Goal: Task Accomplishment & Management: Use online tool/utility

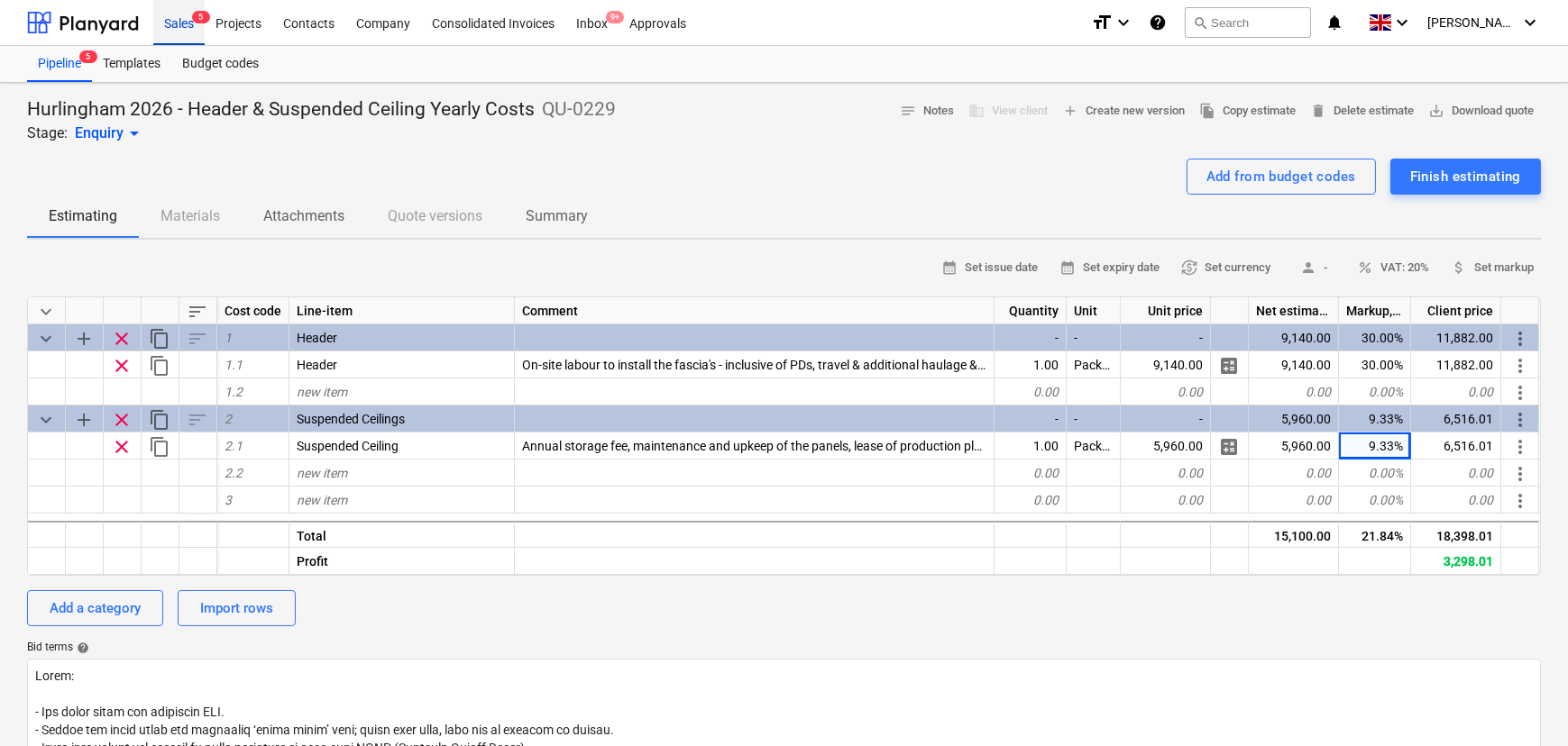
click at [163, 27] on div "Sales 5" at bounding box center [179, 22] width 51 height 46
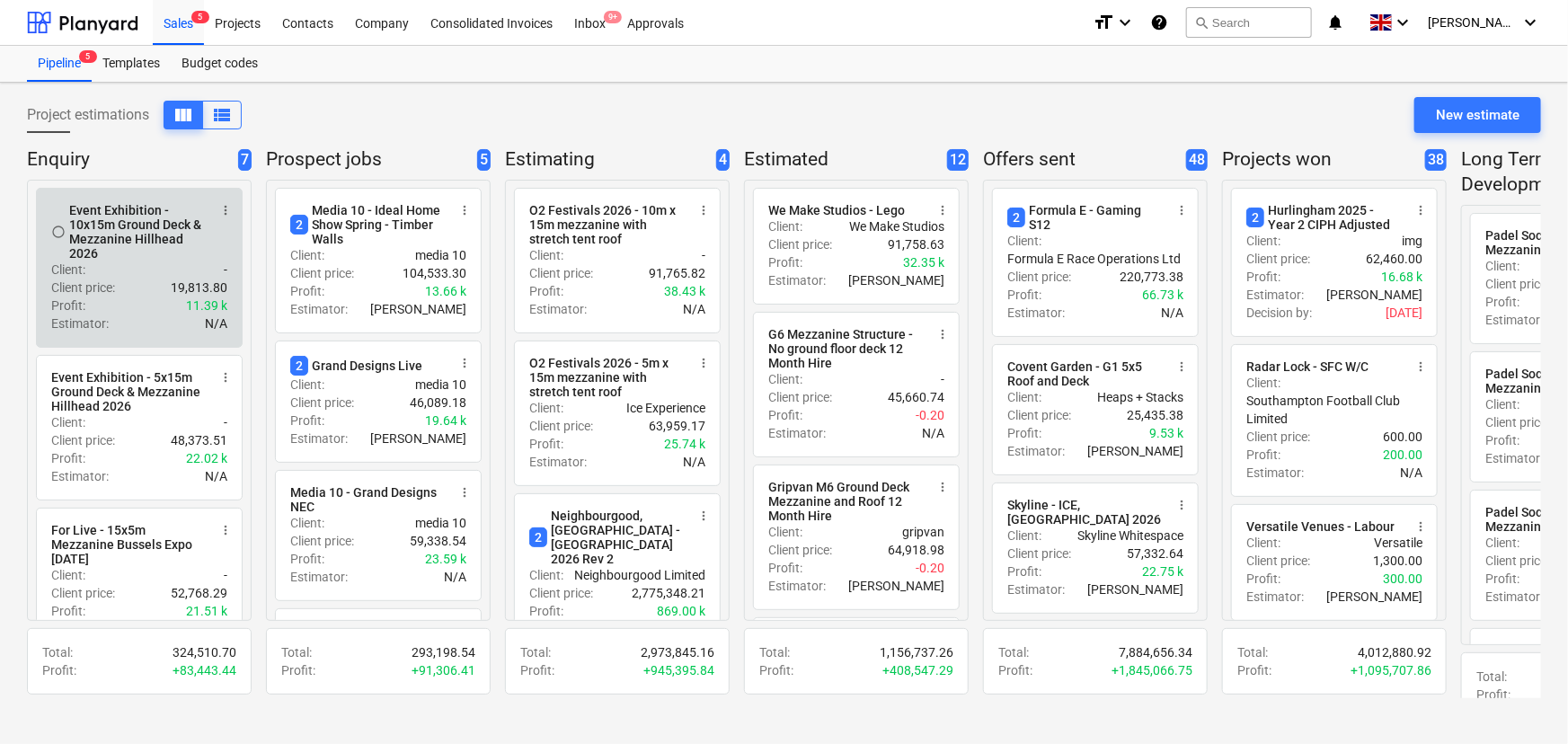
click at [98, 254] on div "Event Exhibition - 10x15m Ground Deck & Mezzanine Hillhead 2026" at bounding box center [139, 231] width 139 height 58
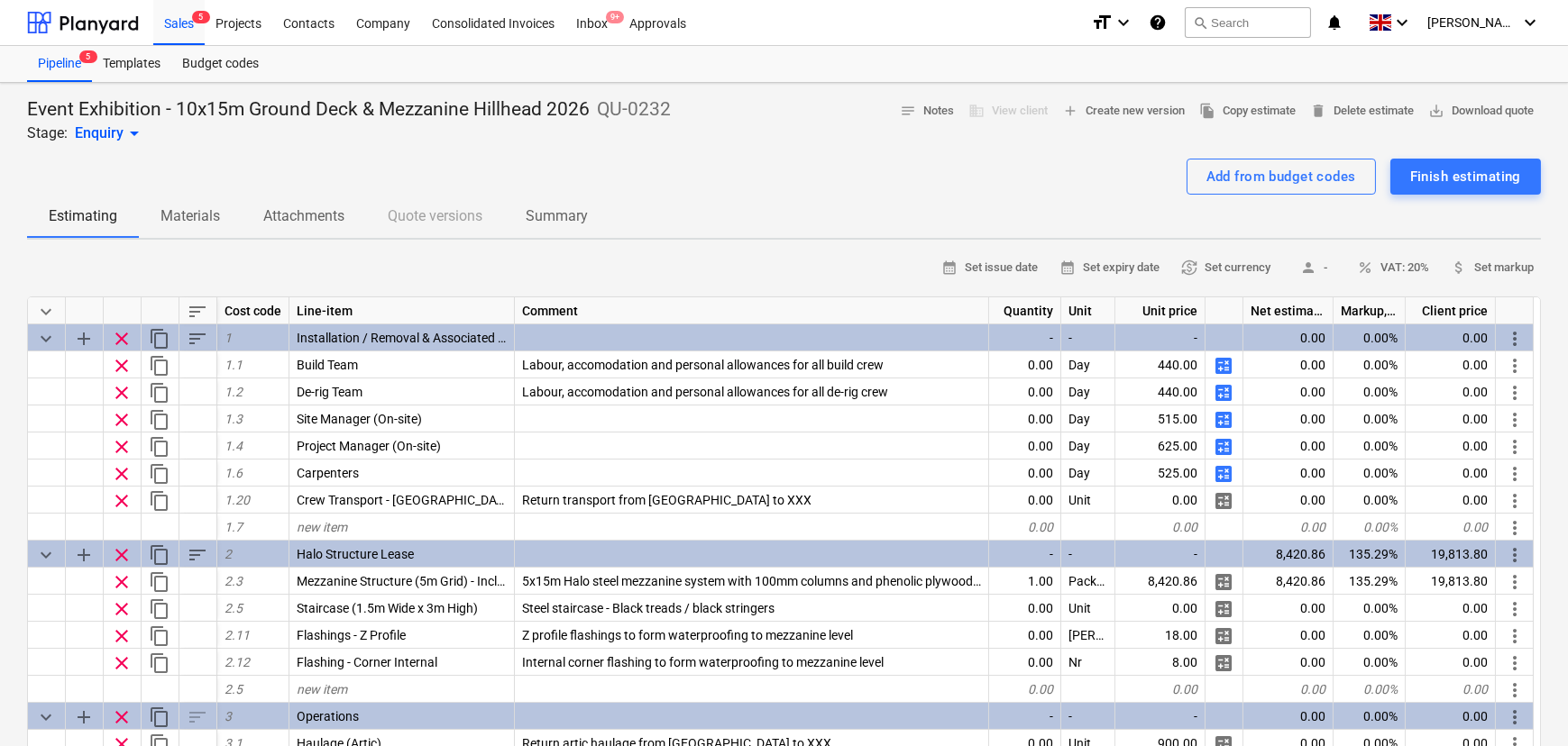
click at [30, 263] on div "calendar_month Set issue date calendar_month Set expiry date currency_exchange …" at bounding box center [784, 268] width 1514 height 28
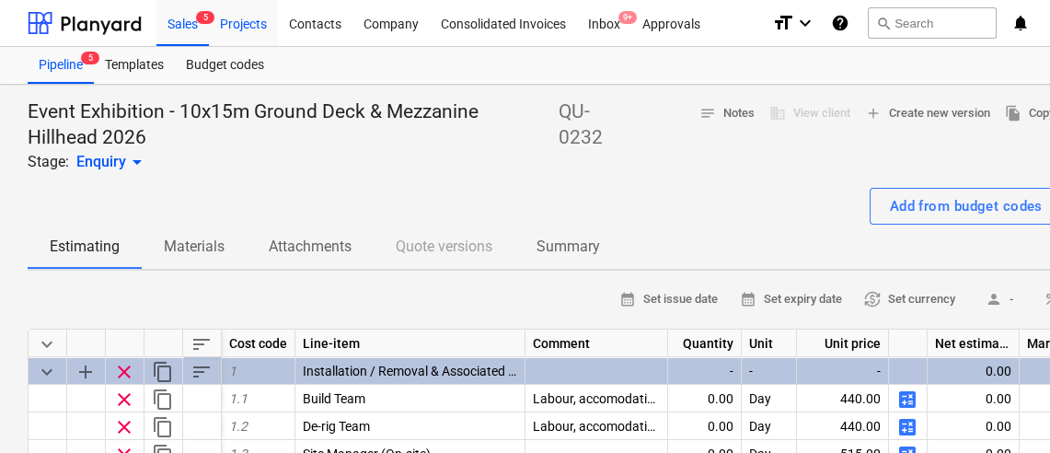
type textarea "x"
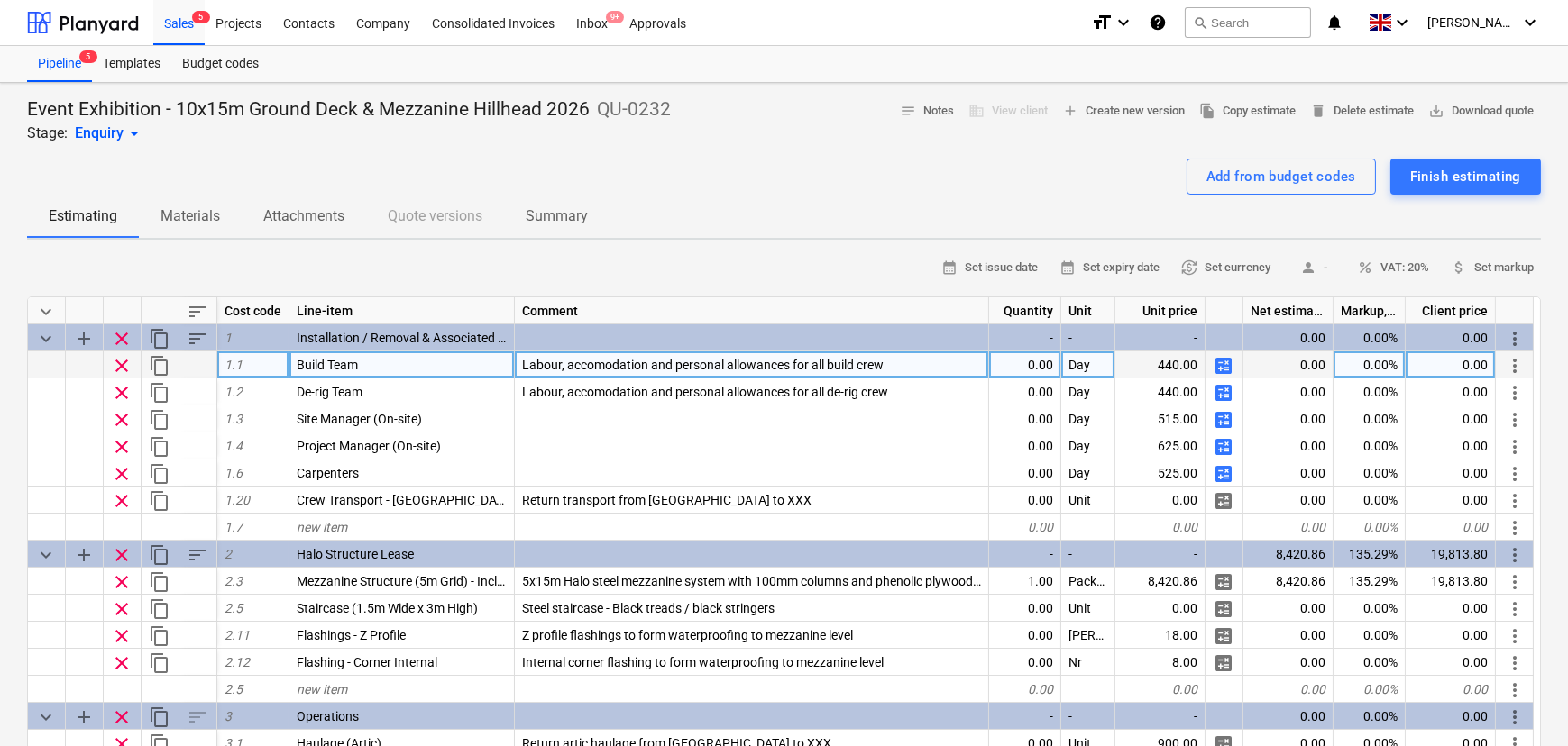
click at [998, 374] on div "0.00" at bounding box center [1025, 365] width 72 height 27
type input "48"
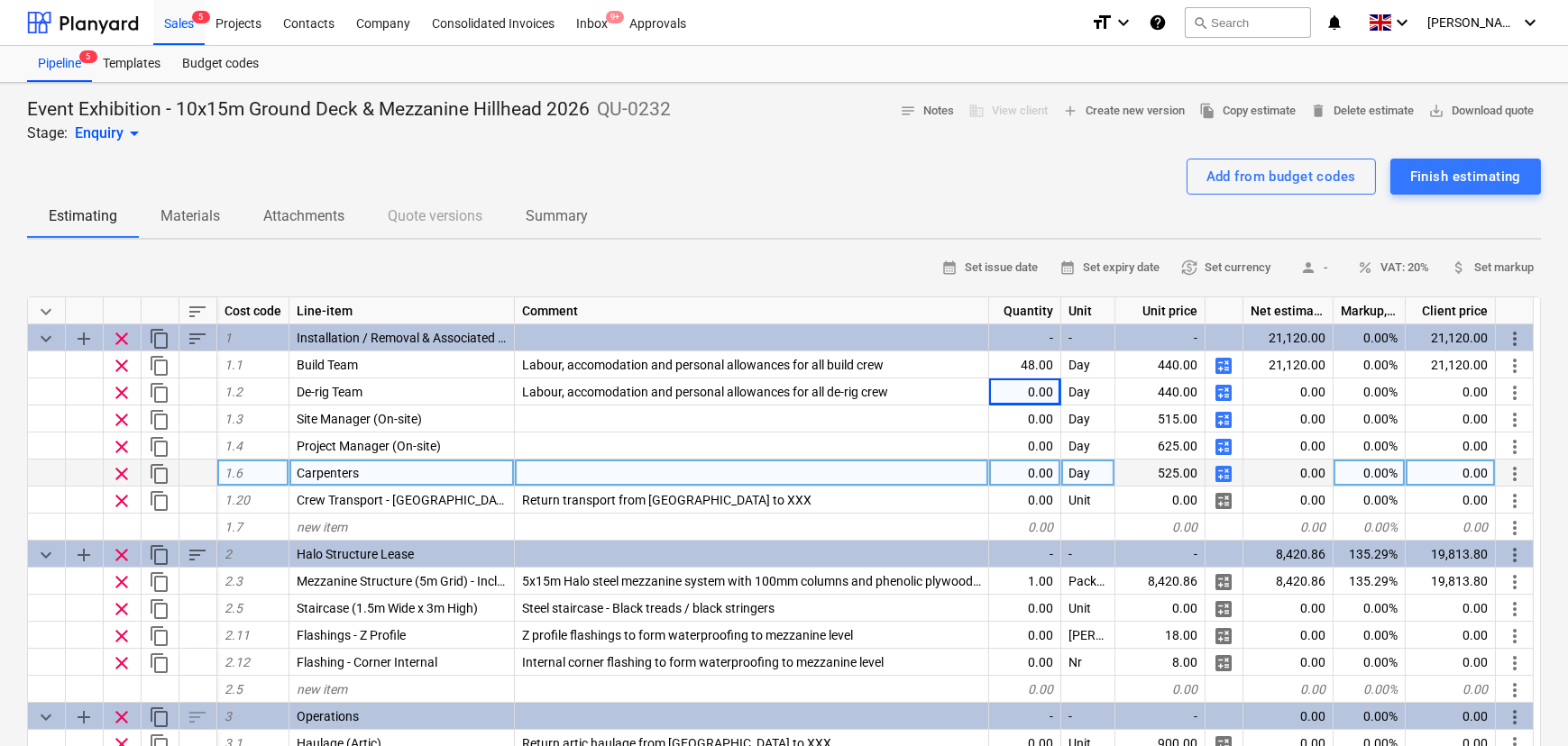
click at [126, 479] on span "clear" at bounding box center [121, 474] width 22 height 22
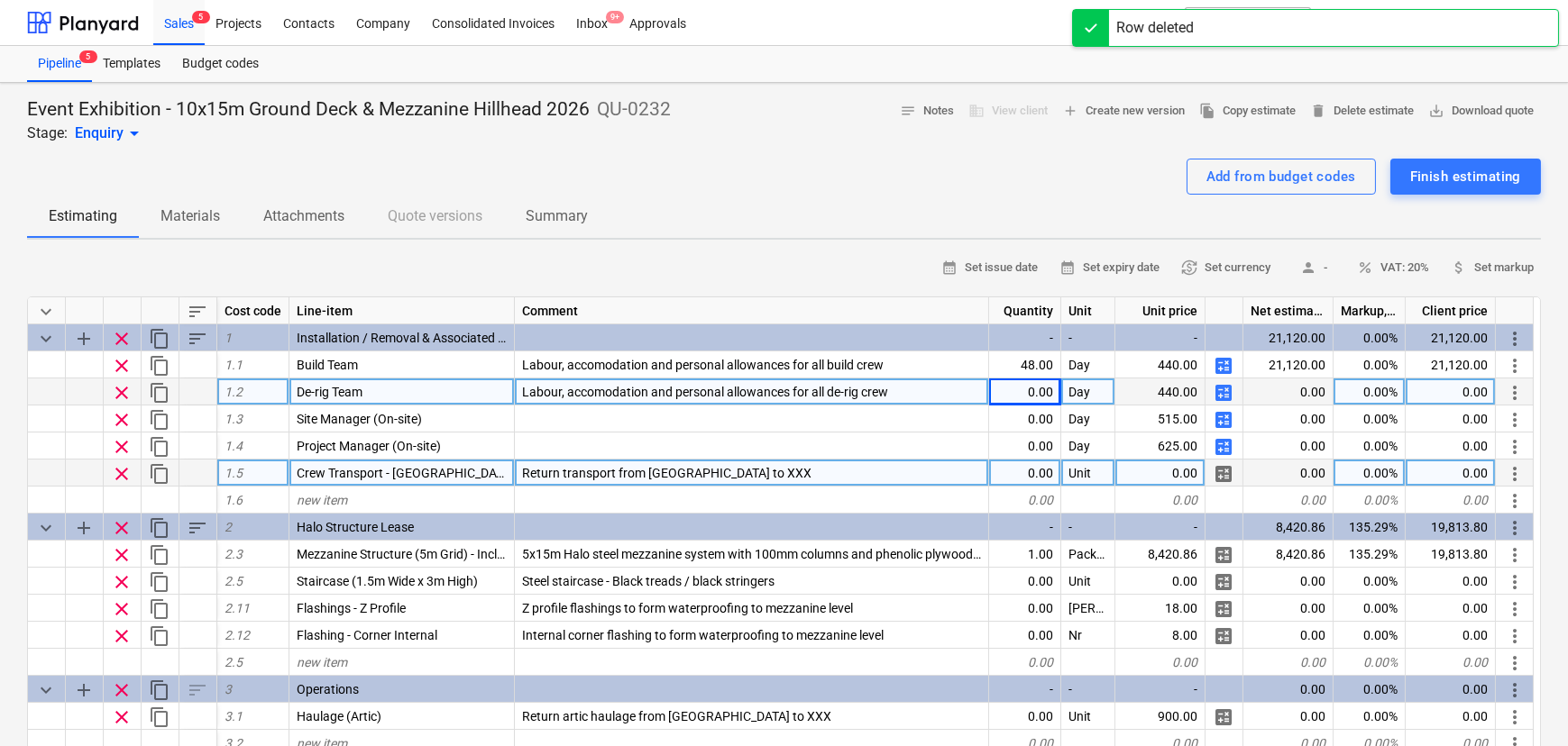
type textarea "x"
click at [1017, 387] on div "0.00" at bounding box center [1025, 393] width 72 height 27
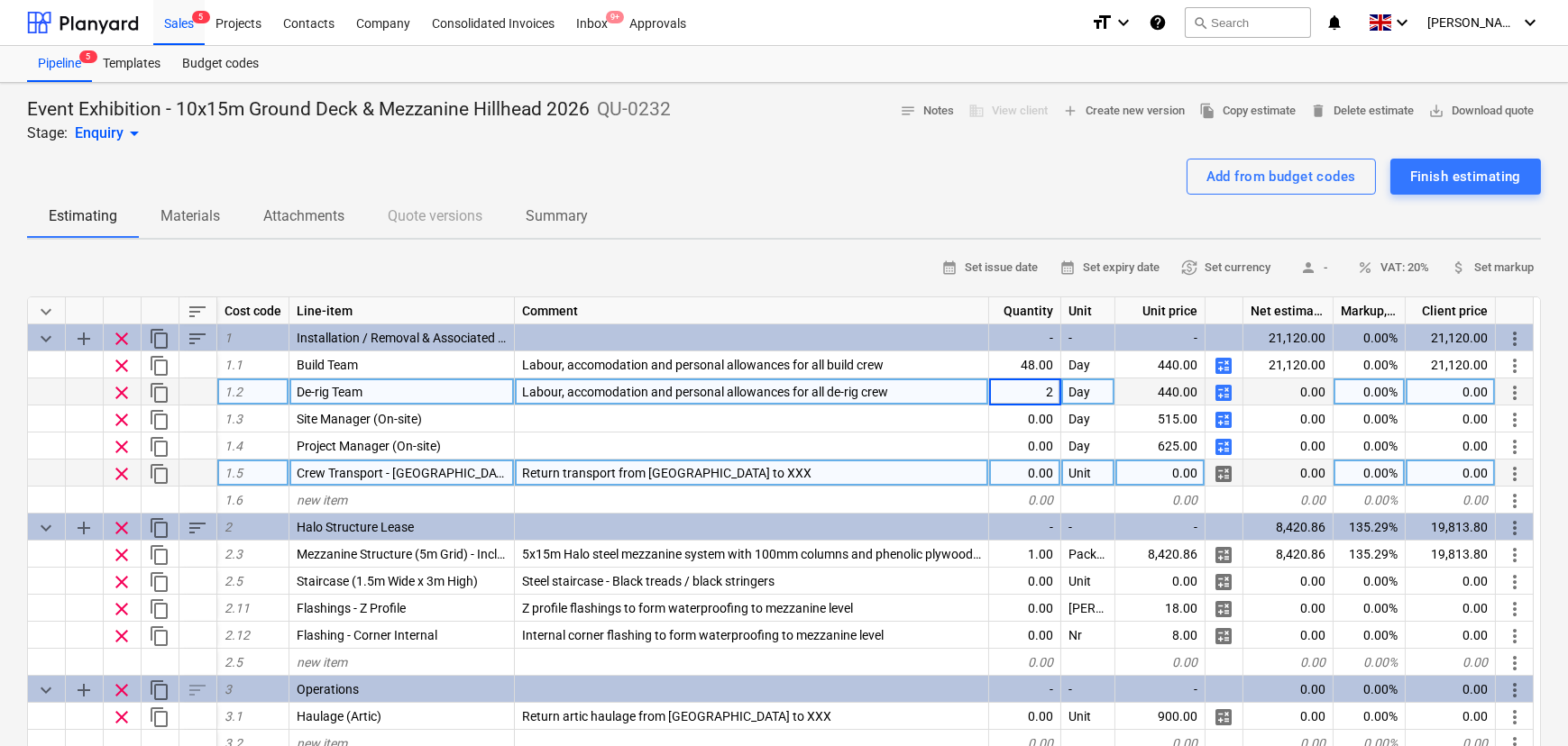
type input "24"
type textarea "x"
click at [731, 487] on div "Return transport from [GEOGRAPHIC_DATA] to XXX" at bounding box center [752, 474] width 474 height 27
click at [736, 485] on input "Return transport from [GEOGRAPHIC_DATA] to XXX" at bounding box center [751, 473] width 473 height 26
drag, startPoint x: 740, startPoint y: 482, endPoint x: 705, endPoint y: 482, distance: 35.0
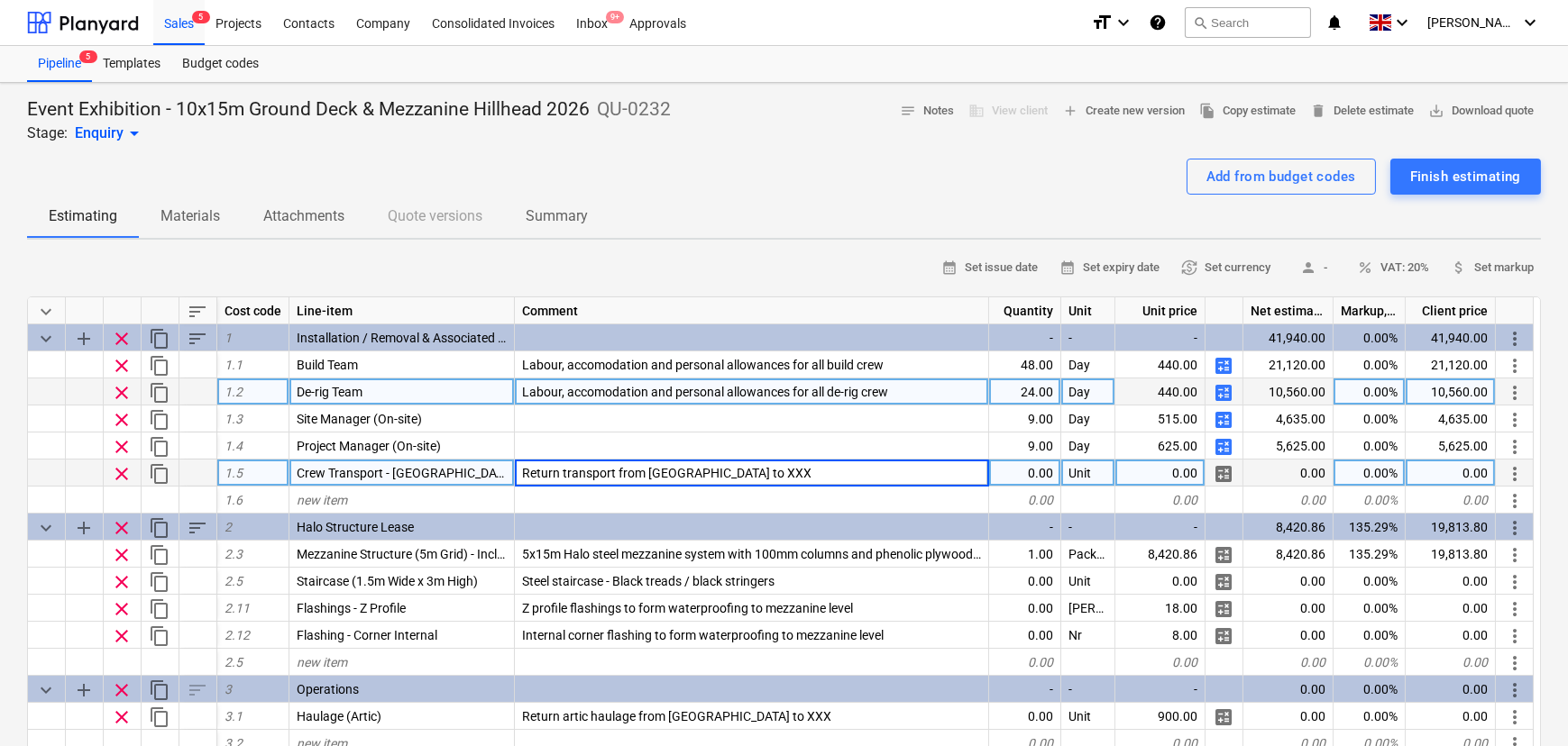
click at [705, 482] on input "Return transport from [GEOGRAPHIC_DATA] to XXX" at bounding box center [751, 473] width 473 height 26
type input "Return transport from [GEOGRAPHIC_DATA] to [GEOGRAPHIC_DATA]"
type textarea "x"
type input "20"
type textarea "x"
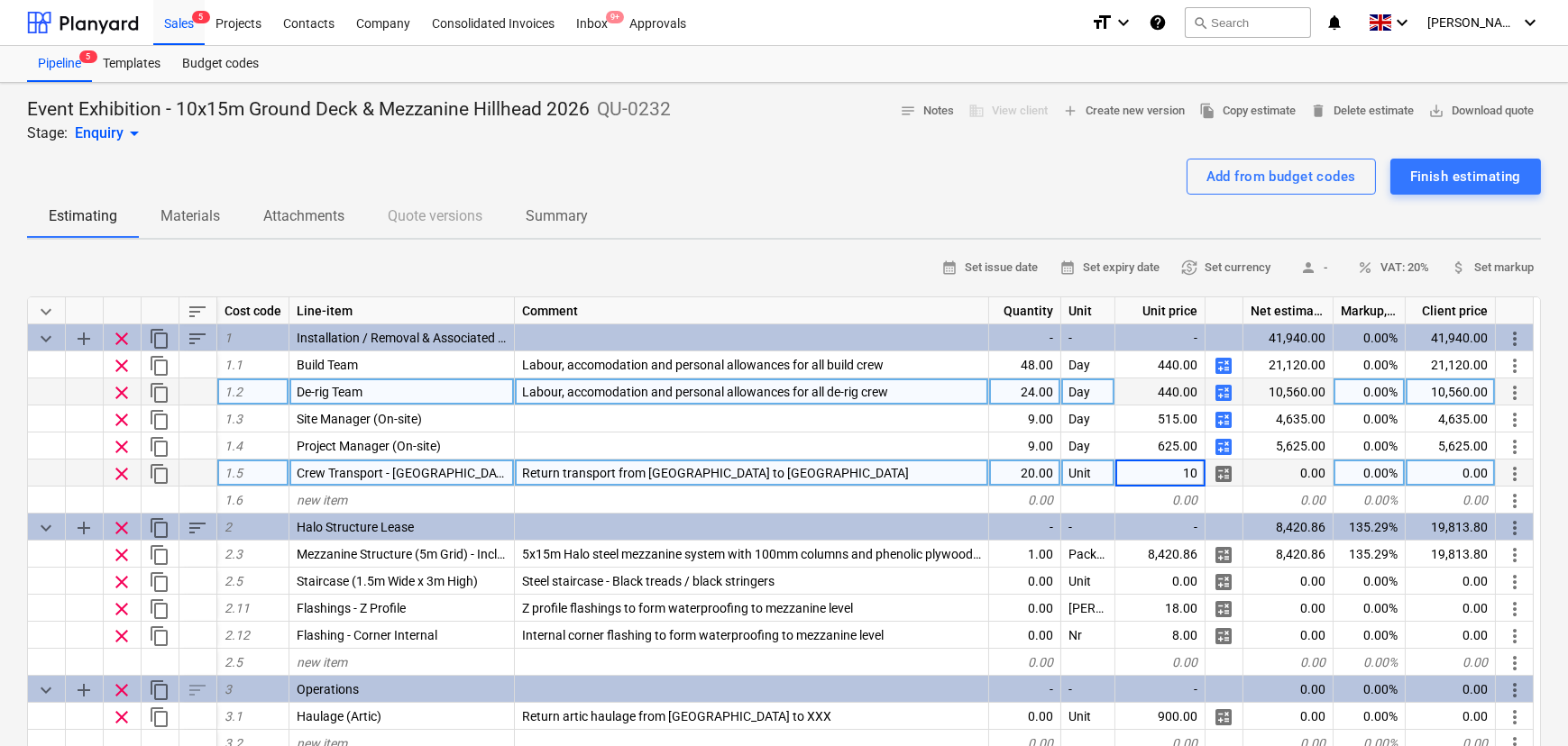
type input "100"
type textarea "x"
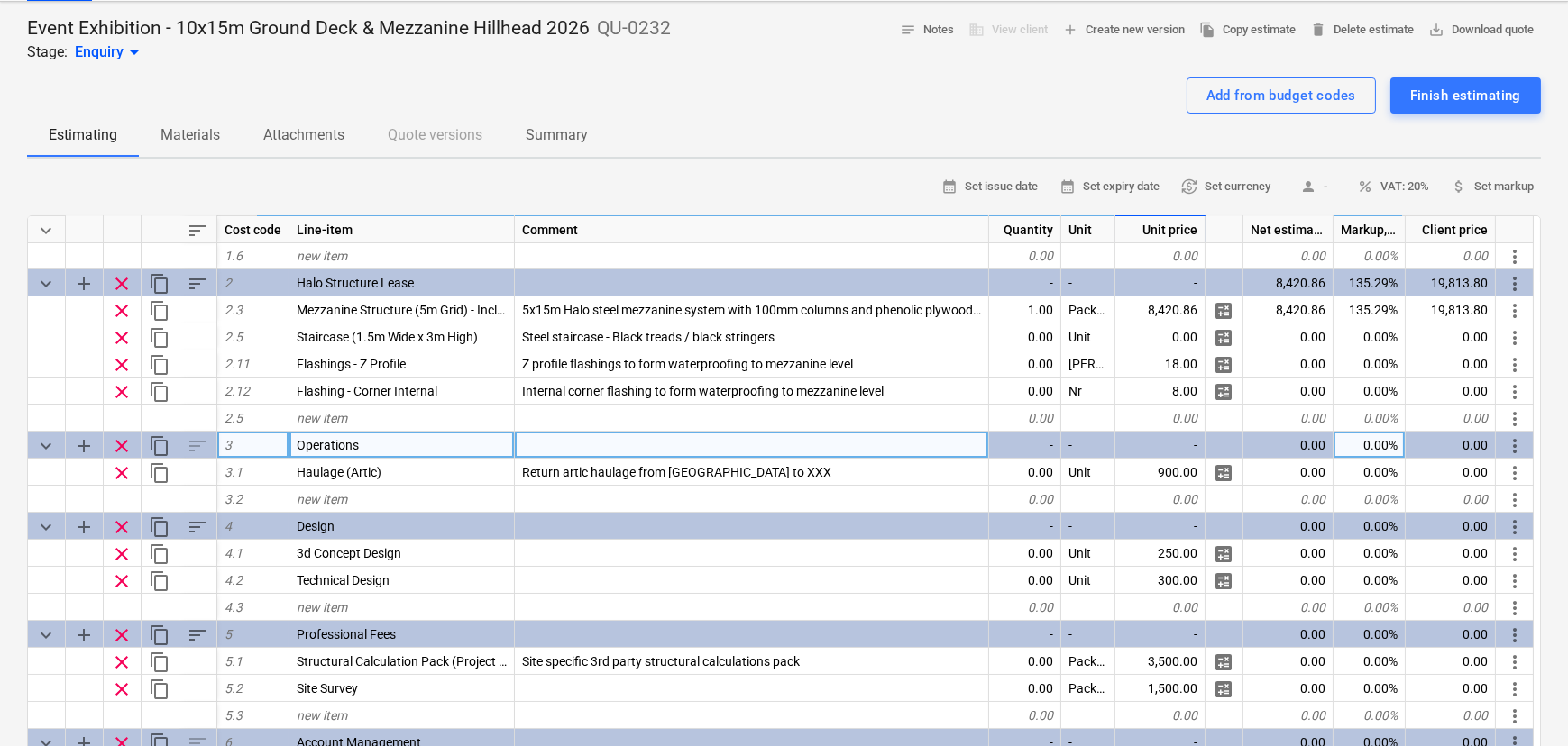
scroll to position [160, 0]
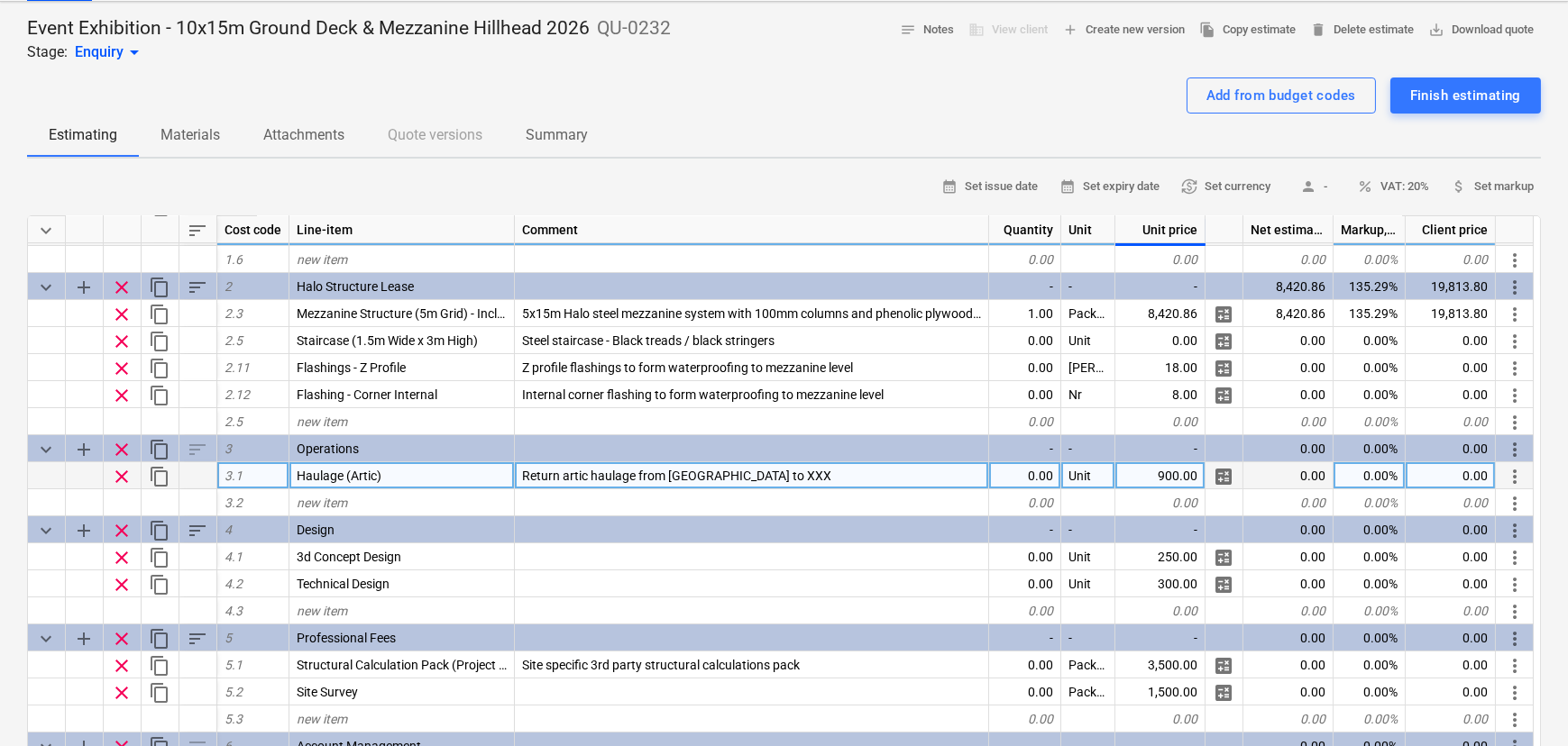
click at [1007, 479] on div "0.00" at bounding box center [1025, 476] width 72 height 27
type input "2"
type textarea "x"
click at [1169, 474] on div "900.00" at bounding box center [1161, 476] width 90 height 27
type input "600"
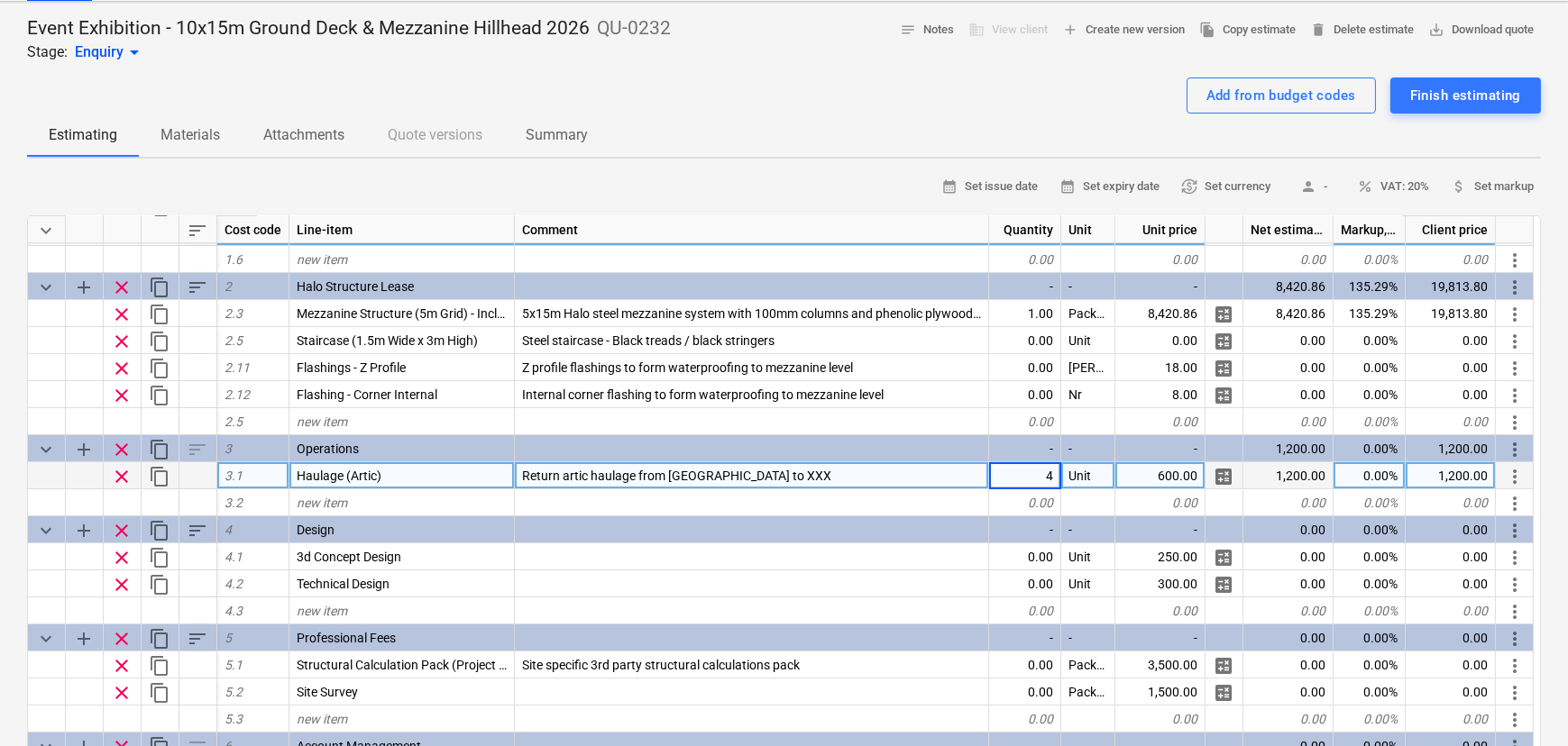
type textarea "x"
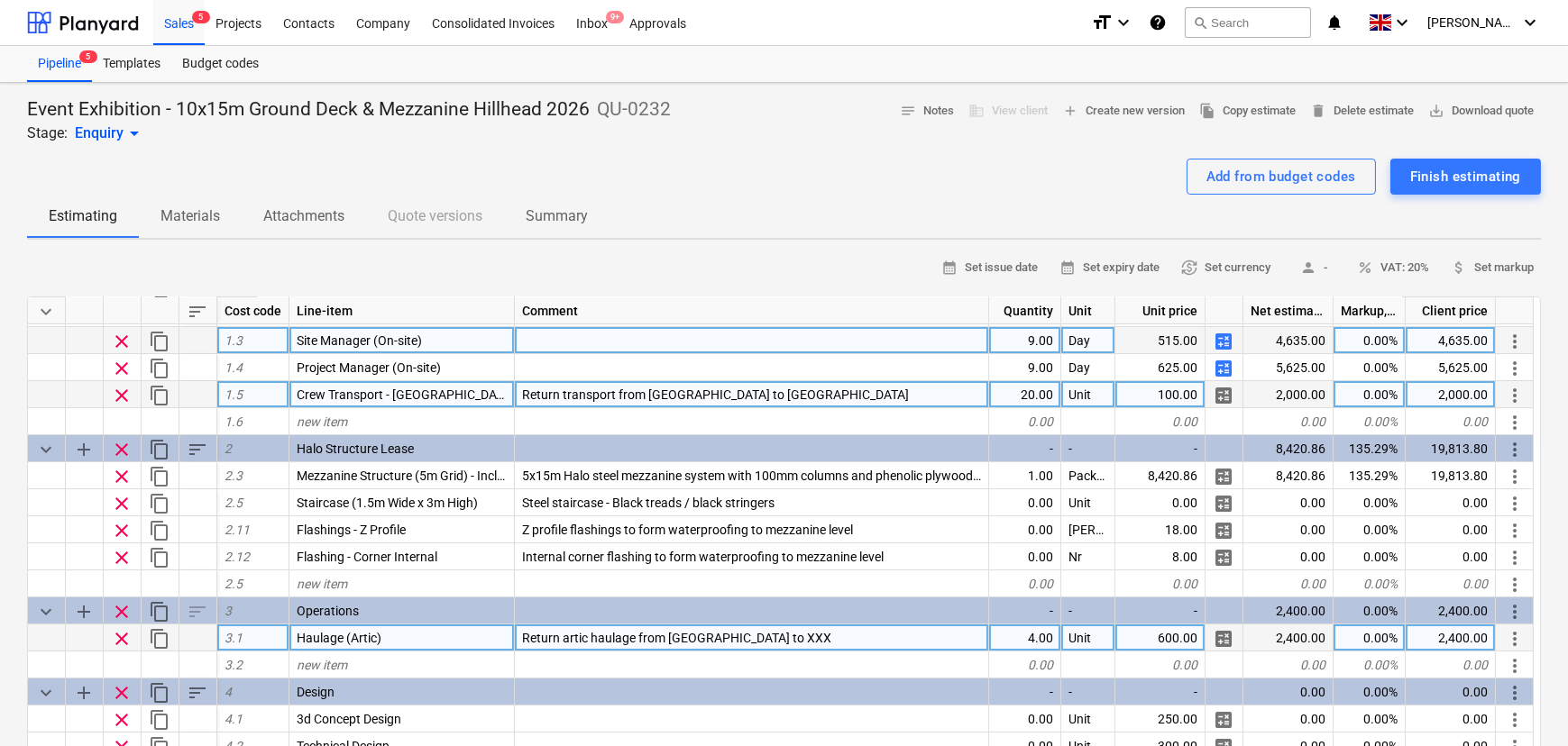
scroll to position [81, 0]
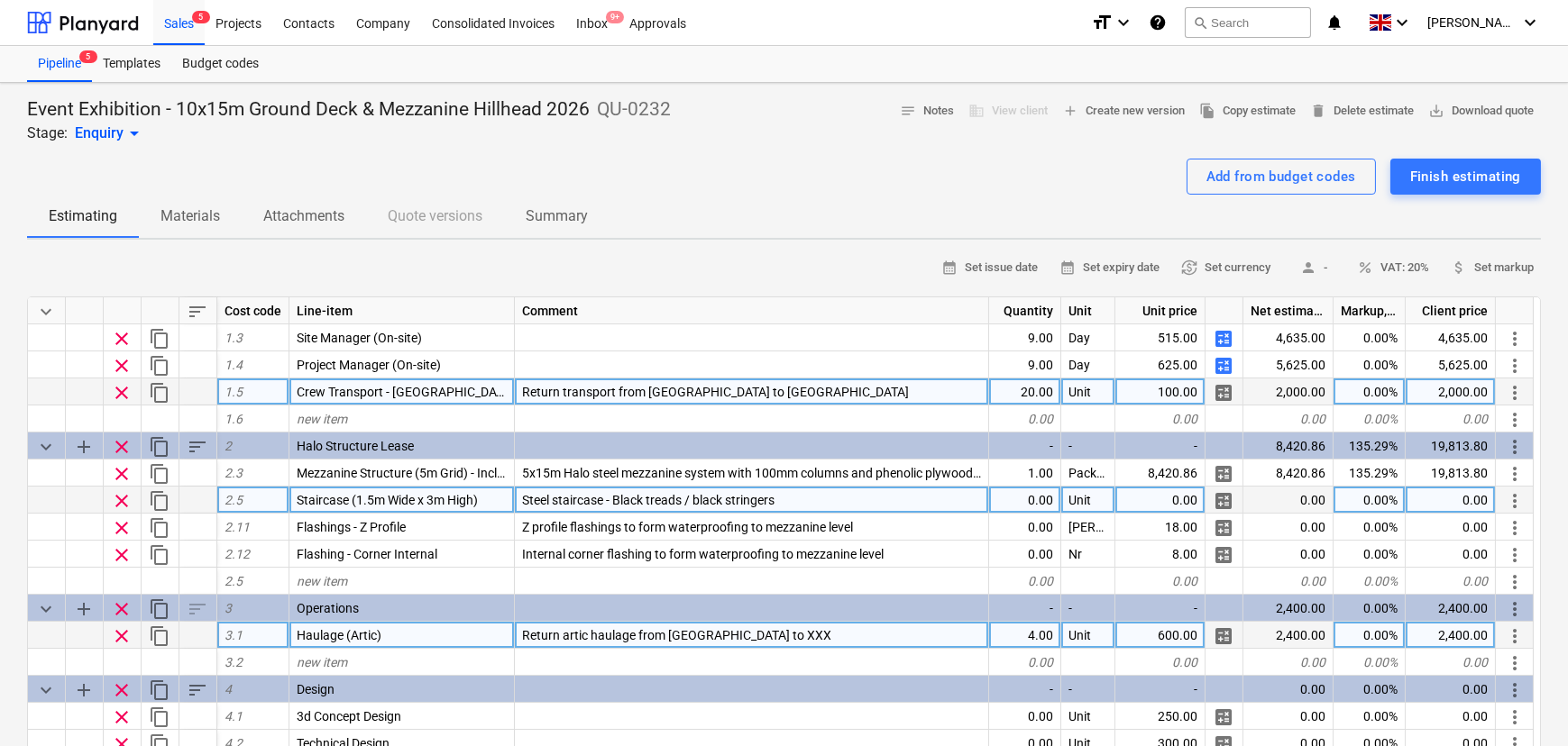
click at [1032, 502] on div "0.00" at bounding box center [1025, 500] width 72 height 27
type input "1"
type textarea "x"
type input "6500"
click at [1164, 506] on div "6,500.00" at bounding box center [1161, 500] width 90 height 27
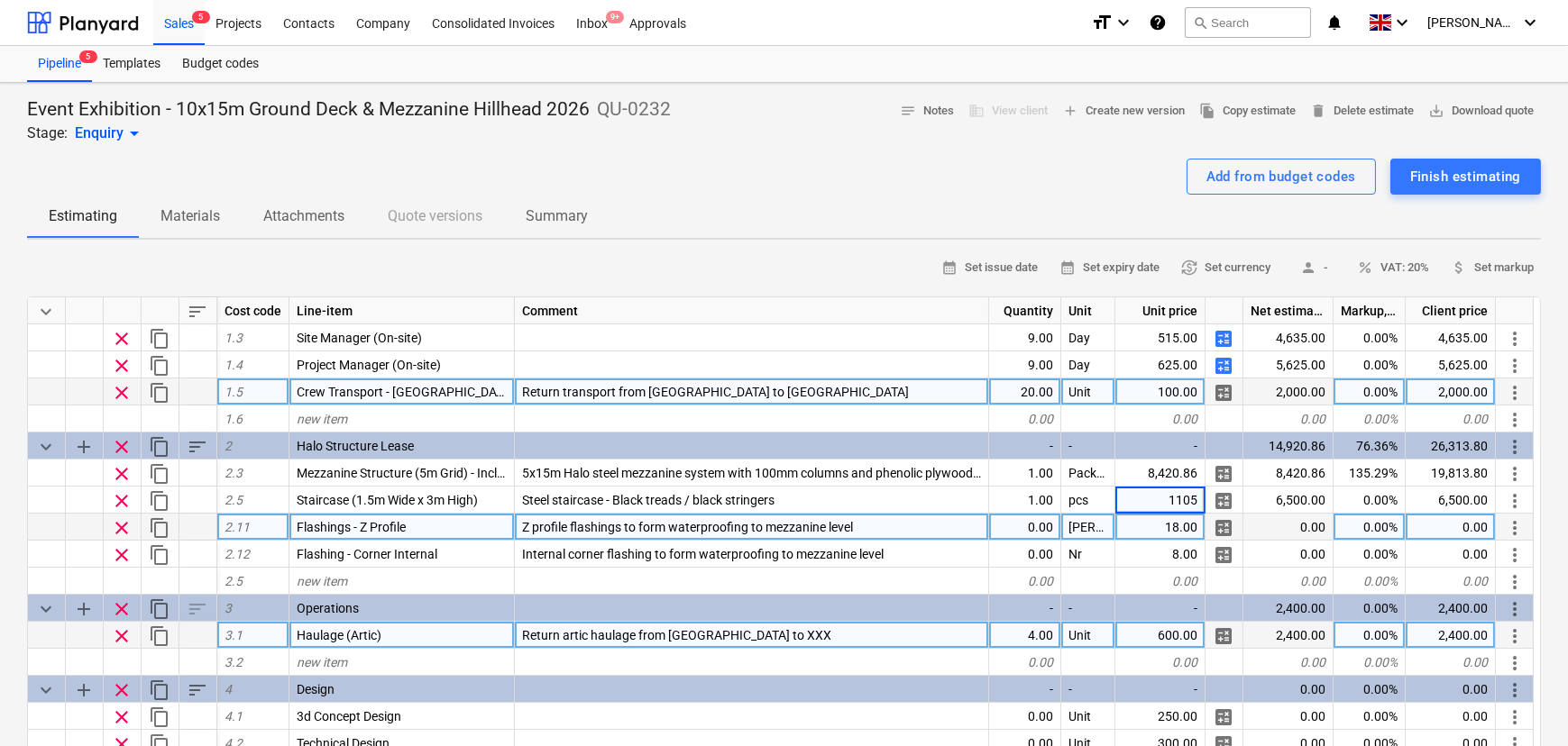
type textarea "x"
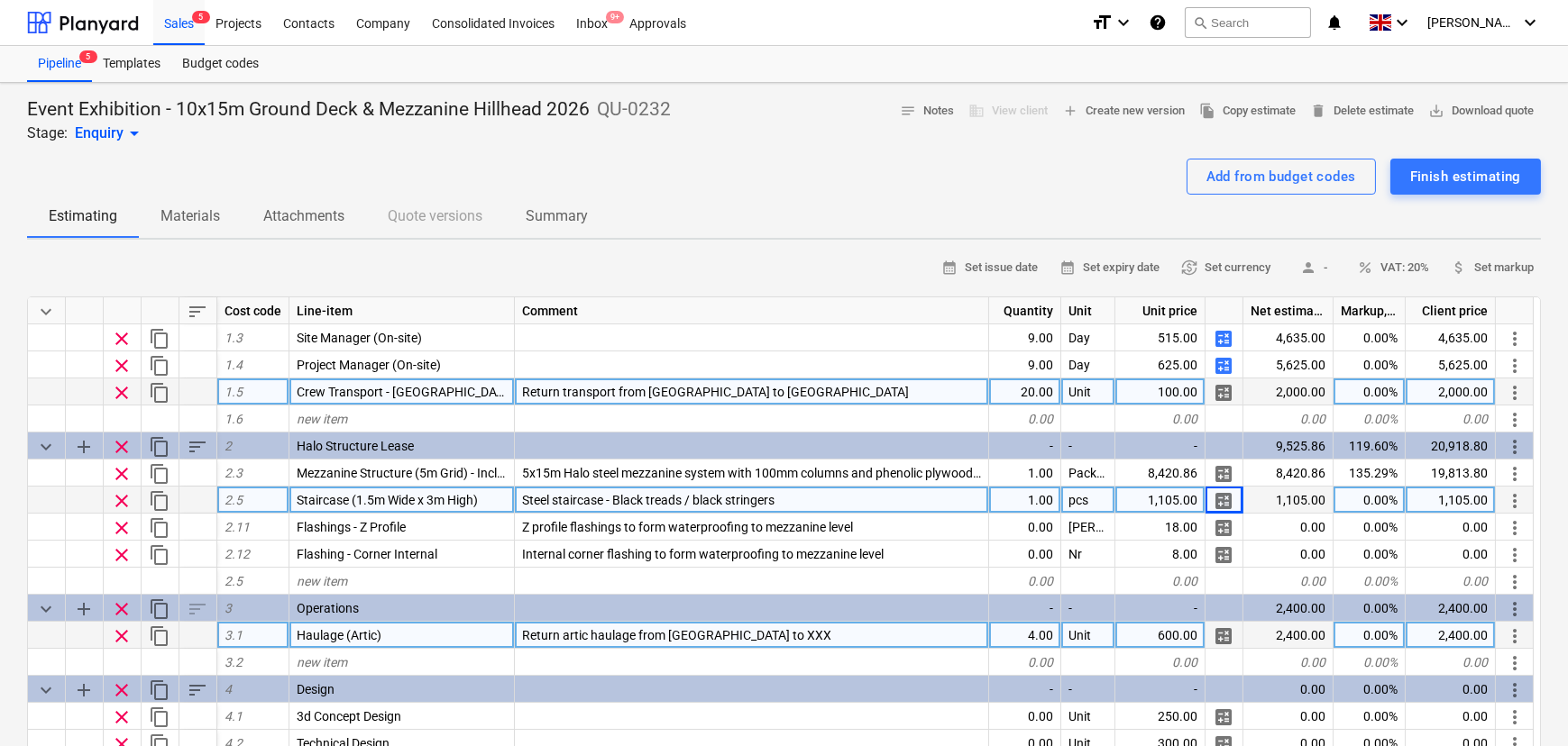
click at [1418, 506] on div "1,105.00" at bounding box center [1450, 500] width 90 height 27
type input "6500"
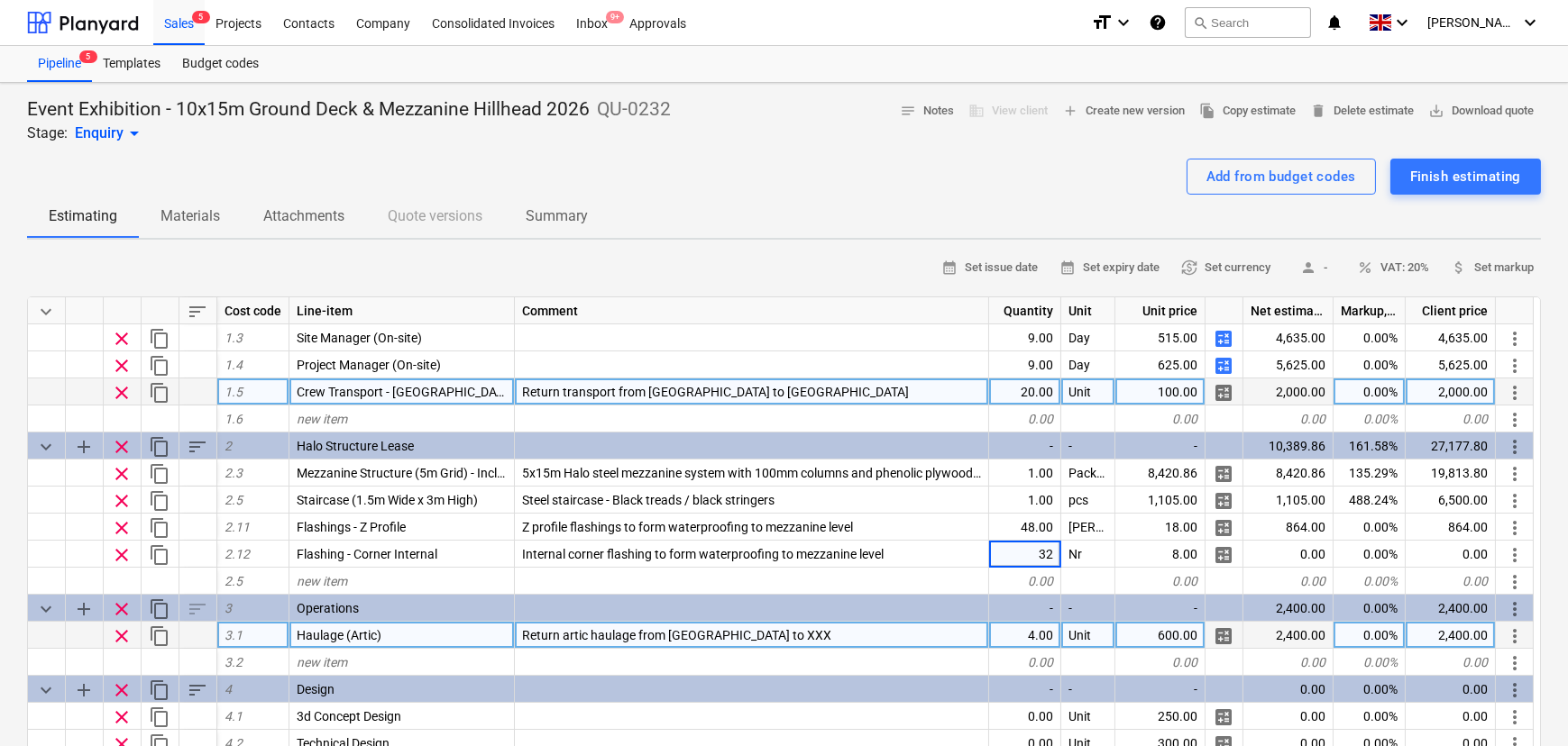
type textarea "x"
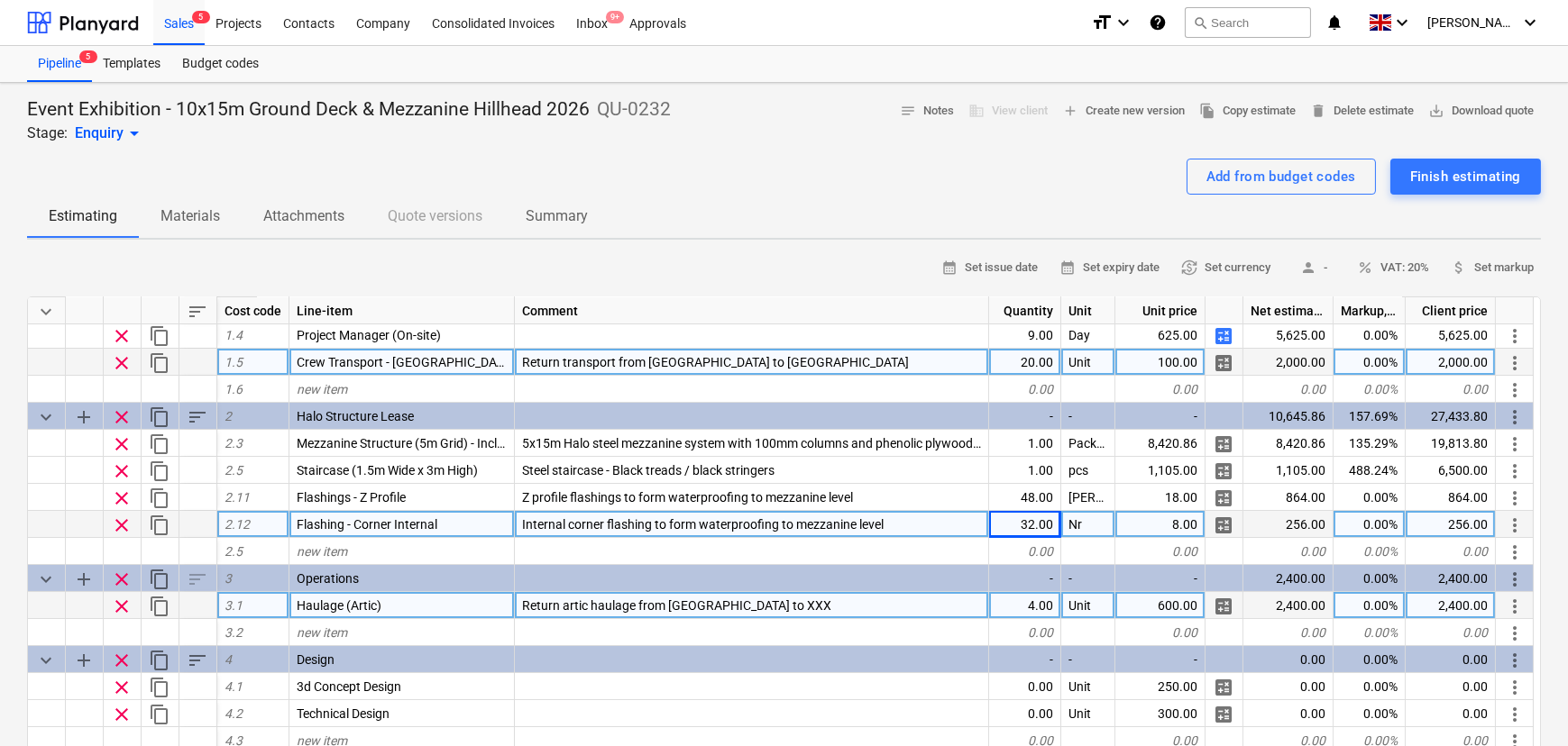
scroll to position [163, 0]
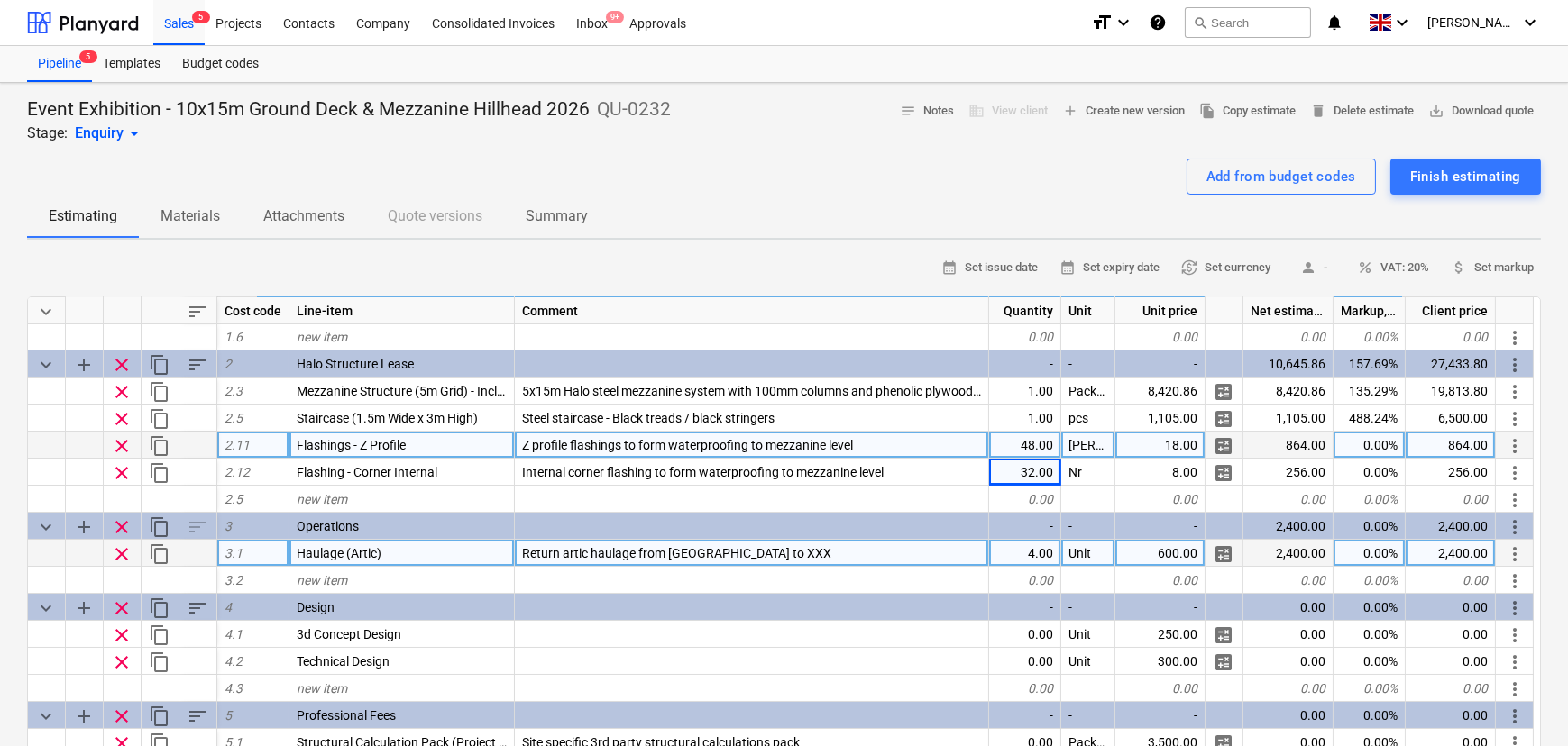
click at [1355, 443] on div "0.00%" at bounding box center [1370, 445] width 72 height 27
type input "30"
type textarea "x"
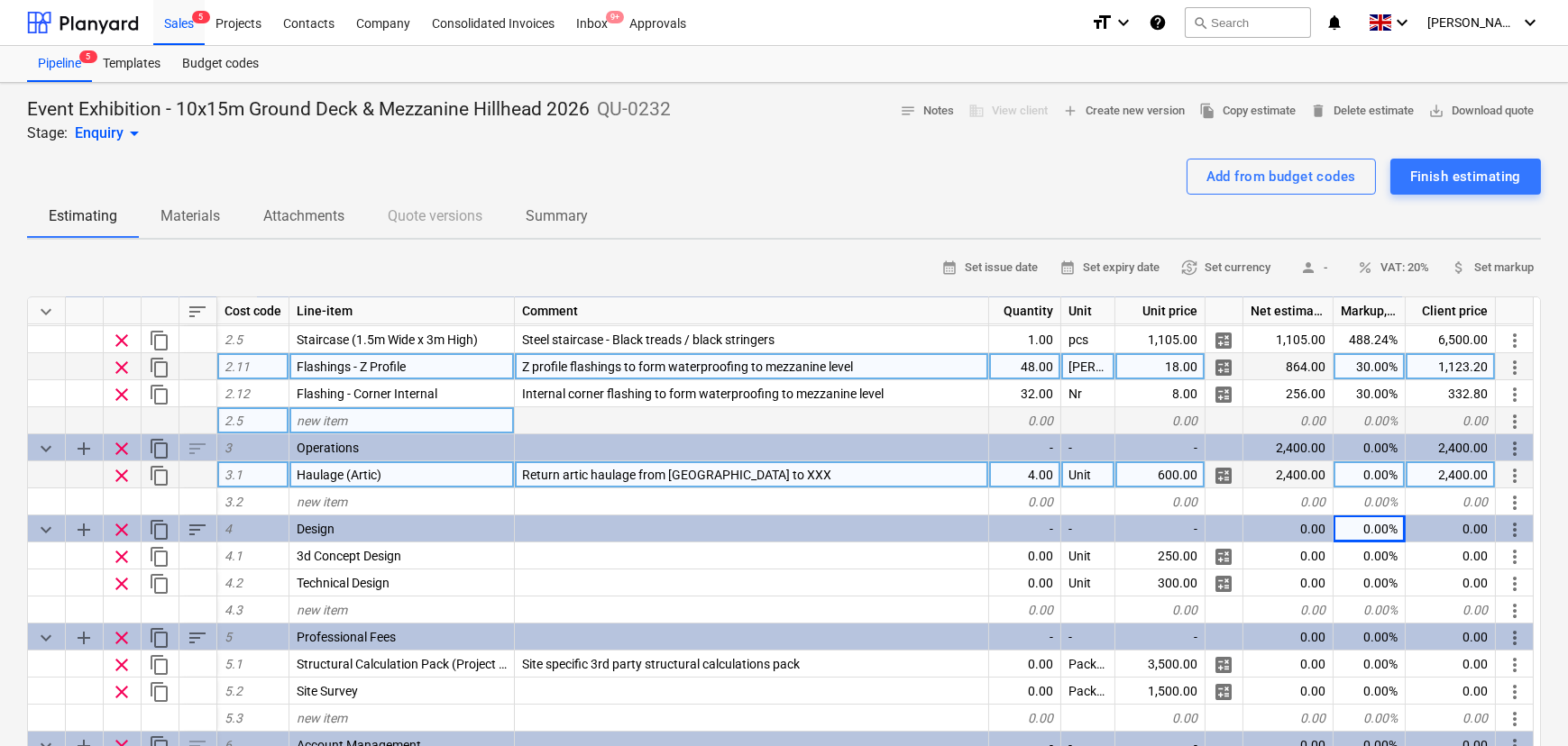
scroll to position [245, 0]
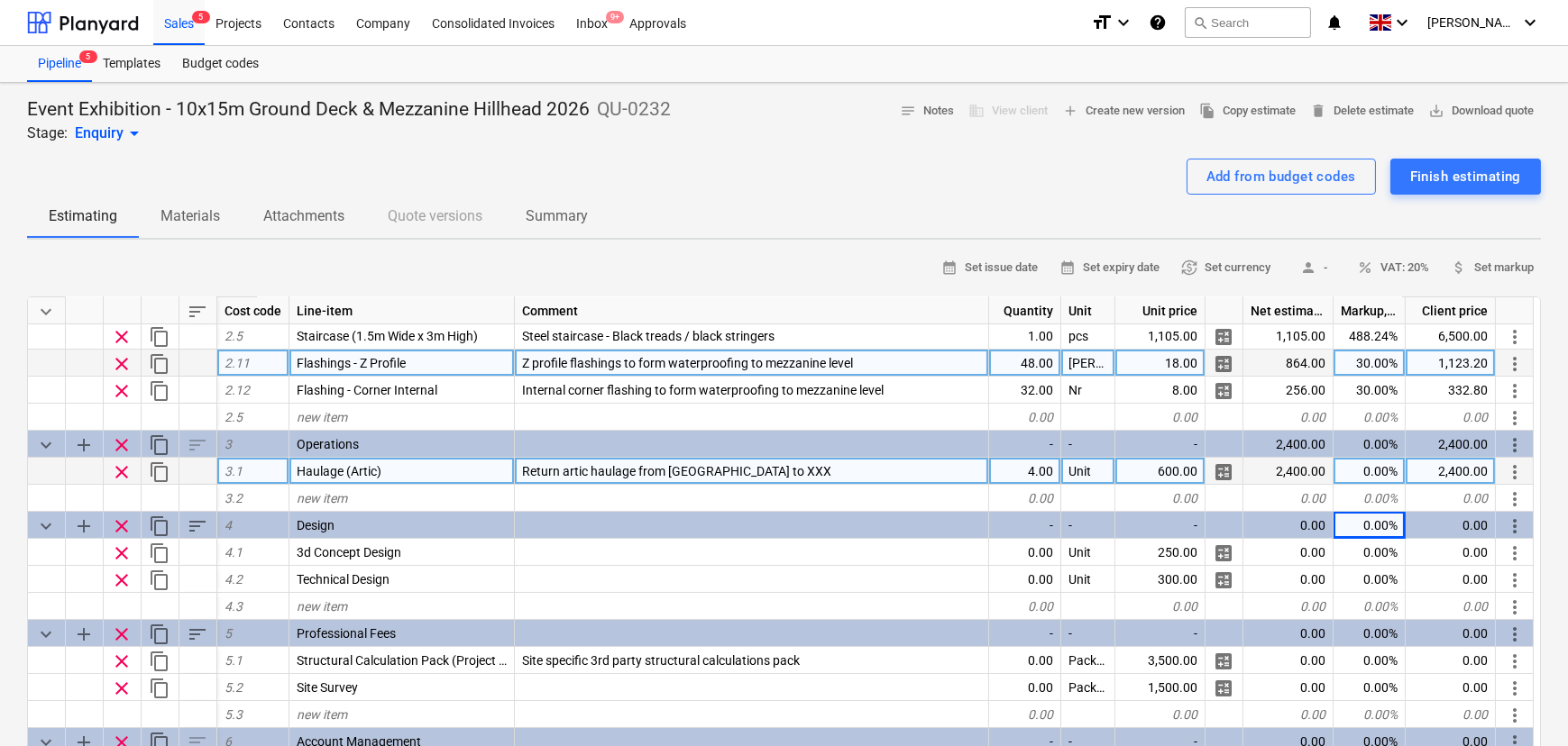
click at [828, 475] on div "Return artic haulage from [GEOGRAPHIC_DATA] to XXX" at bounding box center [752, 472] width 474 height 27
click at [828, 475] on input "Return artic haulage from [GEOGRAPHIC_DATA] to XXX" at bounding box center [751, 471] width 473 height 26
click at [826, 477] on input "Return artic haulage from [GEOGRAPHIC_DATA] to XXX" at bounding box center [751, 471] width 473 height 26
click at [827, 478] on input "Return artic haulage from [GEOGRAPHIC_DATA] to XXX" at bounding box center [751, 471] width 473 height 26
drag, startPoint x: 827, startPoint y: 478, endPoint x: 750, endPoint y: 480, distance: 77.0
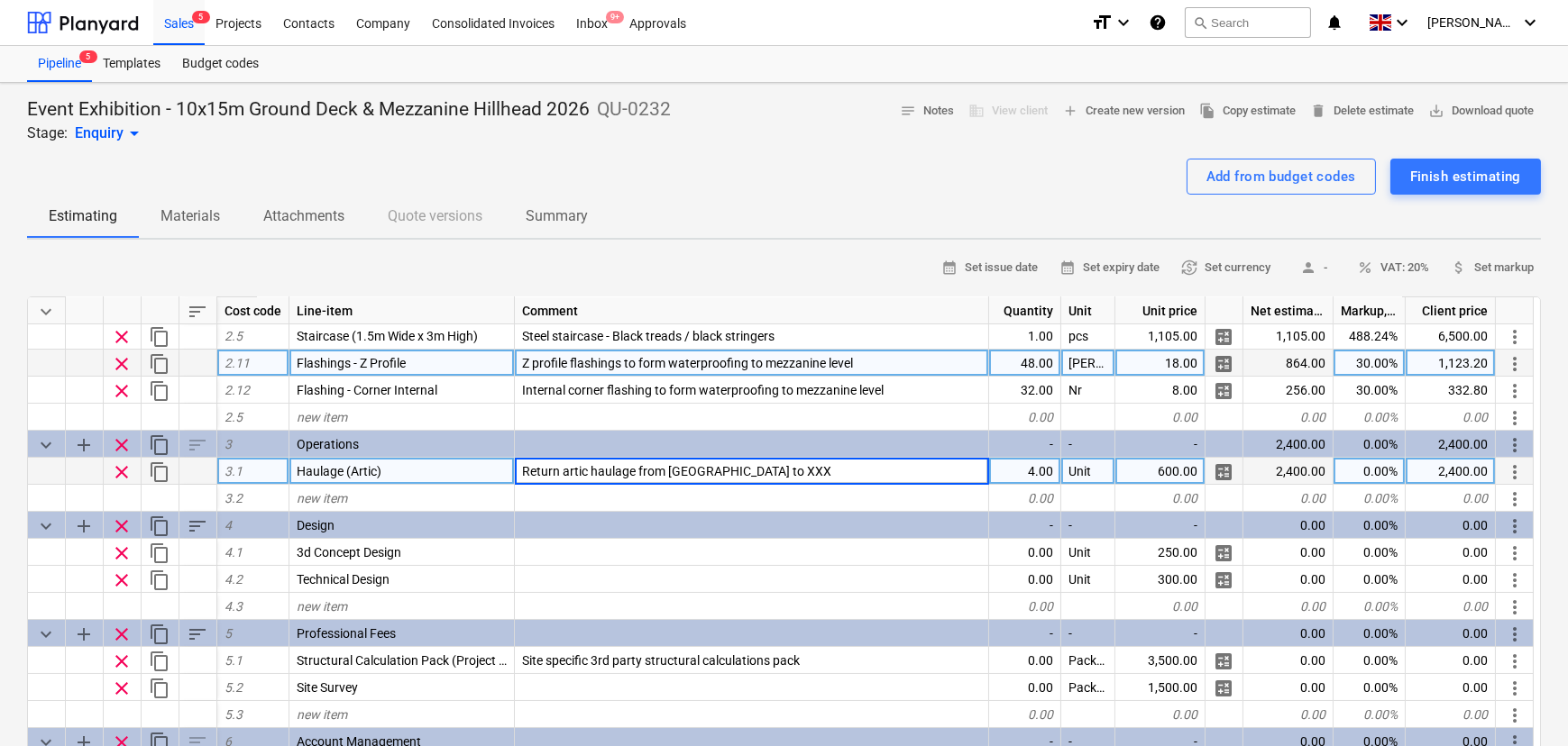
click at [750, 480] on input "Return artic haulage from [GEOGRAPHIC_DATA] to XXX" at bounding box center [751, 471] width 473 height 26
type input "Return artic haulage from [GEOGRAPHIC_DATA] to [GEOGRAPHIC_DATA]"
type textarea "x"
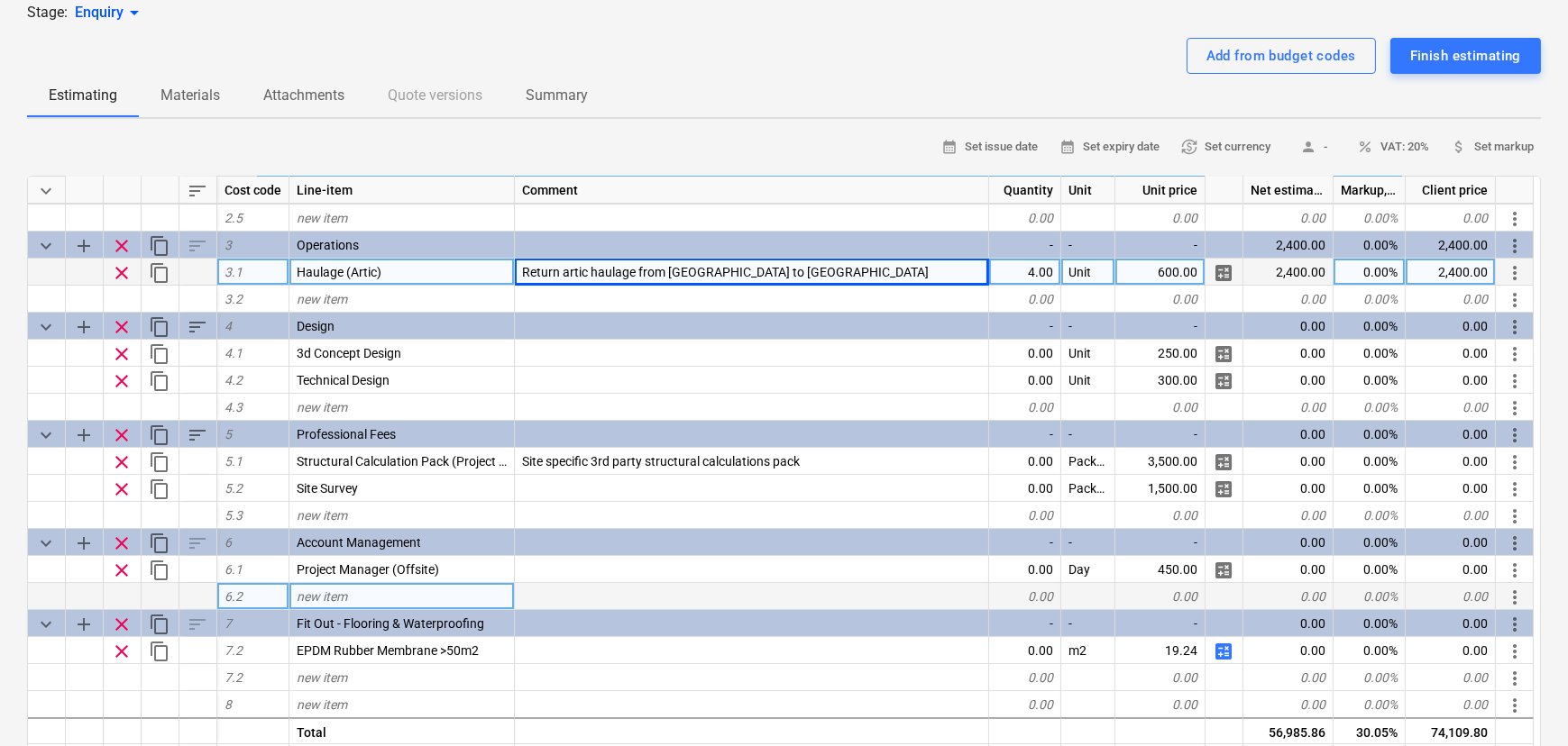
scroll to position [163, 0]
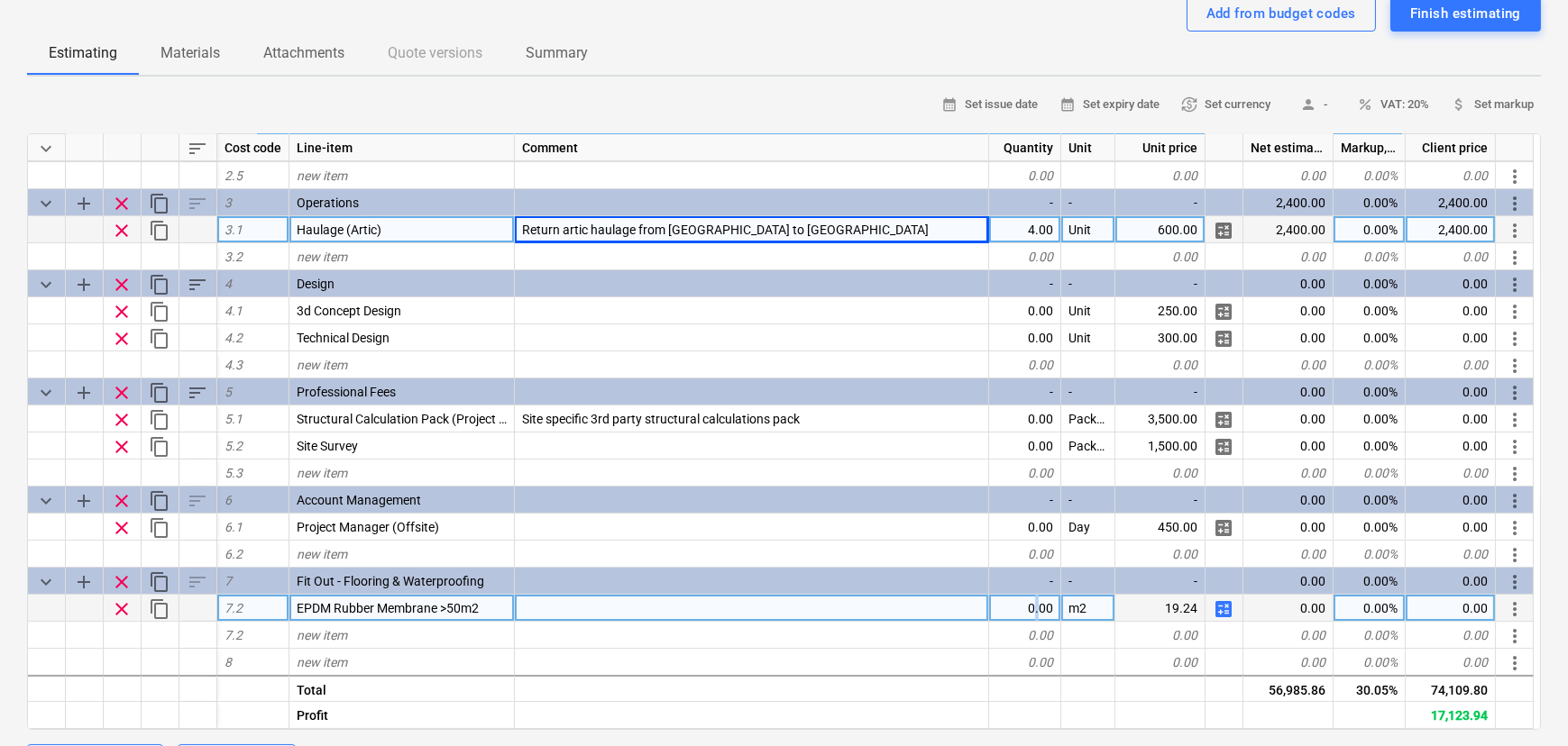
click at [1038, 617] on div "0.00" at bounding box center [1025, 609] width 72 height 27
type input "75"
type textarea "x"
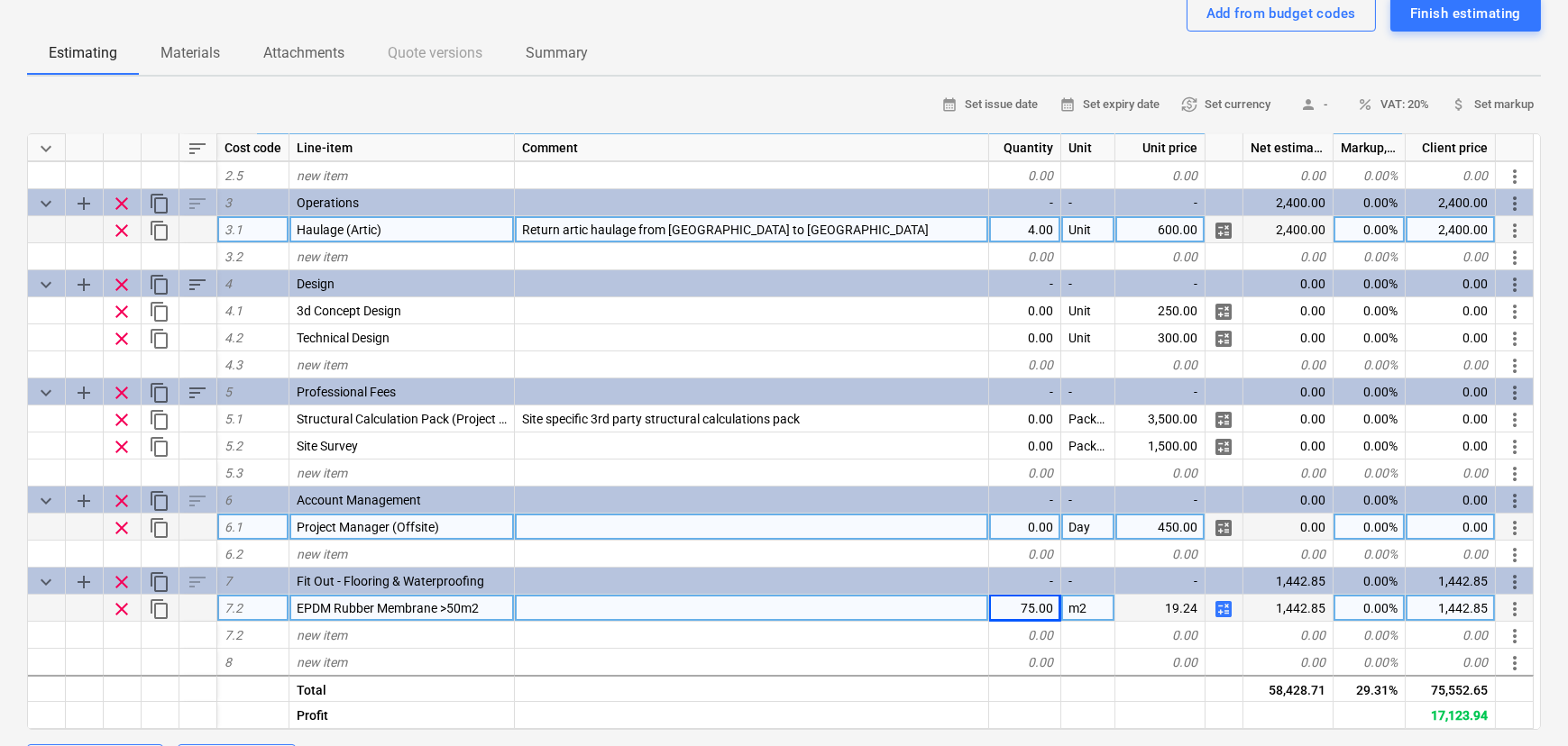
click at [1006, 517] on div "0.00" at bounding box center [1025, 528] width 72 height 27
type input "5"
type textarea "x"
type input "150"
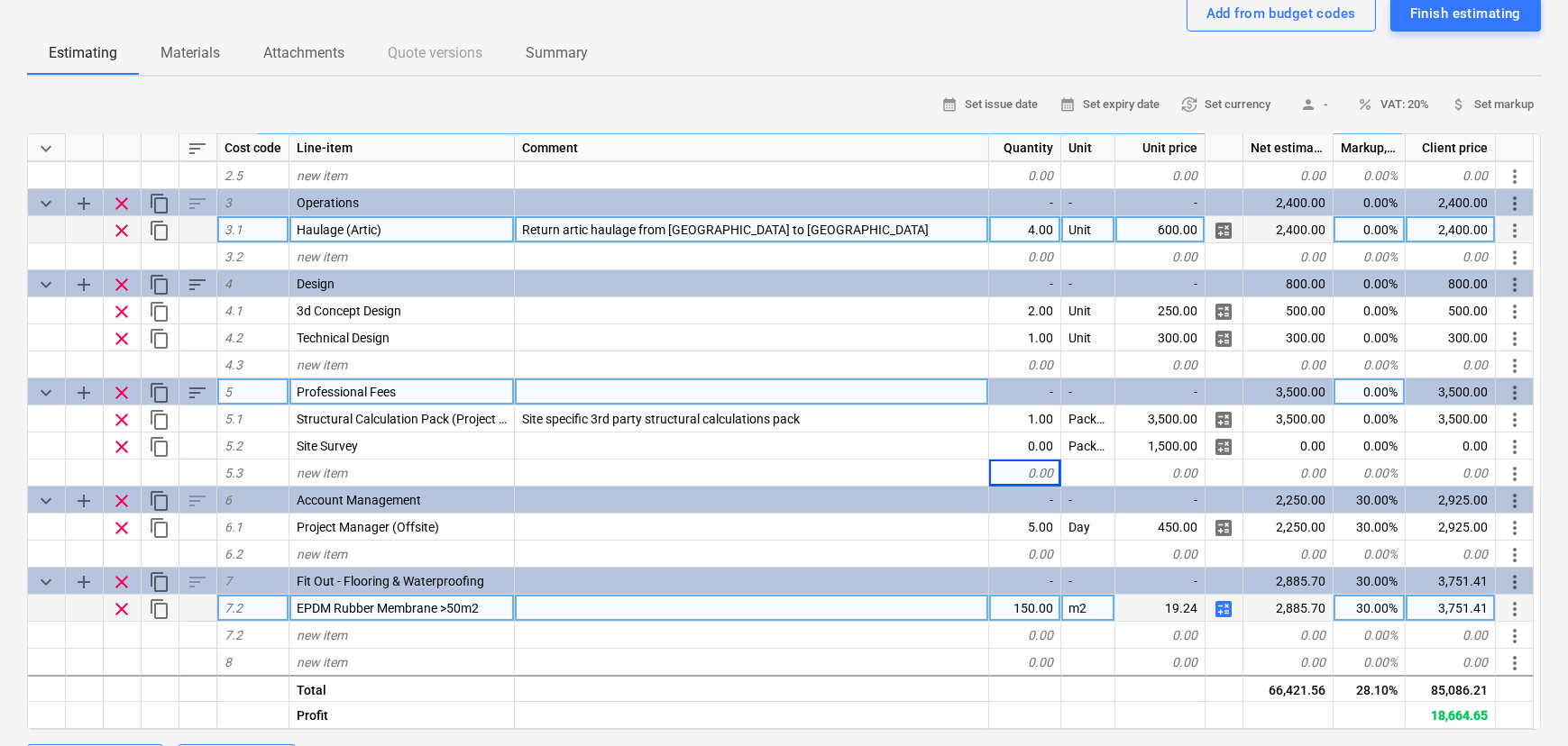
type textarea "x"
click at [1369, 395] on div "0.00%" at bounding box center [1370, 393] width 72 height 27
type input "30"
type textarea "x"
type input "30"
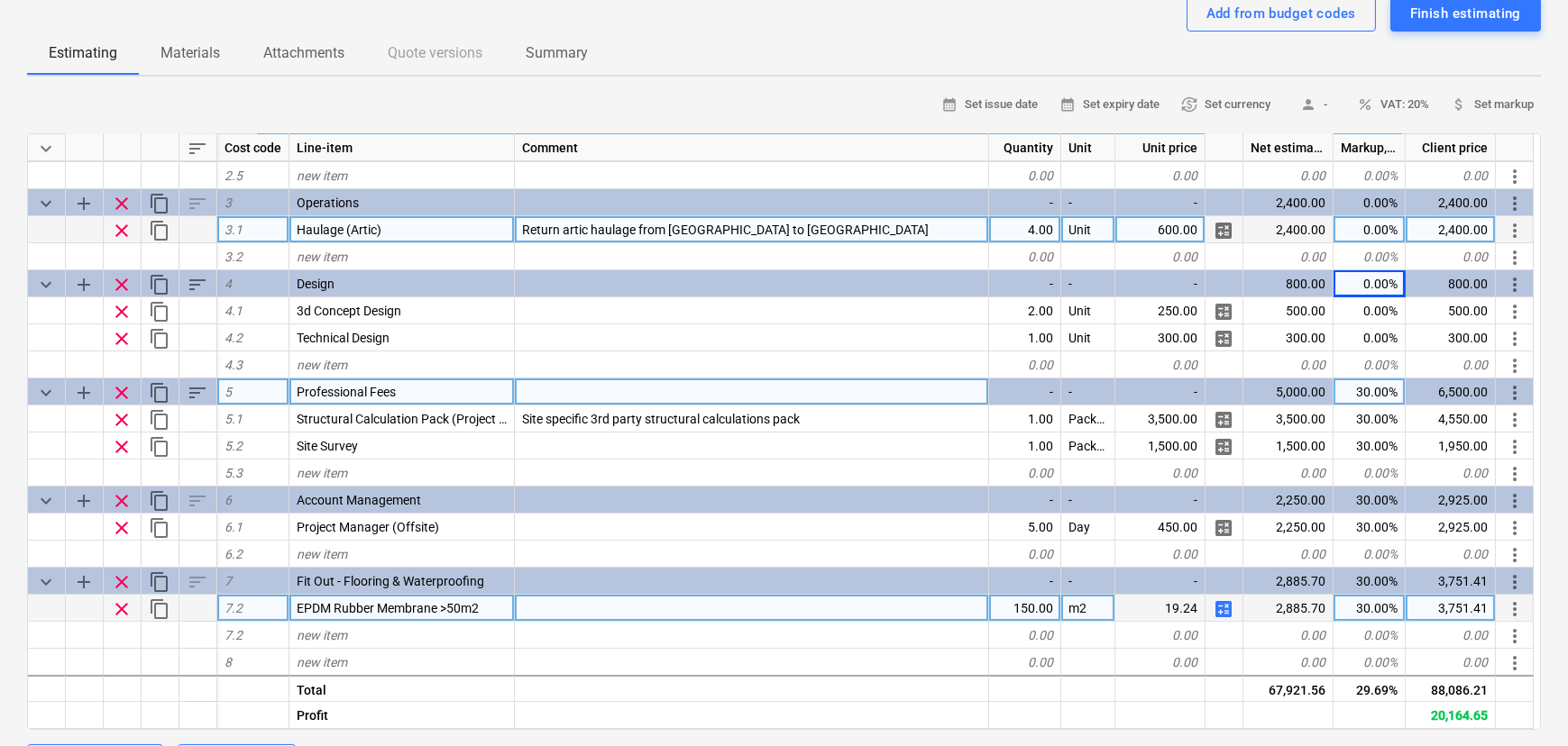
type textarea "x"
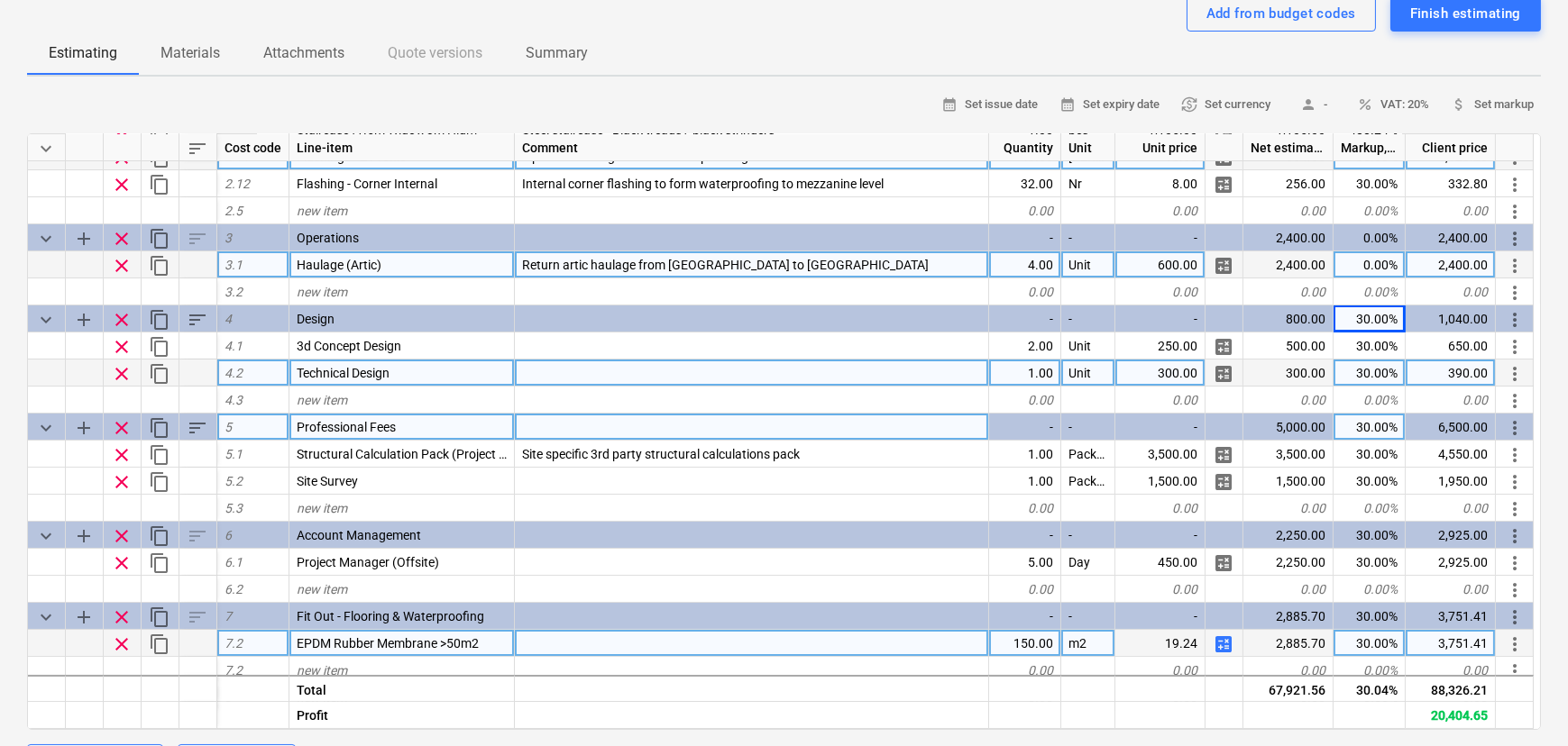
scroll to position [160, 0]
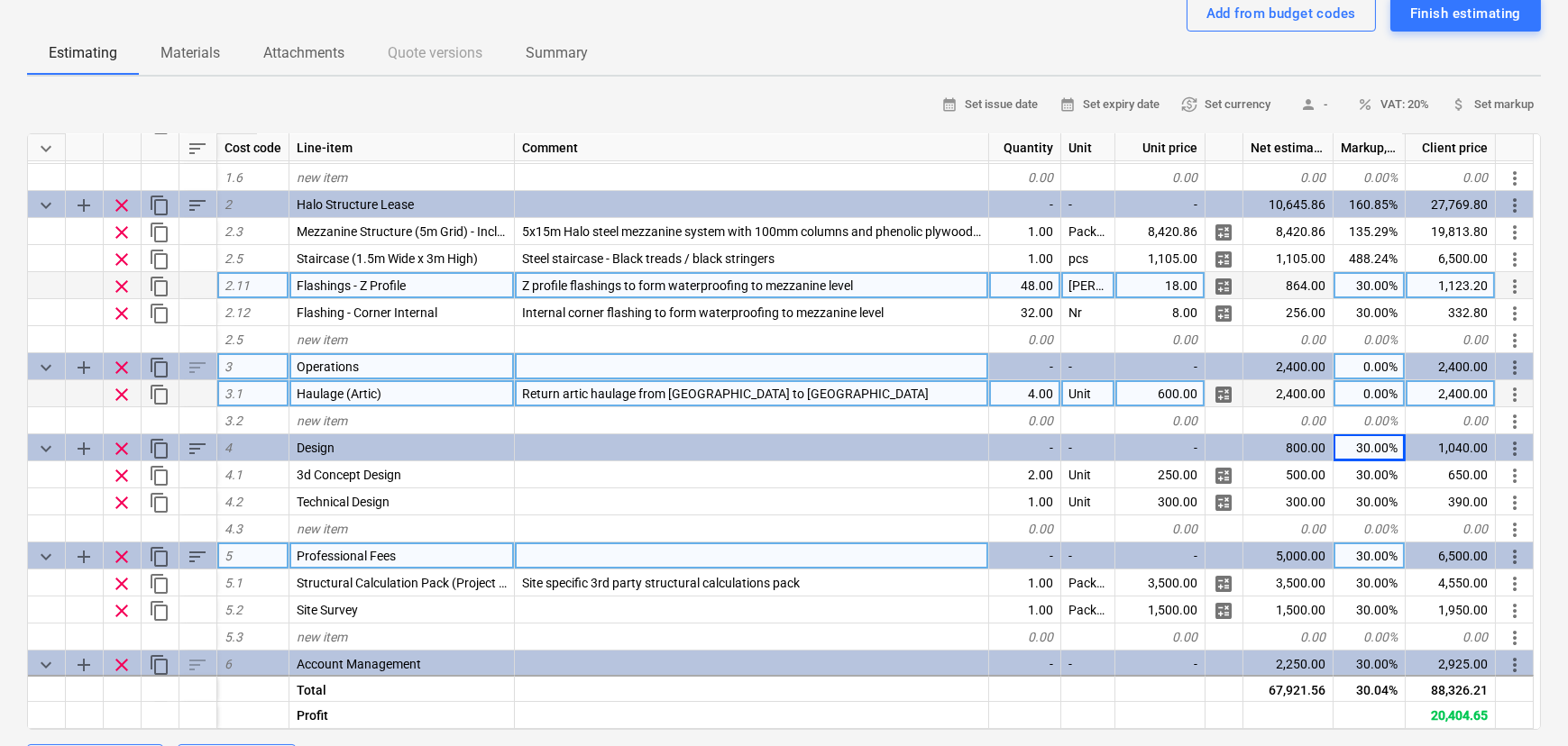
click at [1358, 362] on div "0.00%" at bounding box center [1370, 367] width 72 height 27
type input "30"
type textarea "x"
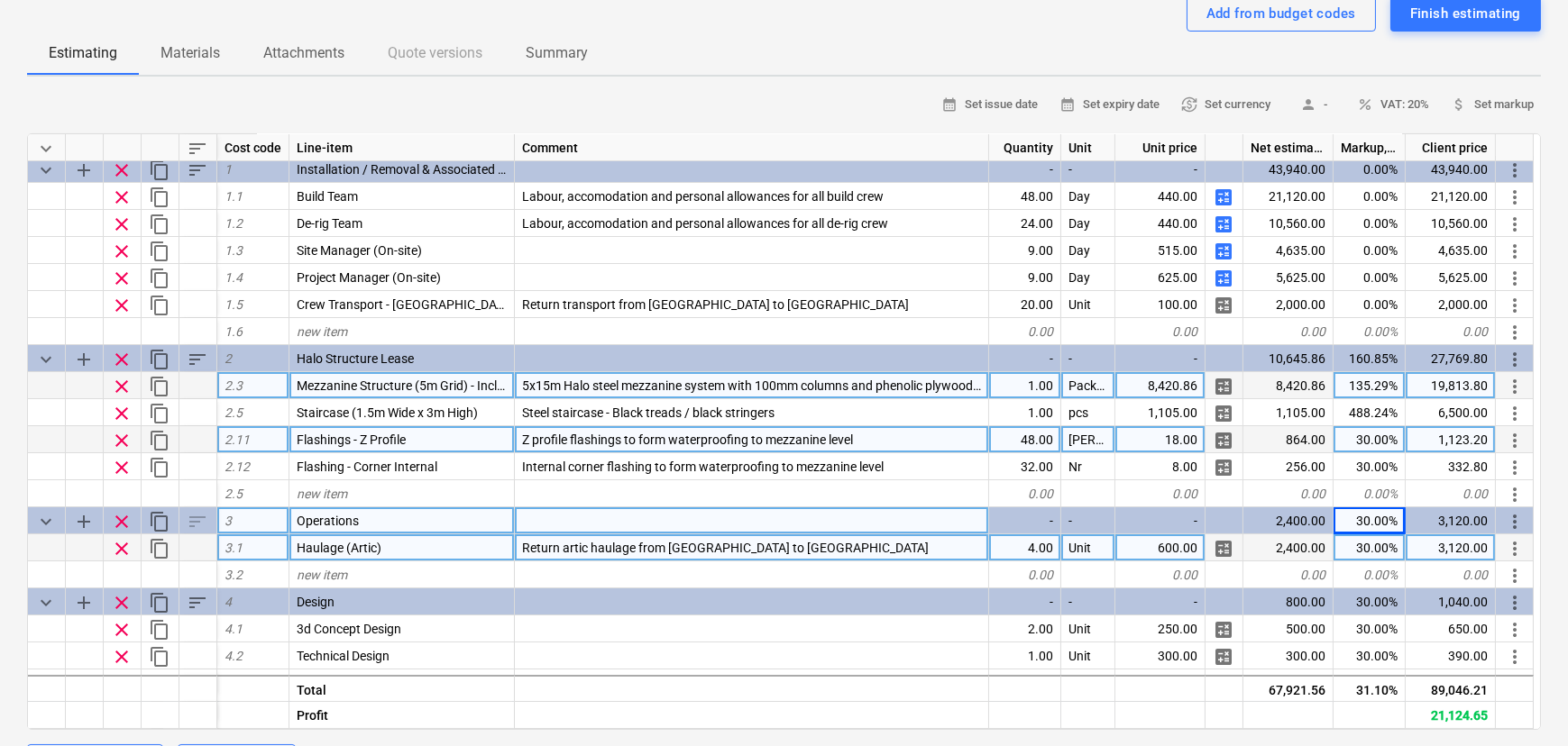
scroll to position [0, 0]
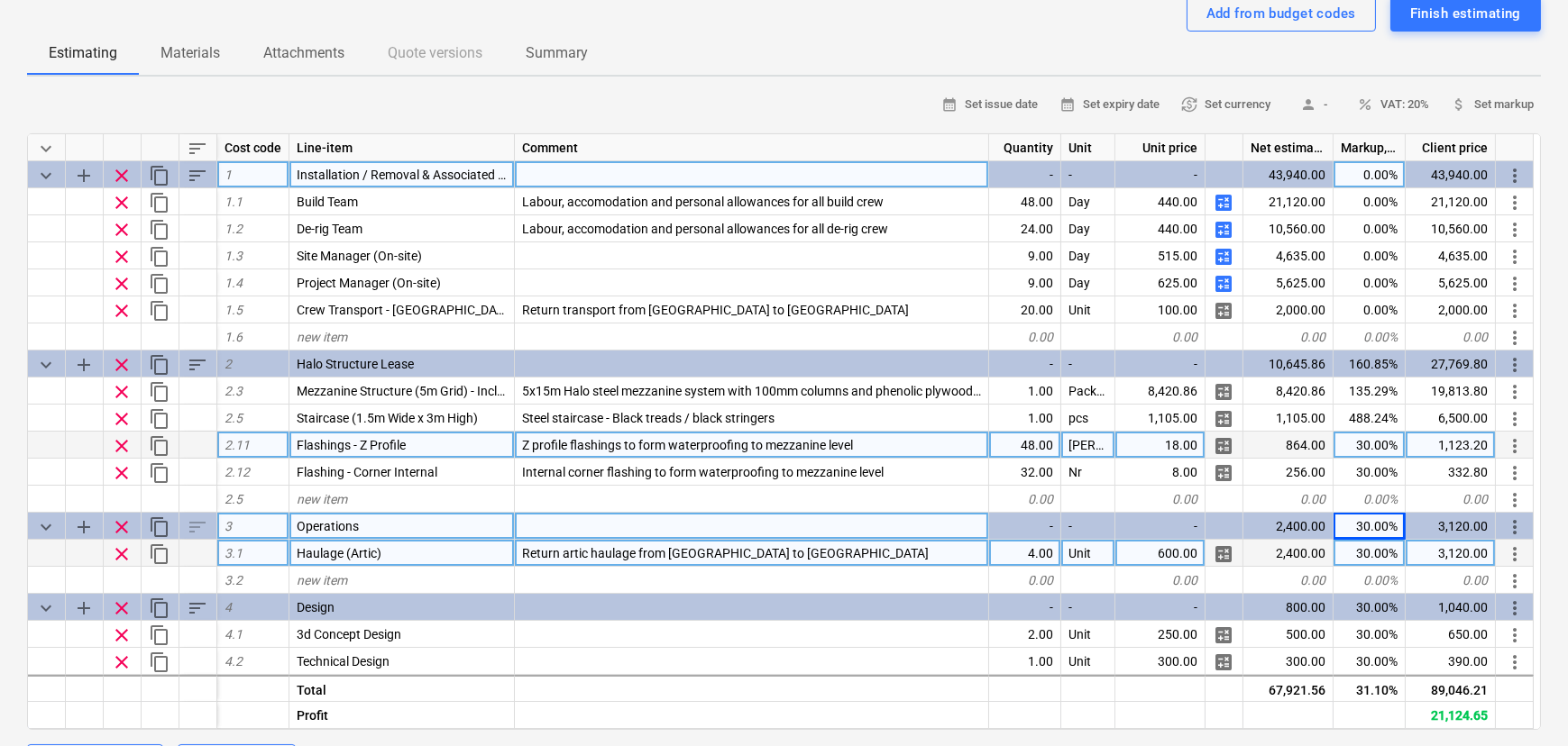
click at [1381, 184] on div "0.00%" at bounding box center [1370, 175] width 72 height 27
type input "30"
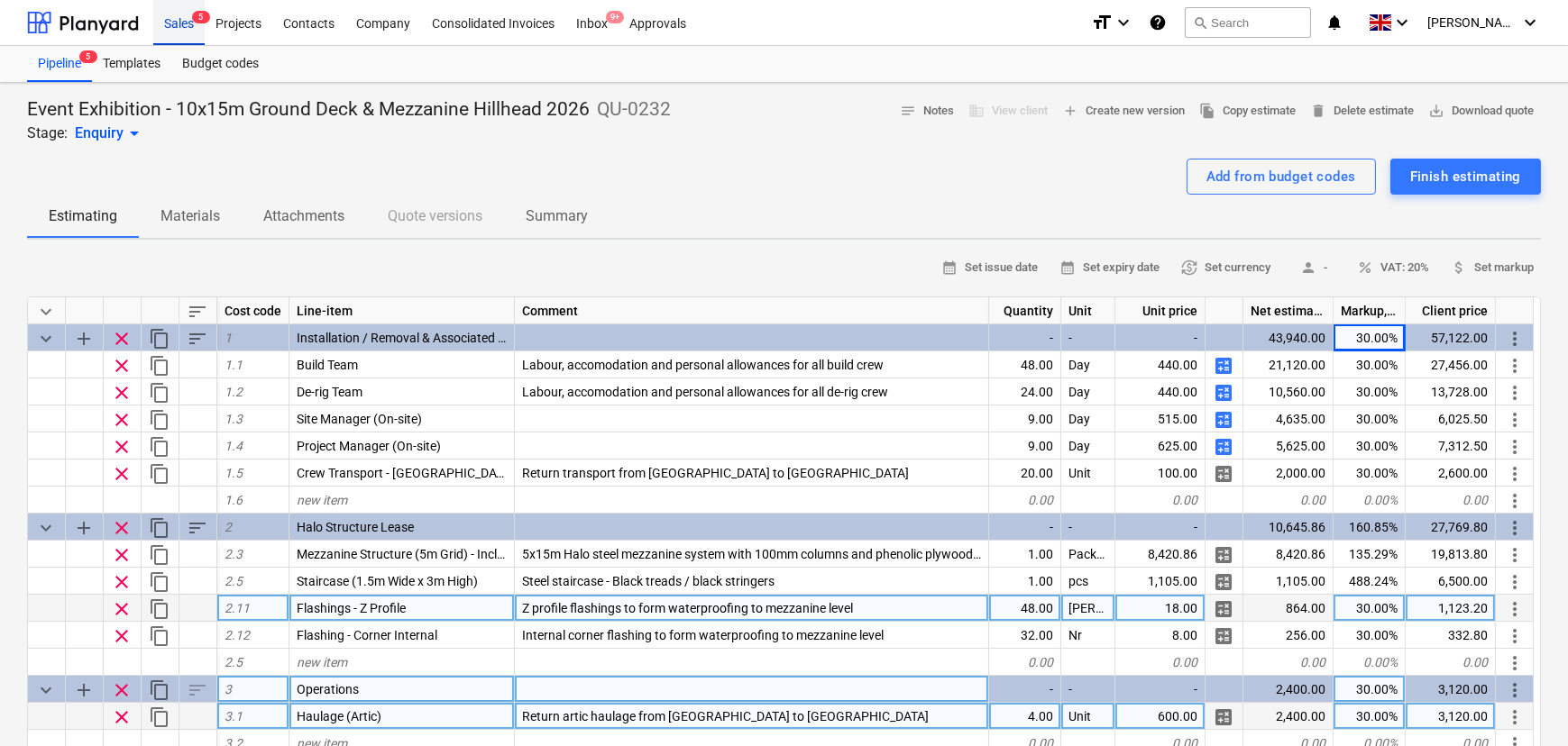
click at [166, 35] on div "Sales 5" at bounding box center [179, 22] width 51 height 46
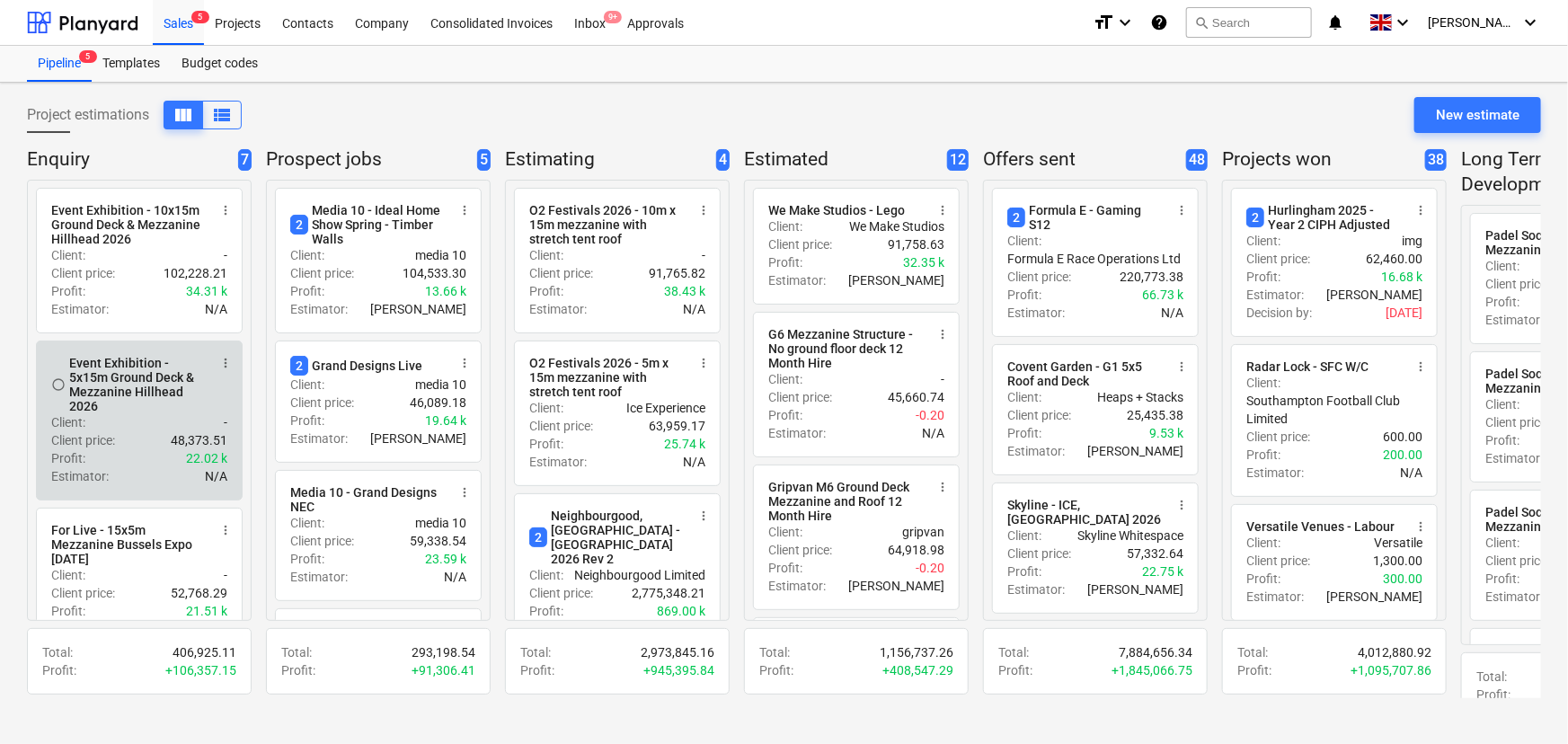
click at [154, 375] on div "Event Exhibition - 5x15m Ground Deck & Mezzanine Hillhead 2026" at bounding box center [139, 385] width 139 height 58
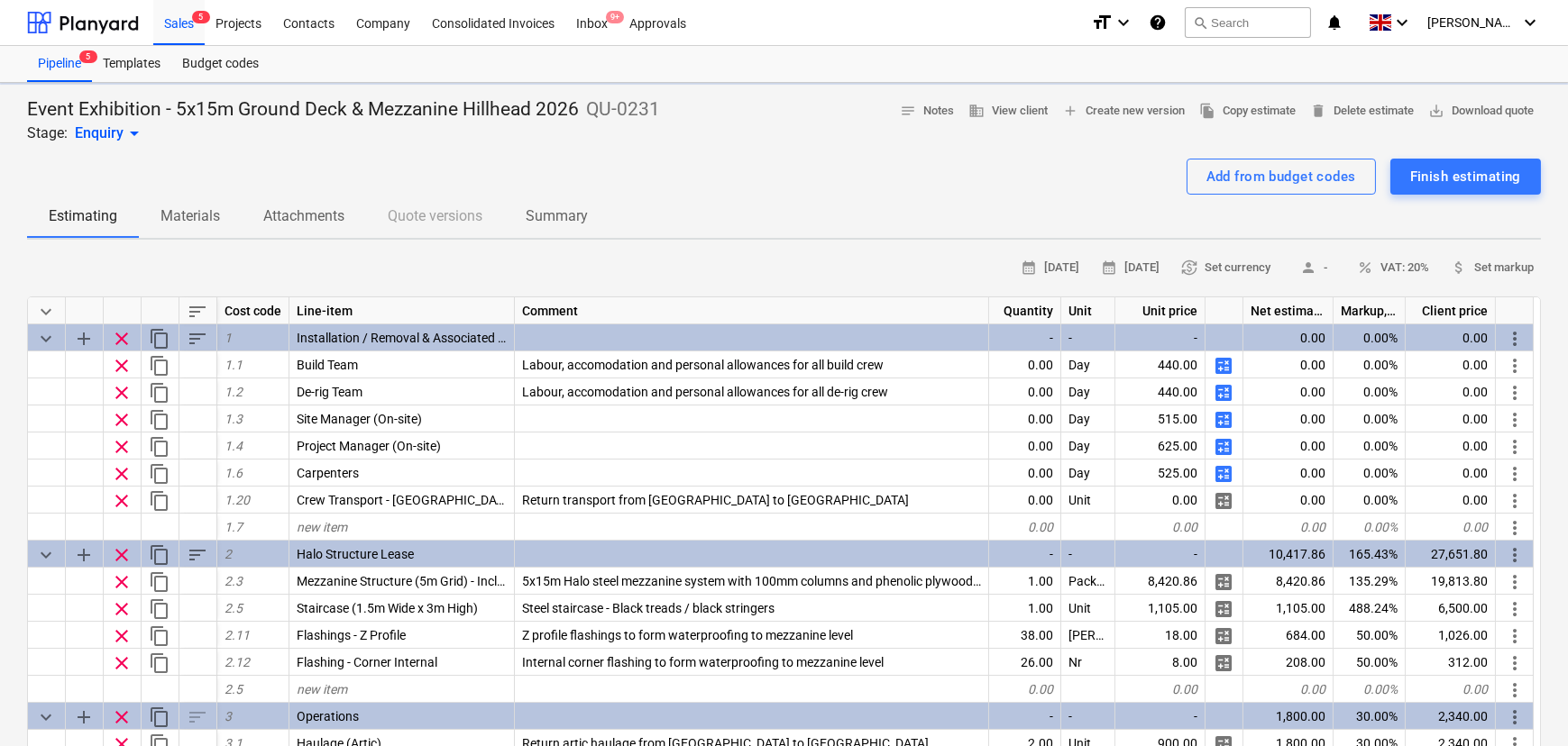
type textarea "x"
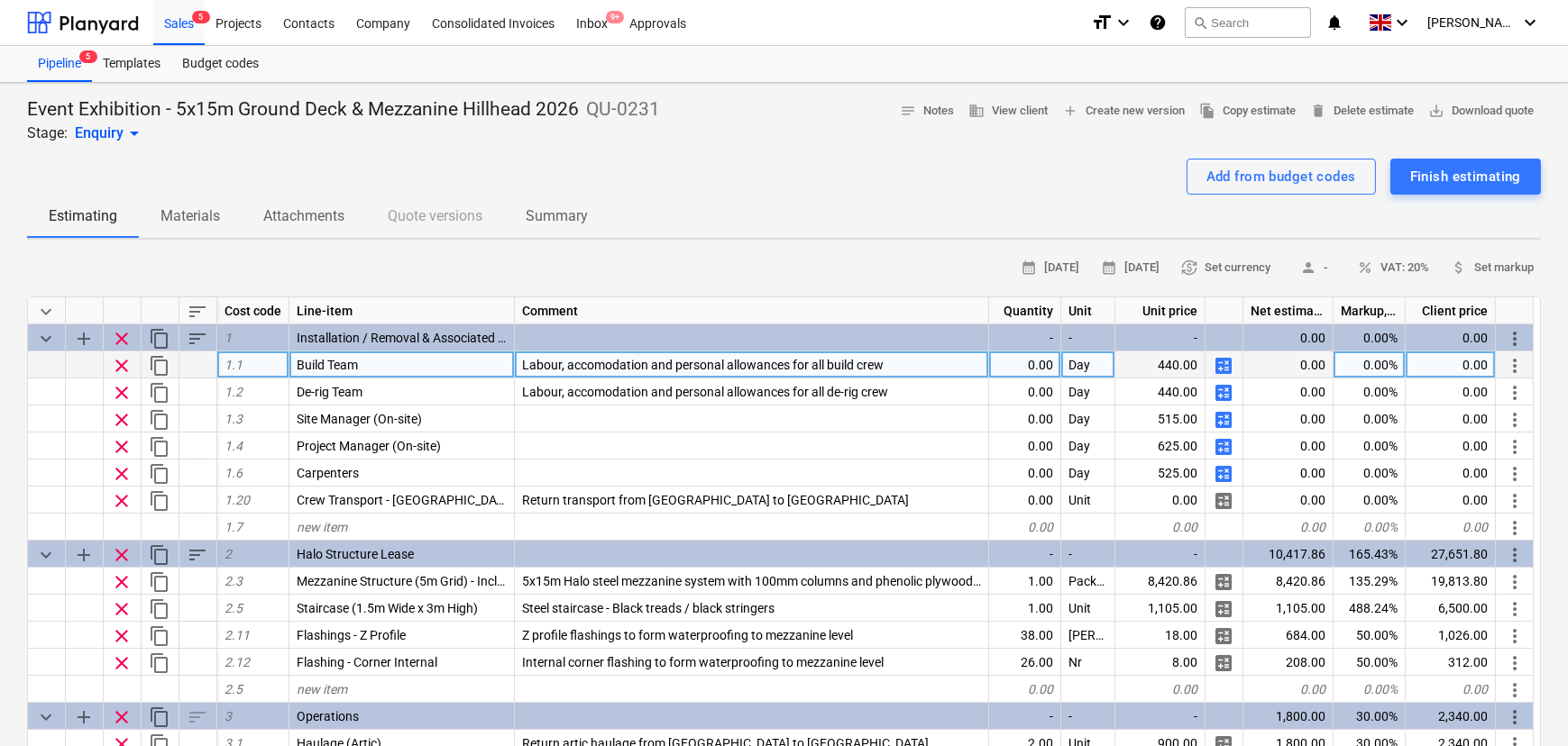
click at [1033, 362] on div "0.00" at bounding box center [1025, 365] width 72 height 27
type input "32"
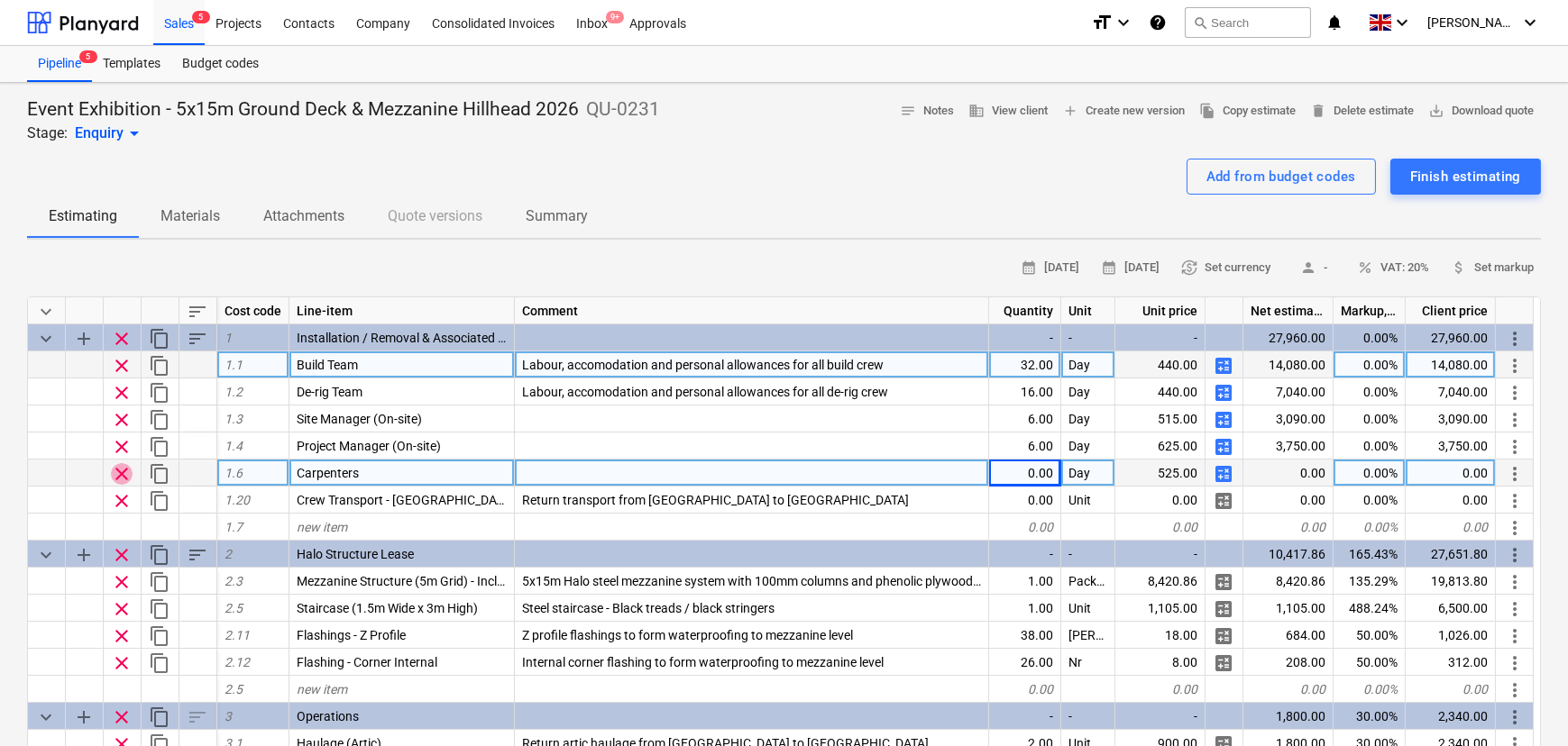
click at [113, 481] on span "clear" at bounding box center [121, 474] width 22 height 22
type textarea "x"
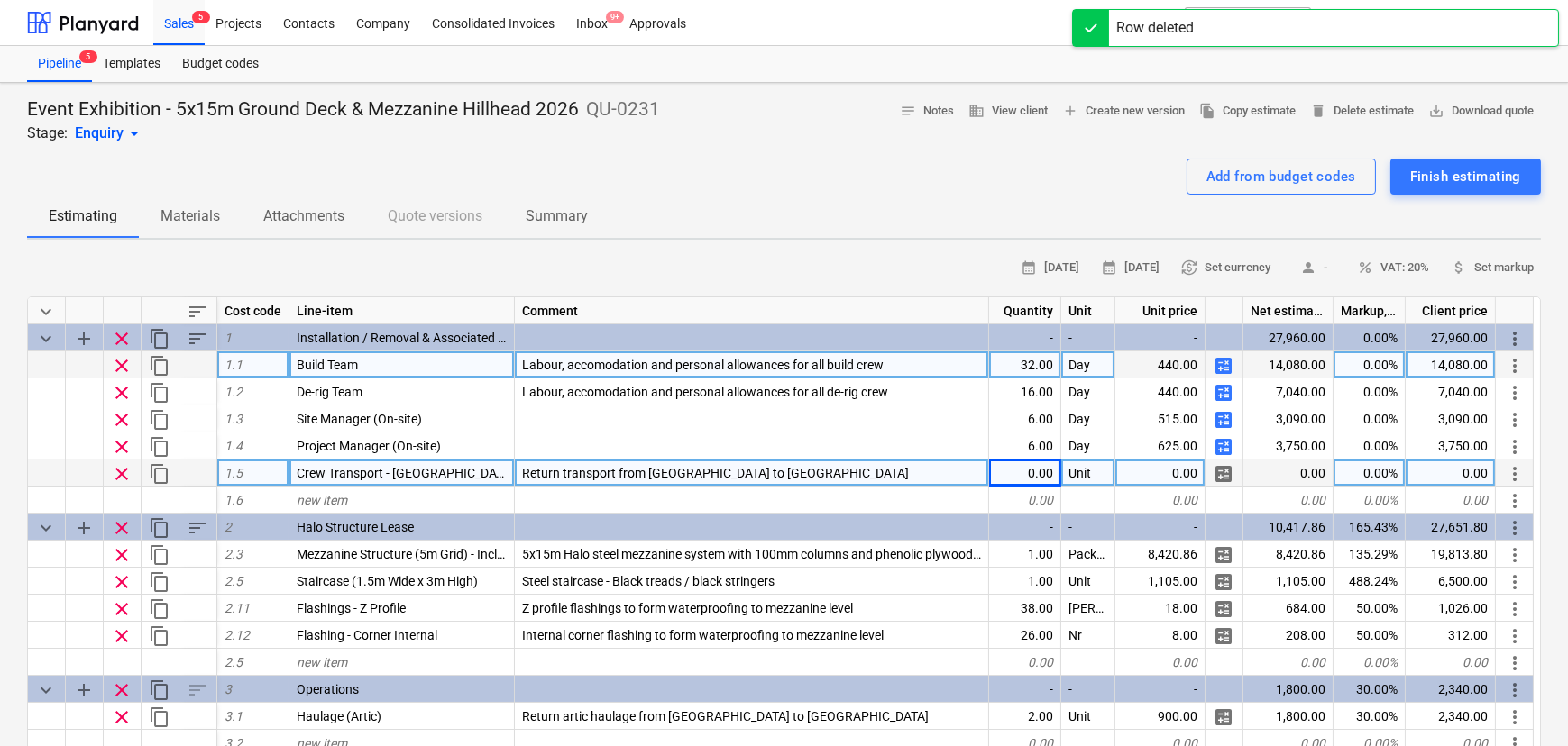
click at [1034, 477] on div "0.00" at bounding box center [1025, 474] width 72 height 27
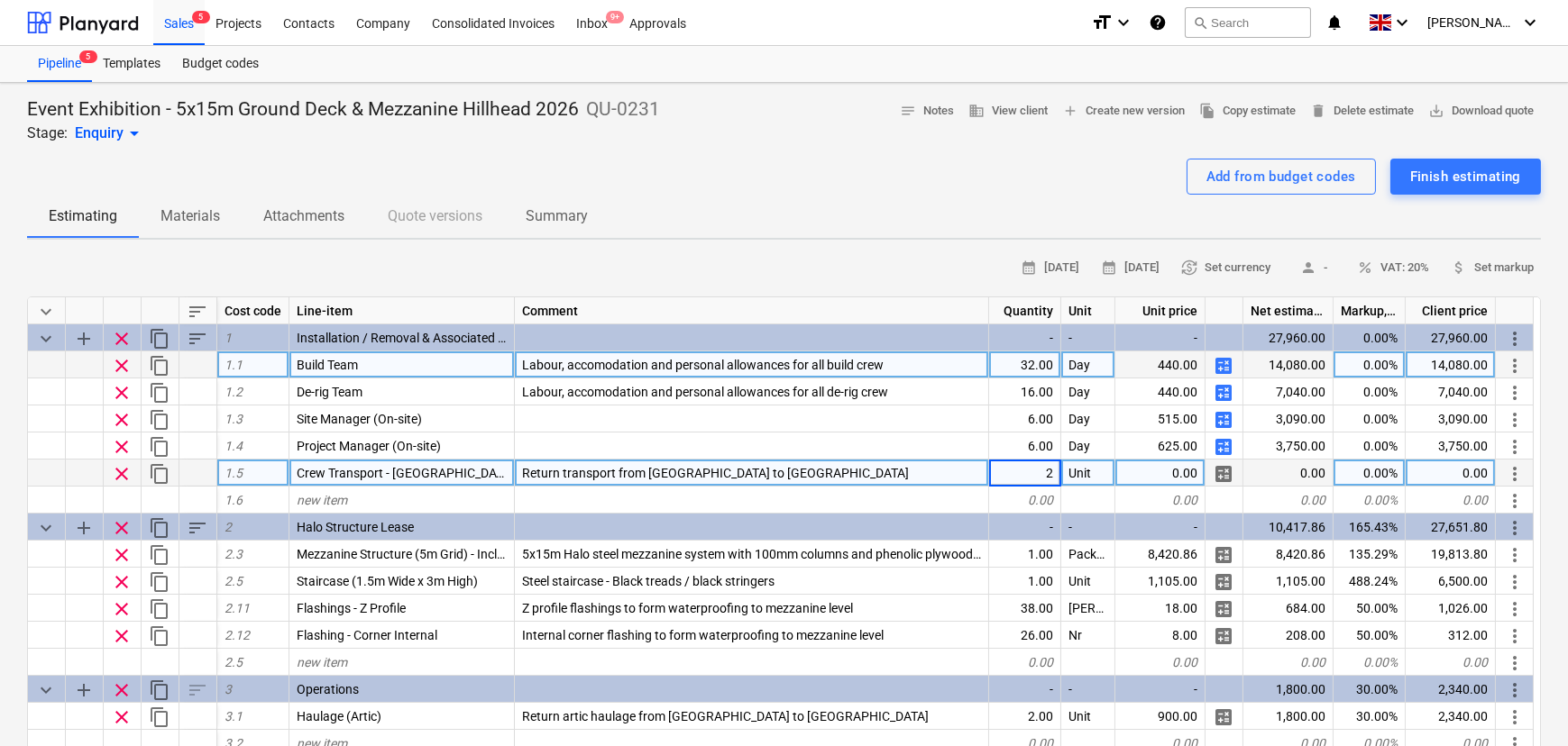
type input "20"
type textarea "x"
type input "75"
type textarea "x"
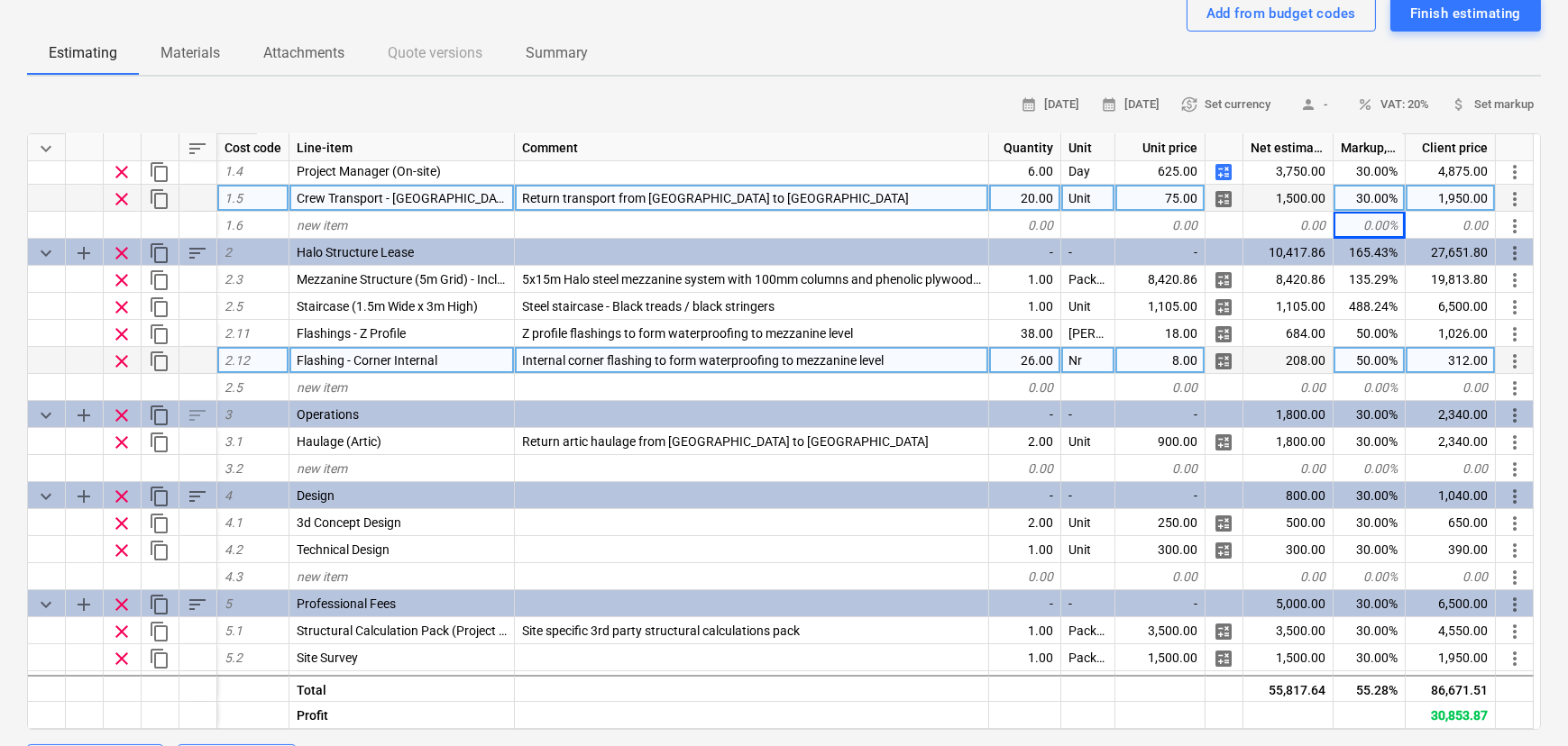
scroll to position [163, 0]
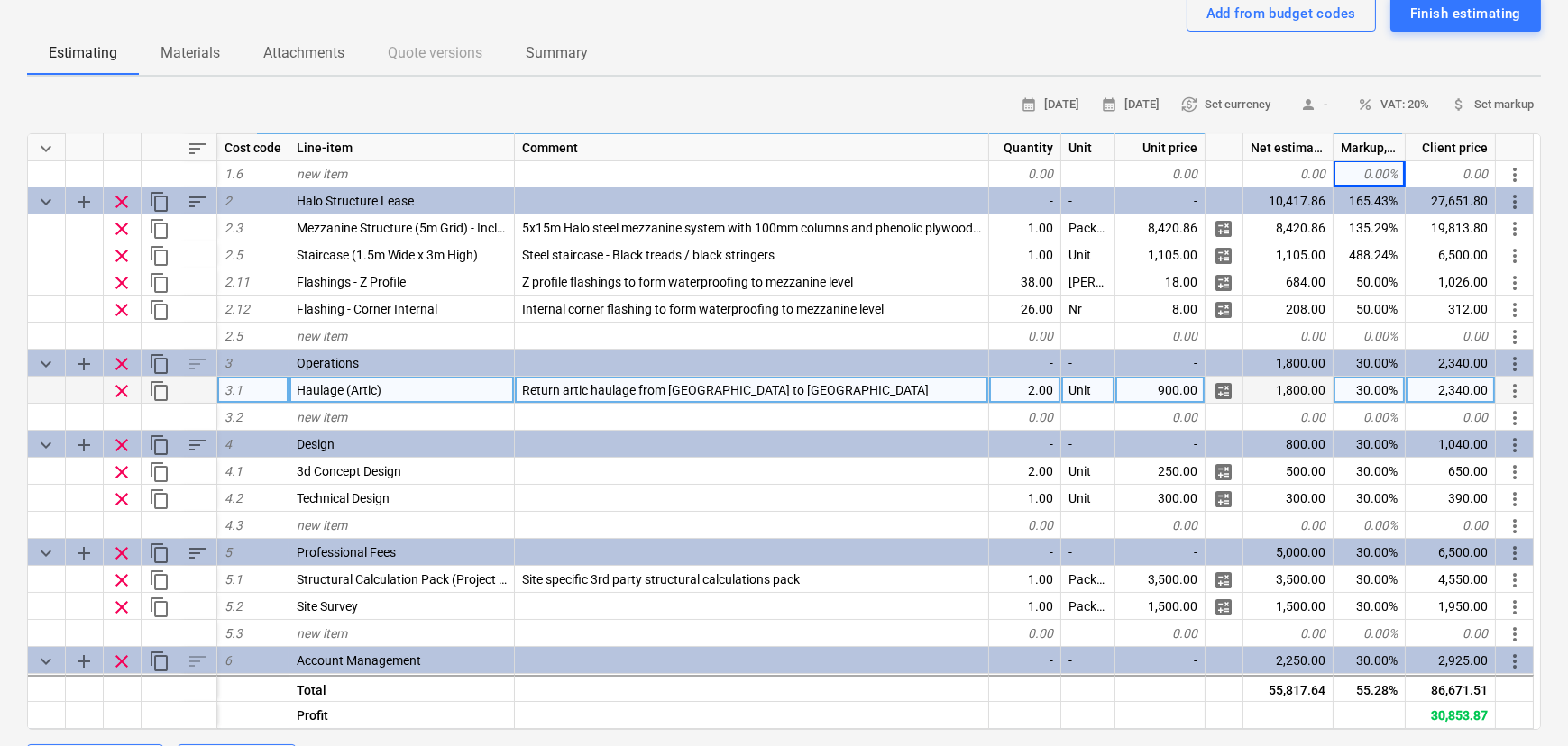
click at [1023, 384] on div "2.00" at bounding box center [1025, 391] width 72 height 27
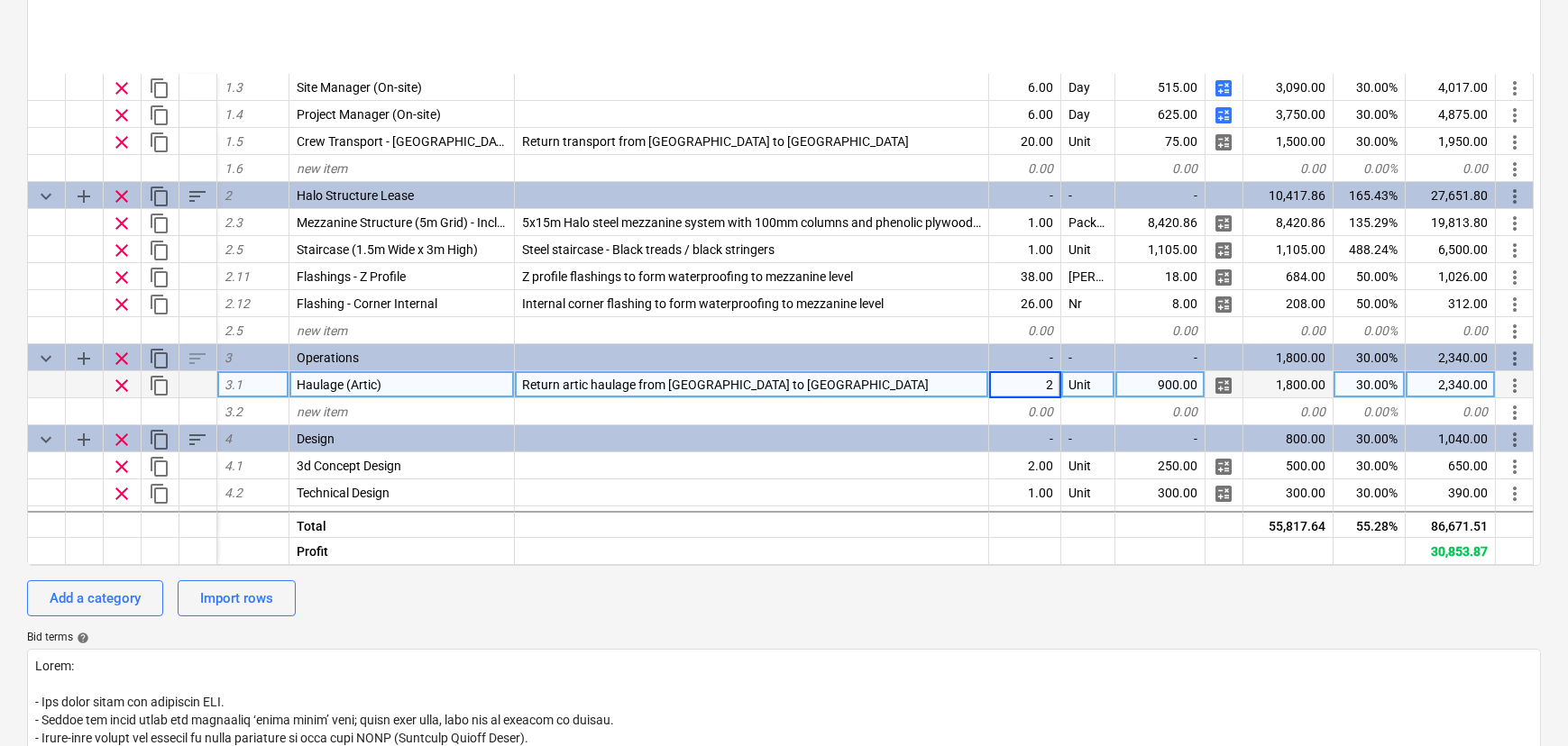
scroll to position [0, 0]
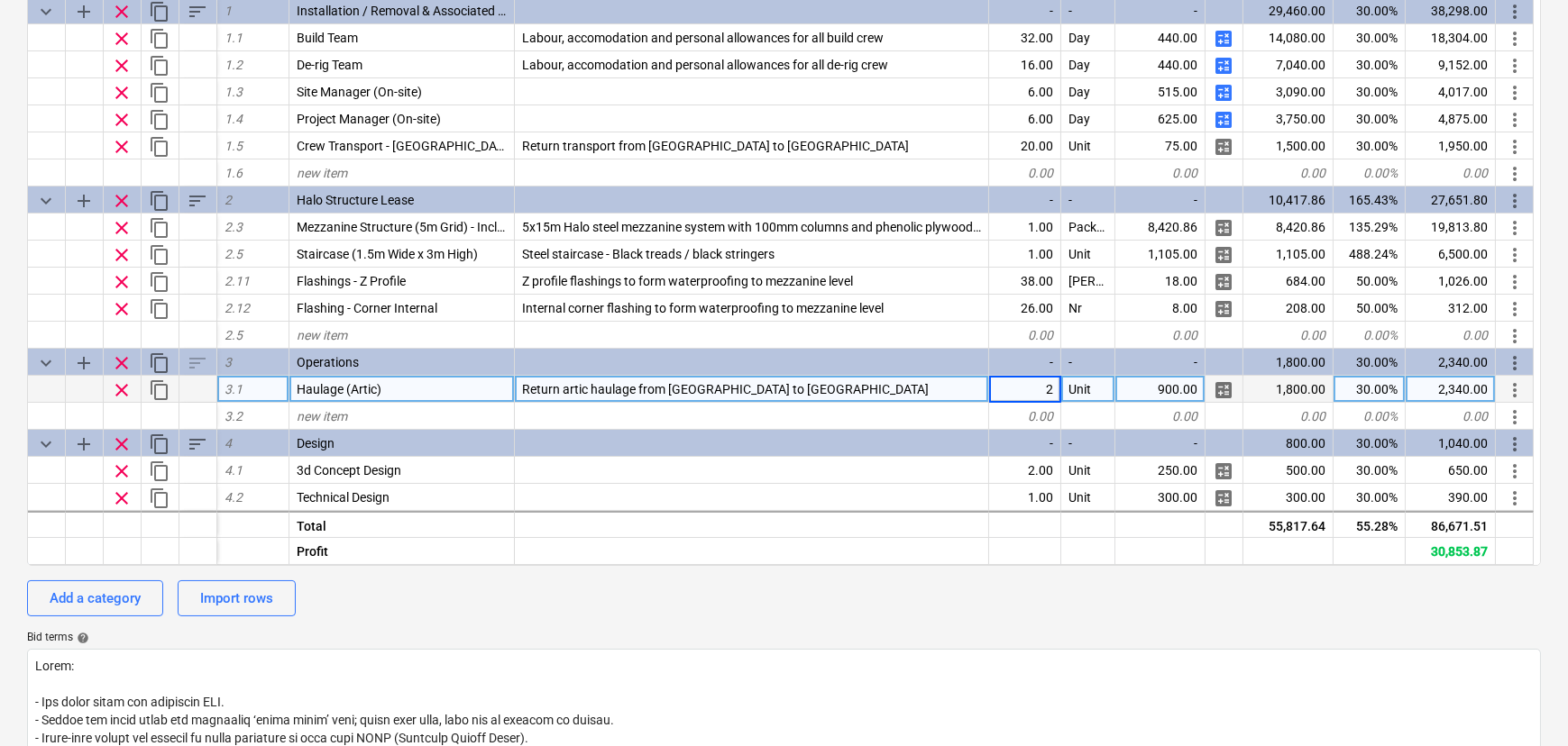
click at [906, 594] on div "Add a category Import rows" at bounding box center [784, 598] width 1514 height 36
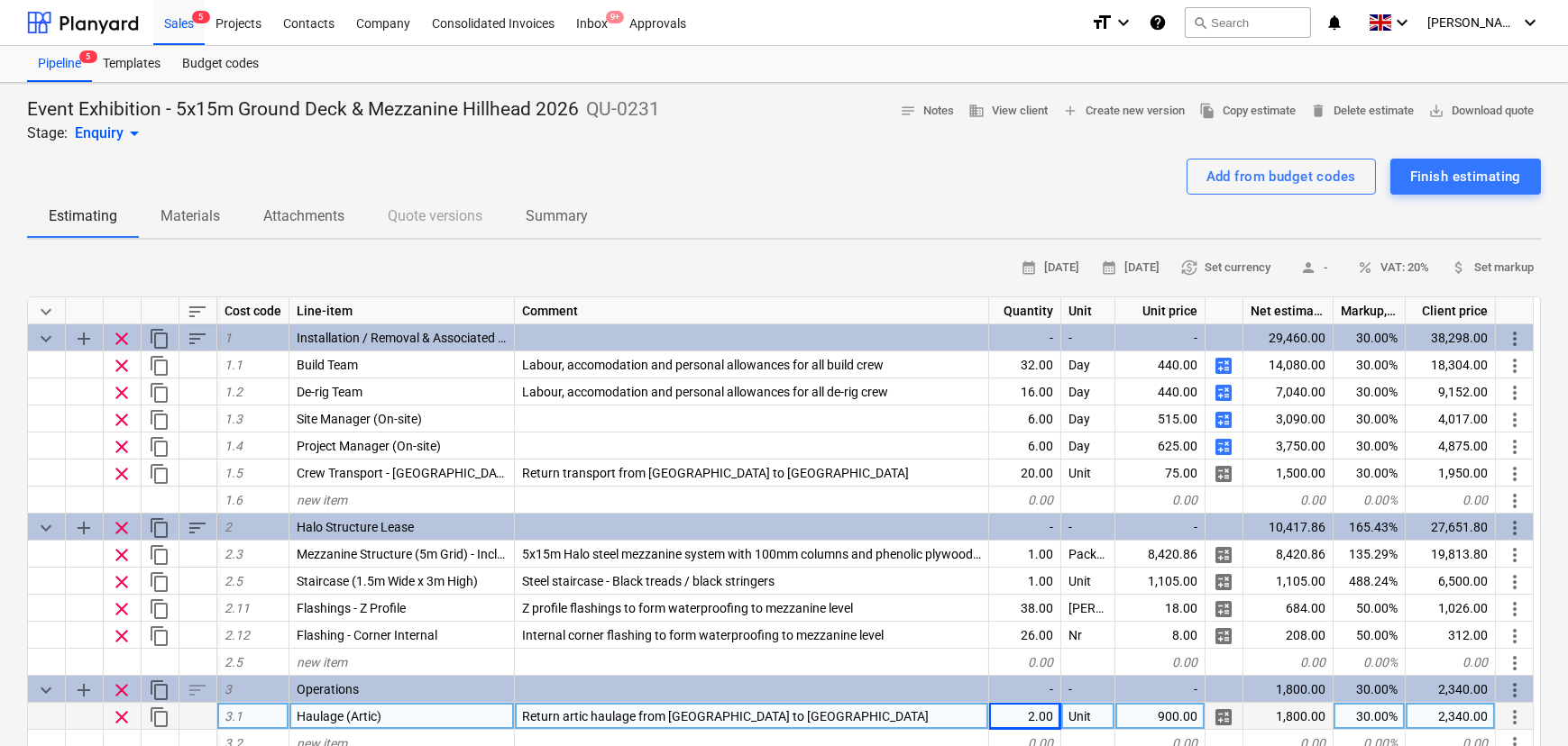
click at [338, 180] on div "Add from budget codes Finish estimating" at bounding box center [784, 176] width 1514 height 36
click at [1211, 108] on span "file_copy Copy estimate" at bounding box center [1247, 111] width 97 height 21
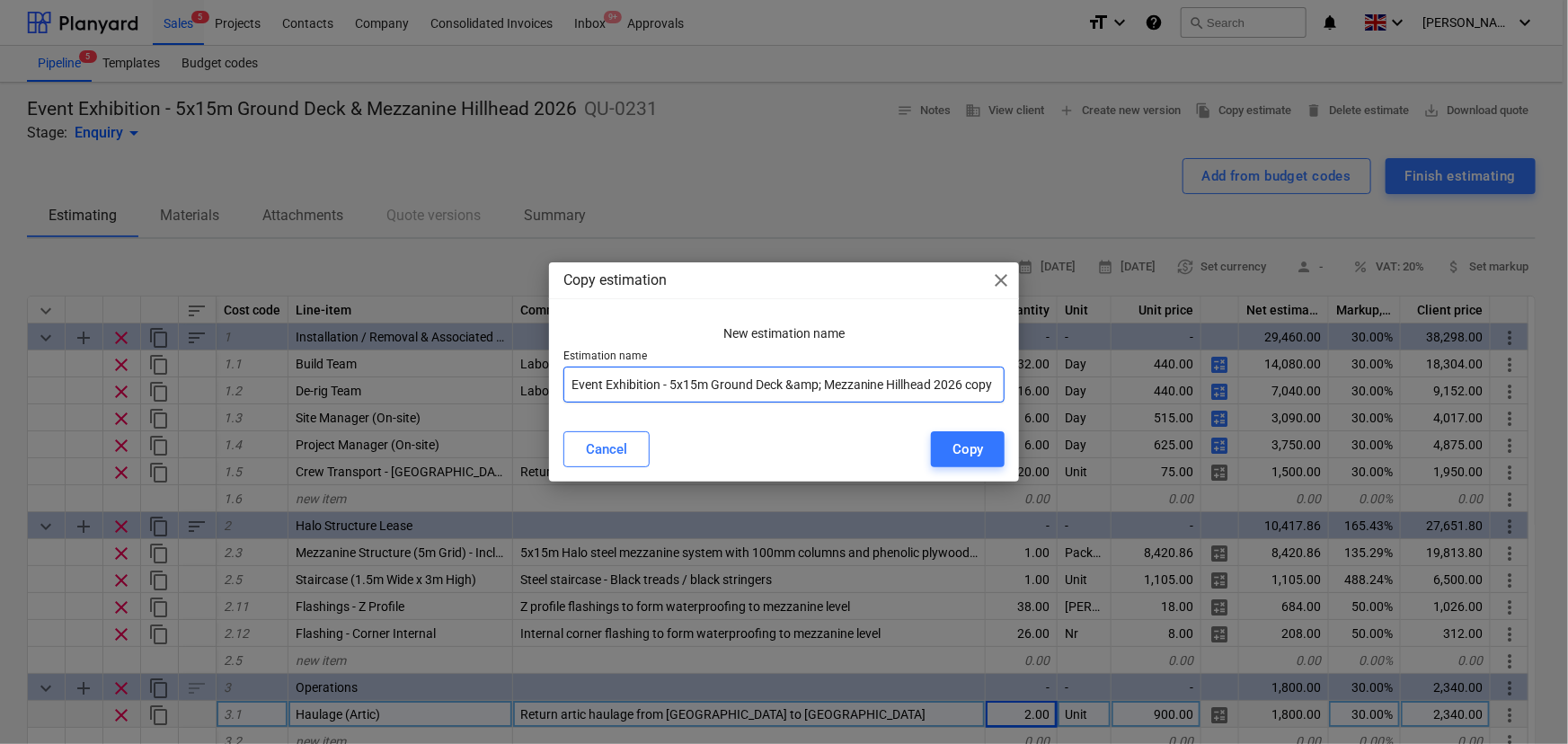
click at [781, 383] on input "Event Exhibition - 5x15m Ground Deck &amp; Mezzanine Hillhead 2026 copy" at bounding box center [784, 385] width 442 height 36
click at [790, 385] on input "Event Exhibition - 5x15m Ground Deck &amp; Mezzanine Hillhead 2026 copy" at bounding box center [784, 385] width 442 height 36
drag, startPoint x: 795, startPoint y: 384, endPoint x: 822, endPoint y: 383, distance: 27.0
click at [822, 383] on input "Event Exhibition - 5x15m Ground Deck &amp; Mezzanine Hillhead 2026 copy" at bounding box center [784, 385] width 442 height 36
click at [857, 390] on input "Event Exhibition - 5x15m Ground Deck & Mezzanine Hillhead 2026 copy" at bounding box center [784, 385] width 442 height 36
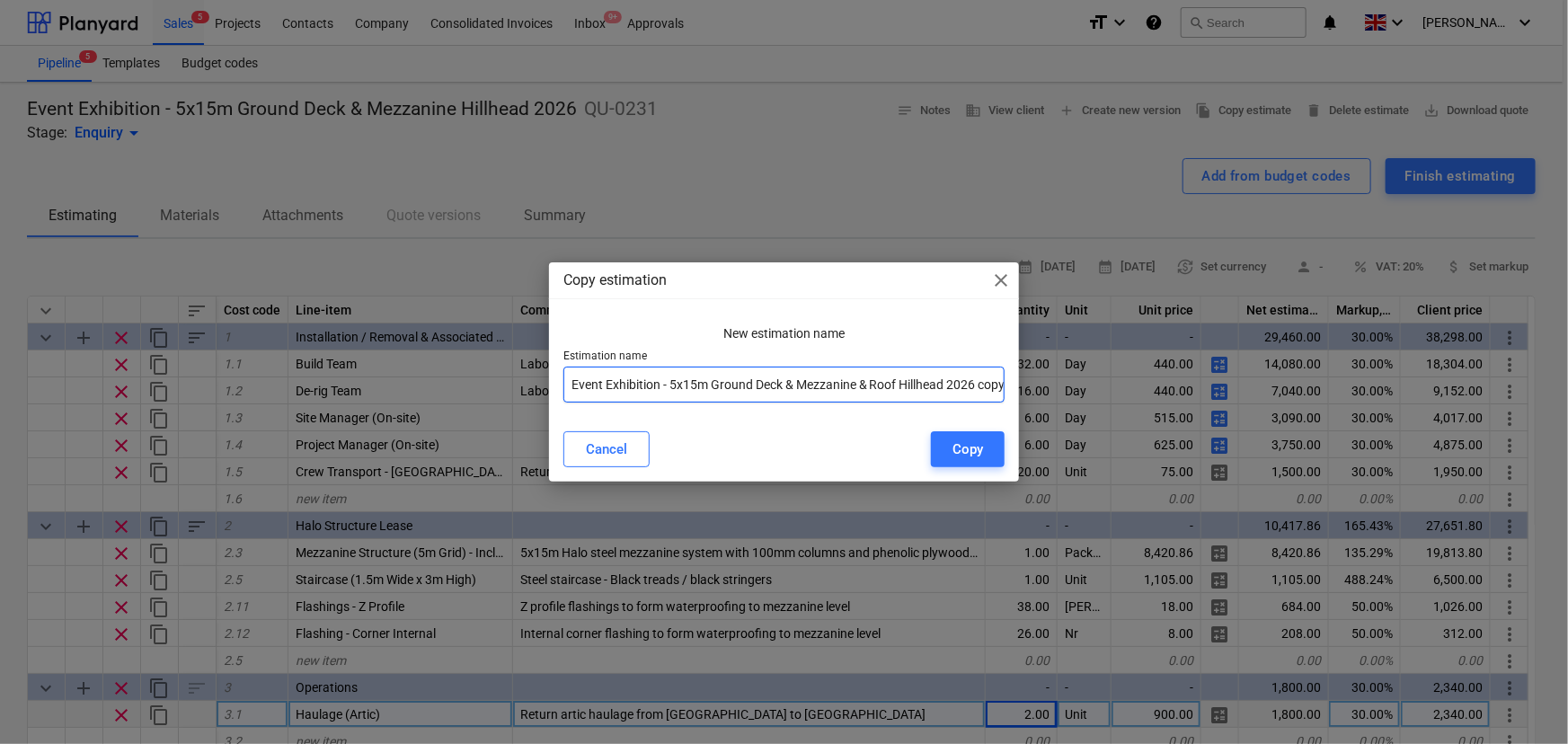
drag, startPoint x: 950, startPoint y: 389, endPoint x: 961, endPoint y: 388, distance: 11.0
click at [961, 388] on input "Event Exhibition - 5x15m Ground Deck & Mezzanine & Roof Hillhead 2026 copy" at bounding box center [784, 385] width 442 height 36
drag, startPoint x: 984, startPoint y: 389, endPoint x: 1151, endPoint y: 392, distance: 167.0
click at [1151, 392] on div "Copy estimation close New estimation name Estimation name Event Exhibition - 5x…" at bounding box center [784, 372] width 1568 height 744
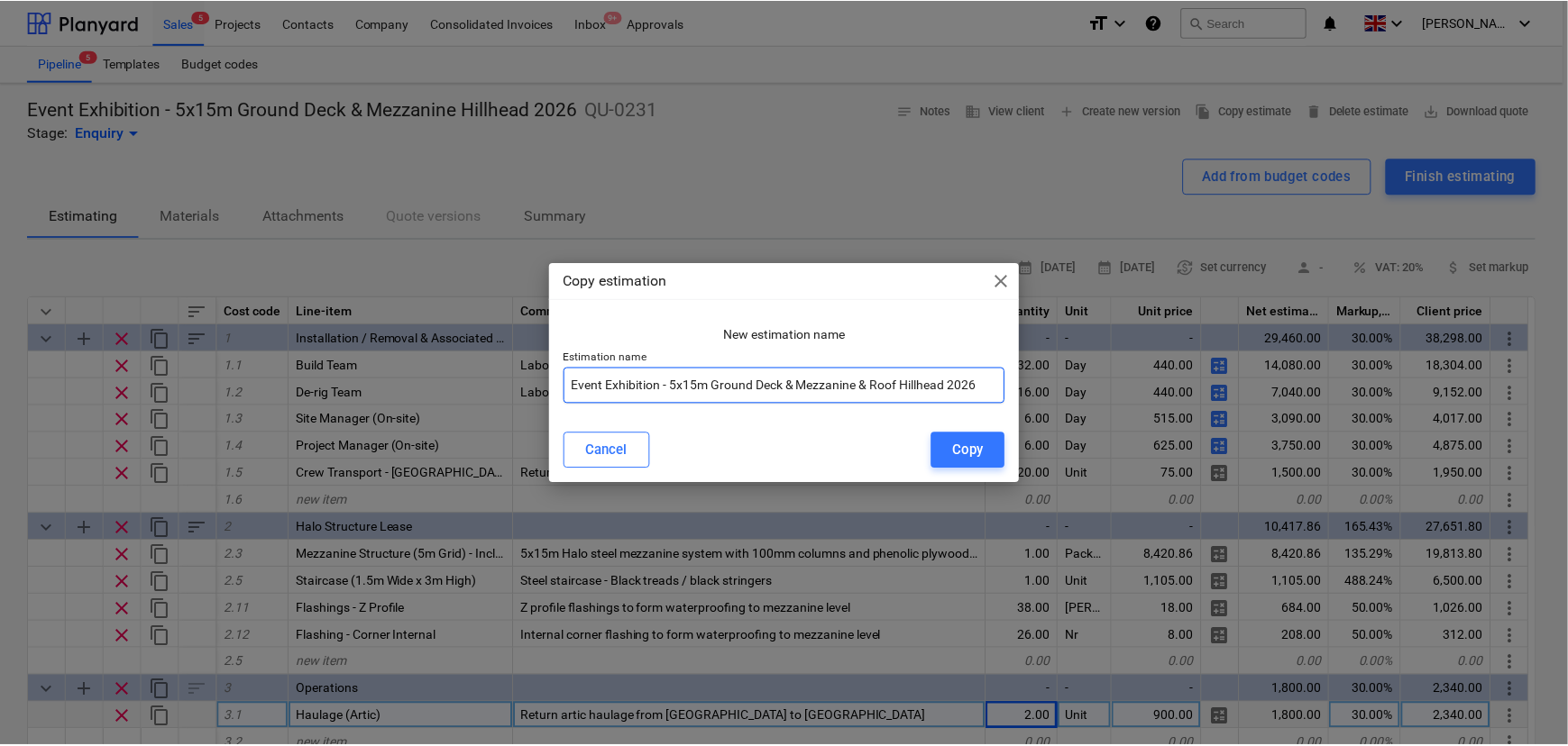
scroll to position [0, 0]
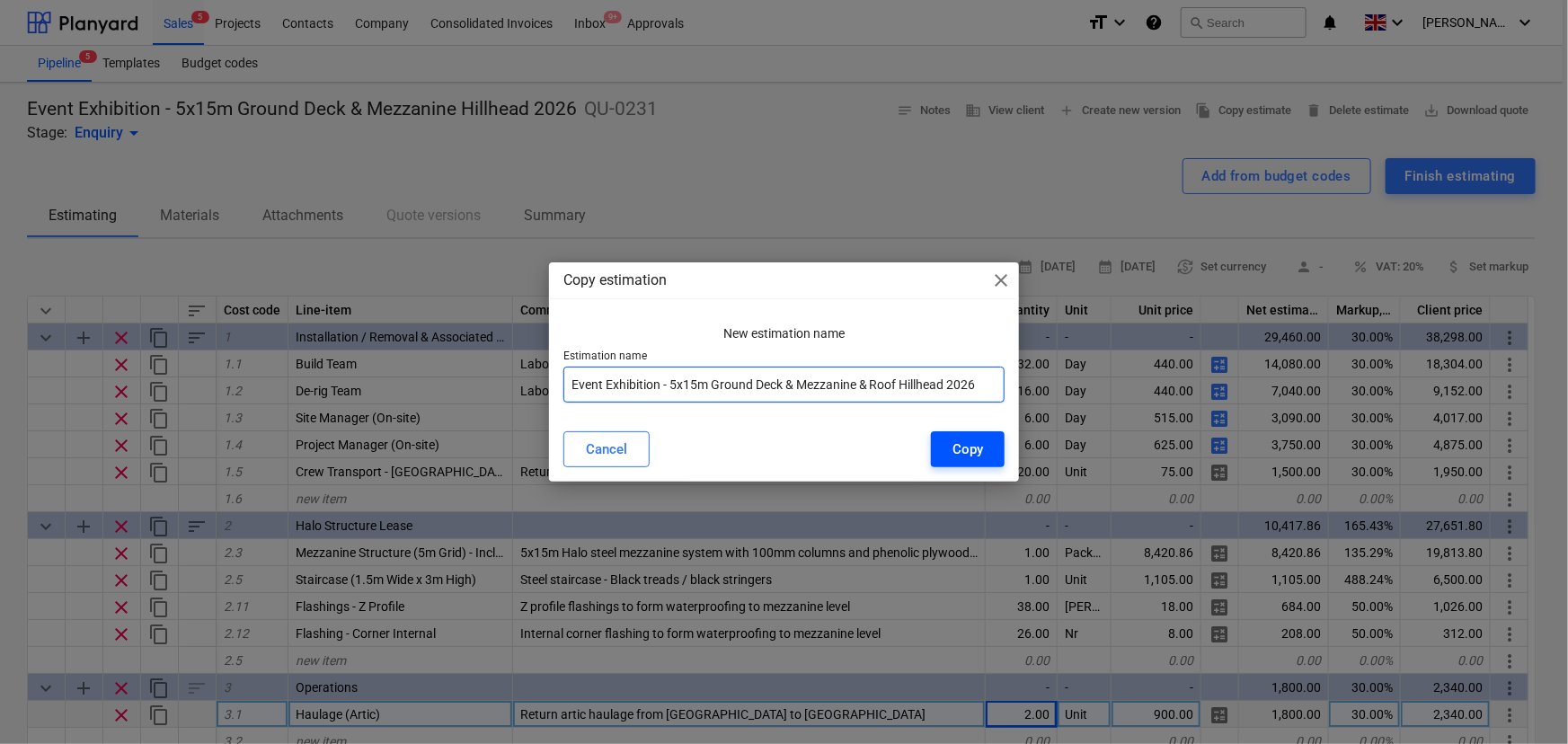
type input "Event Exhibition - 5x15m Ground Deck & Mezzanine & Roof Hillhead 2026"
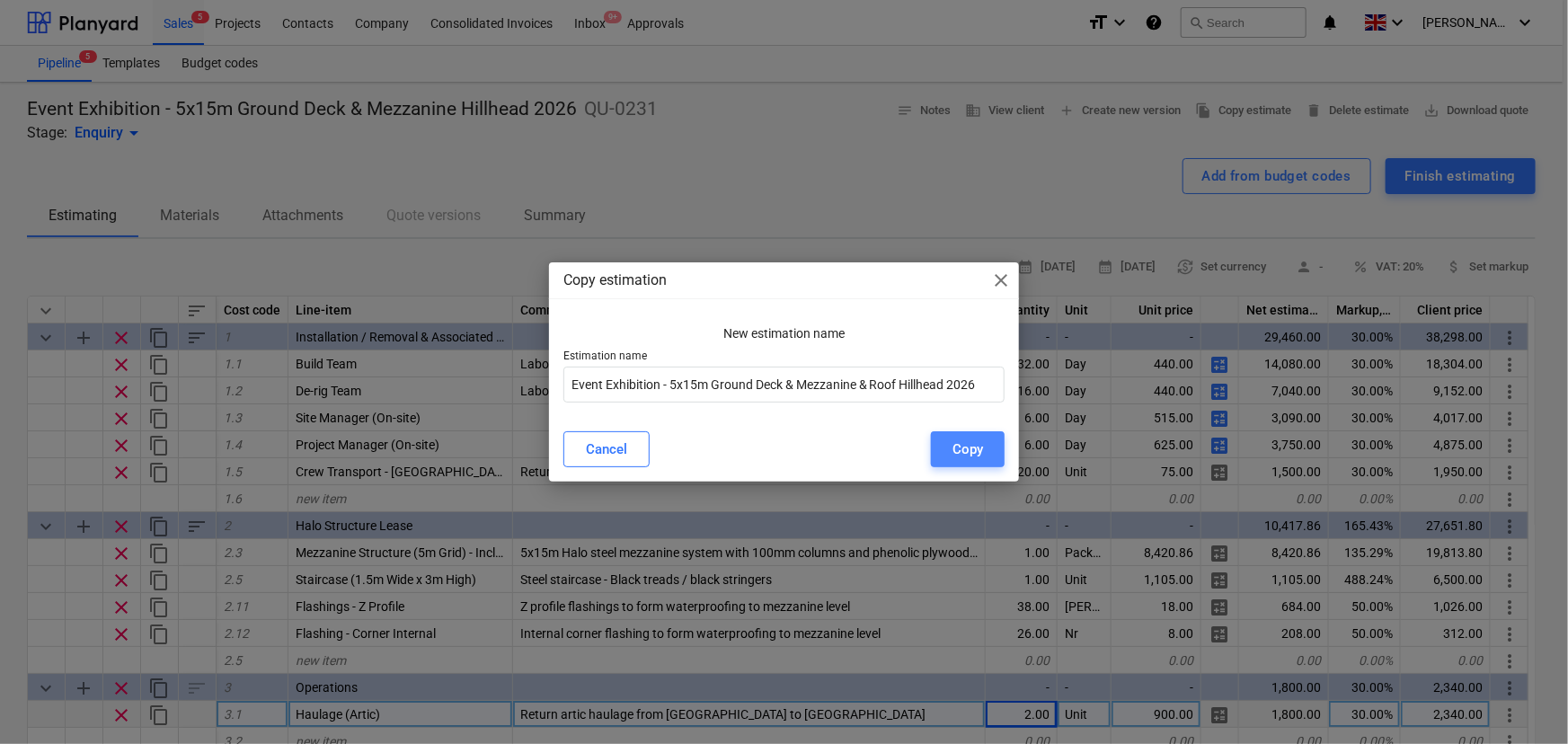
click at [980, 453] on div "Copy" at bounding box center [967, 449] width 30 height 23
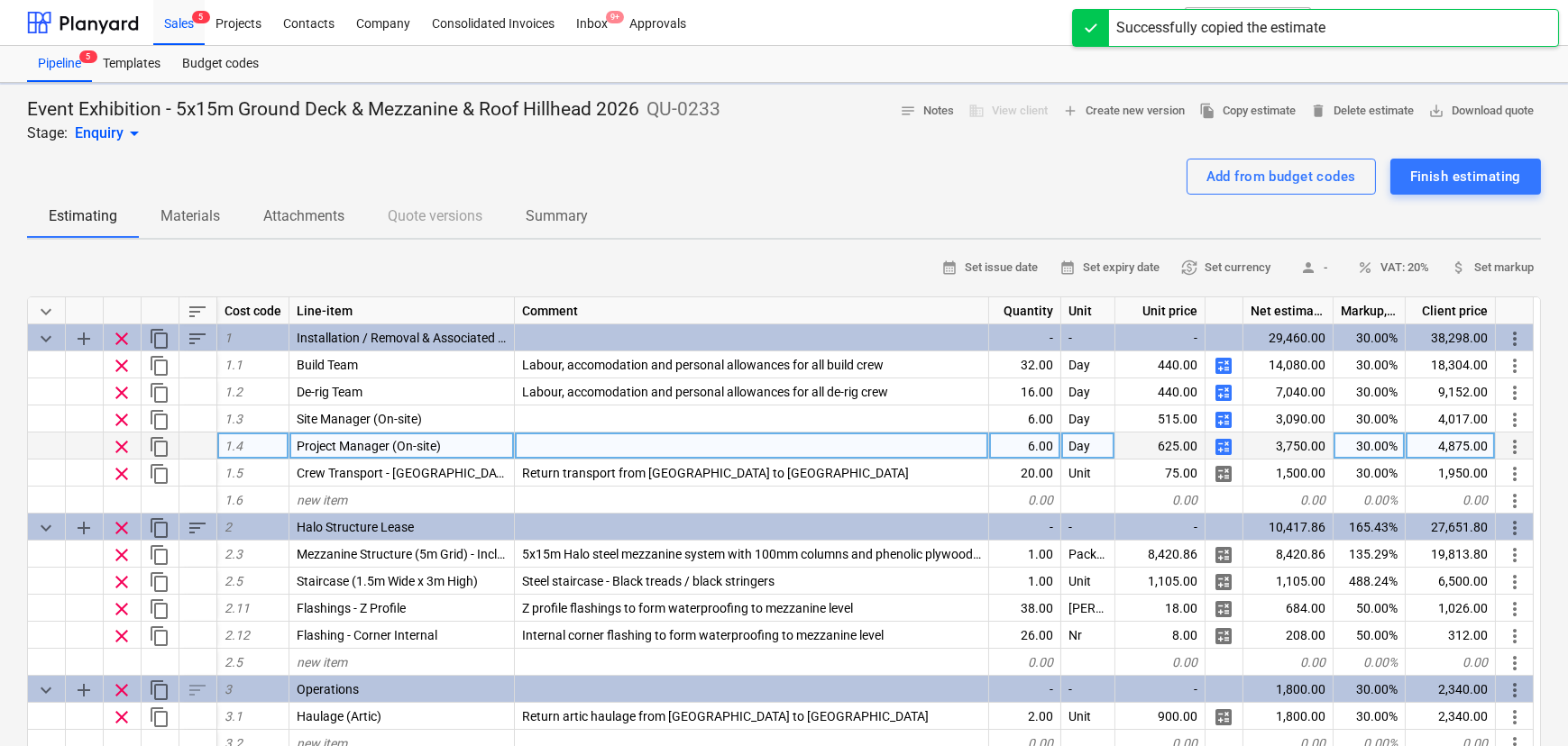
type textarea "x"
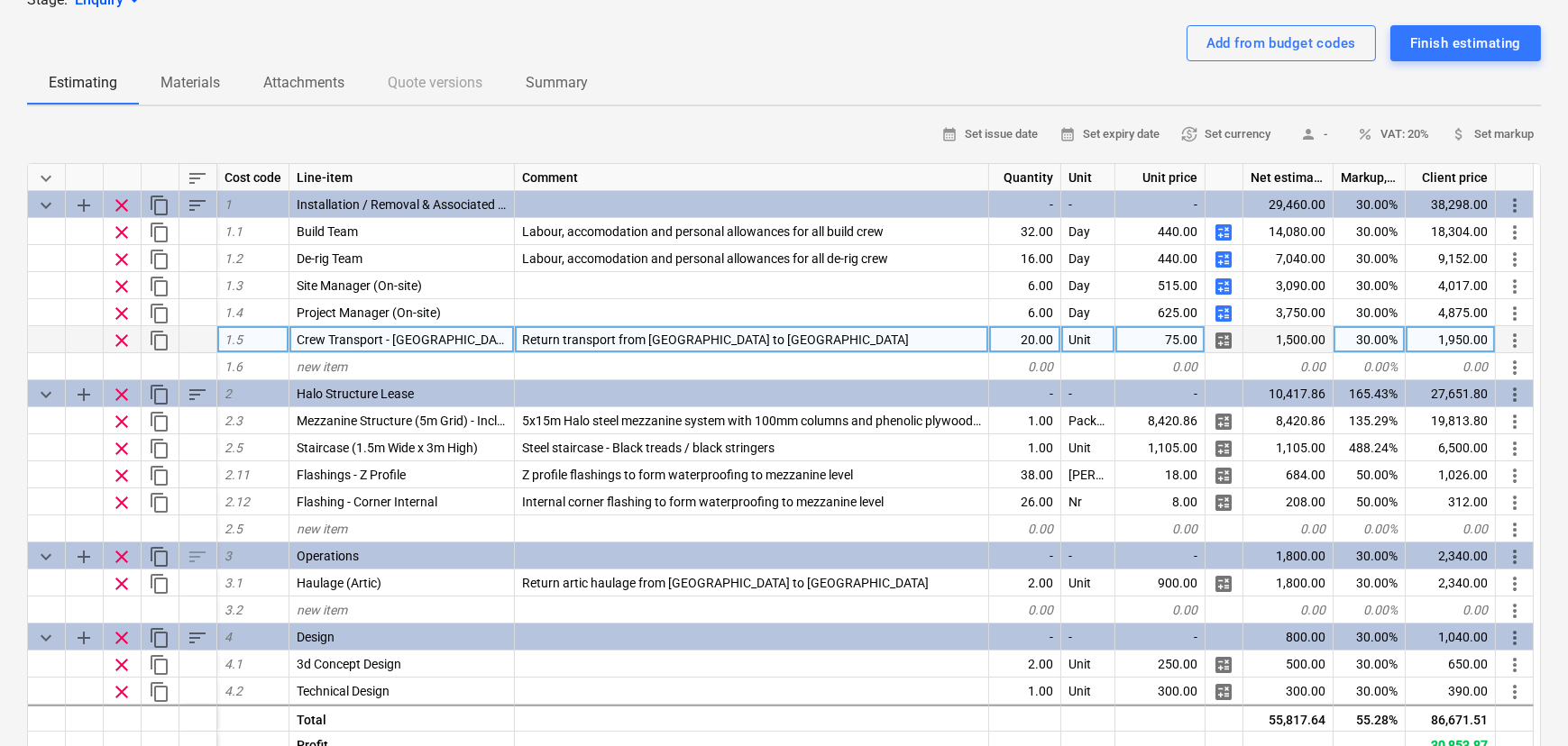
scroll to position [81, 0]
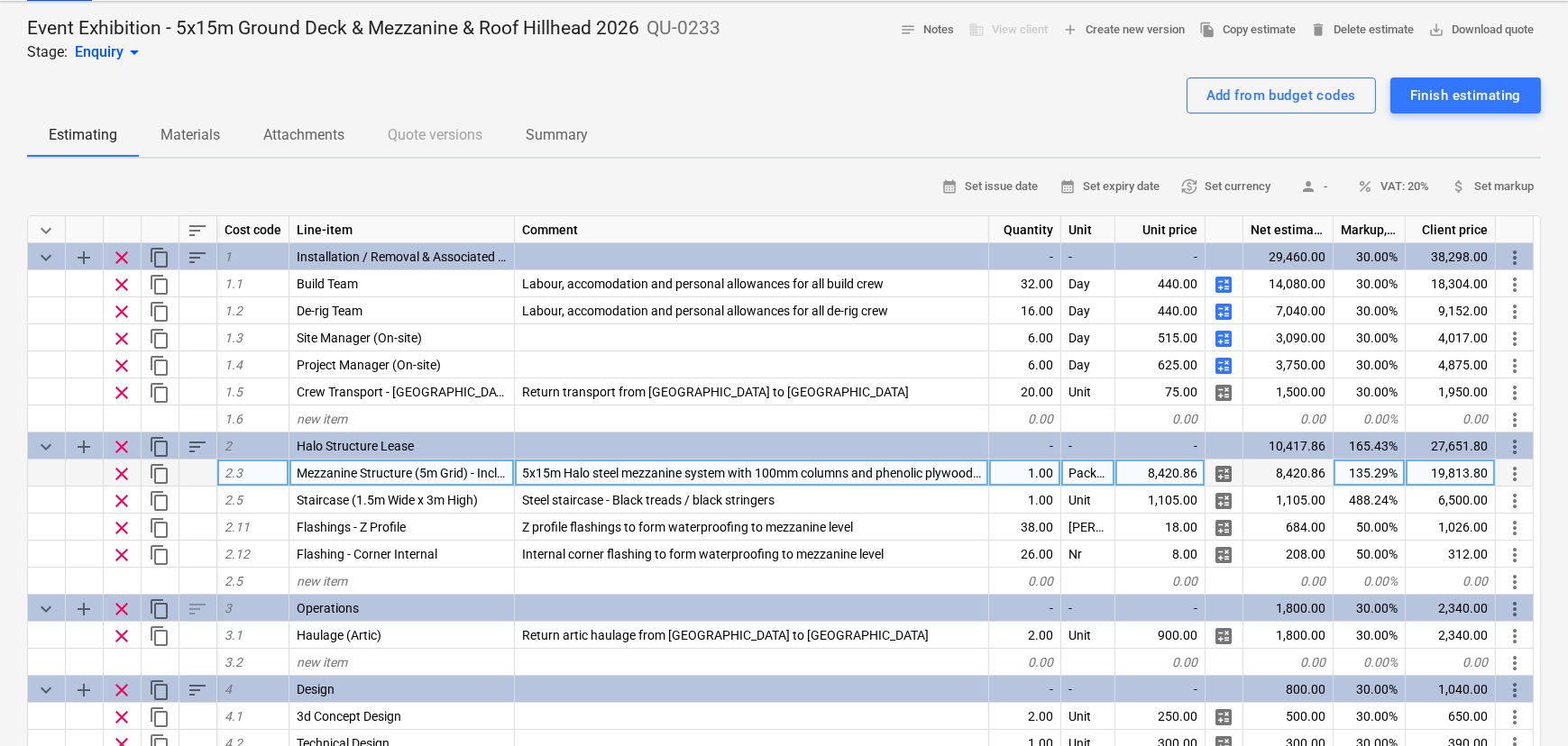
click at [1191, 466] on div "8,420.86" at bounding box center [1161, 474] width 90 height 27
type input "10852.3954"
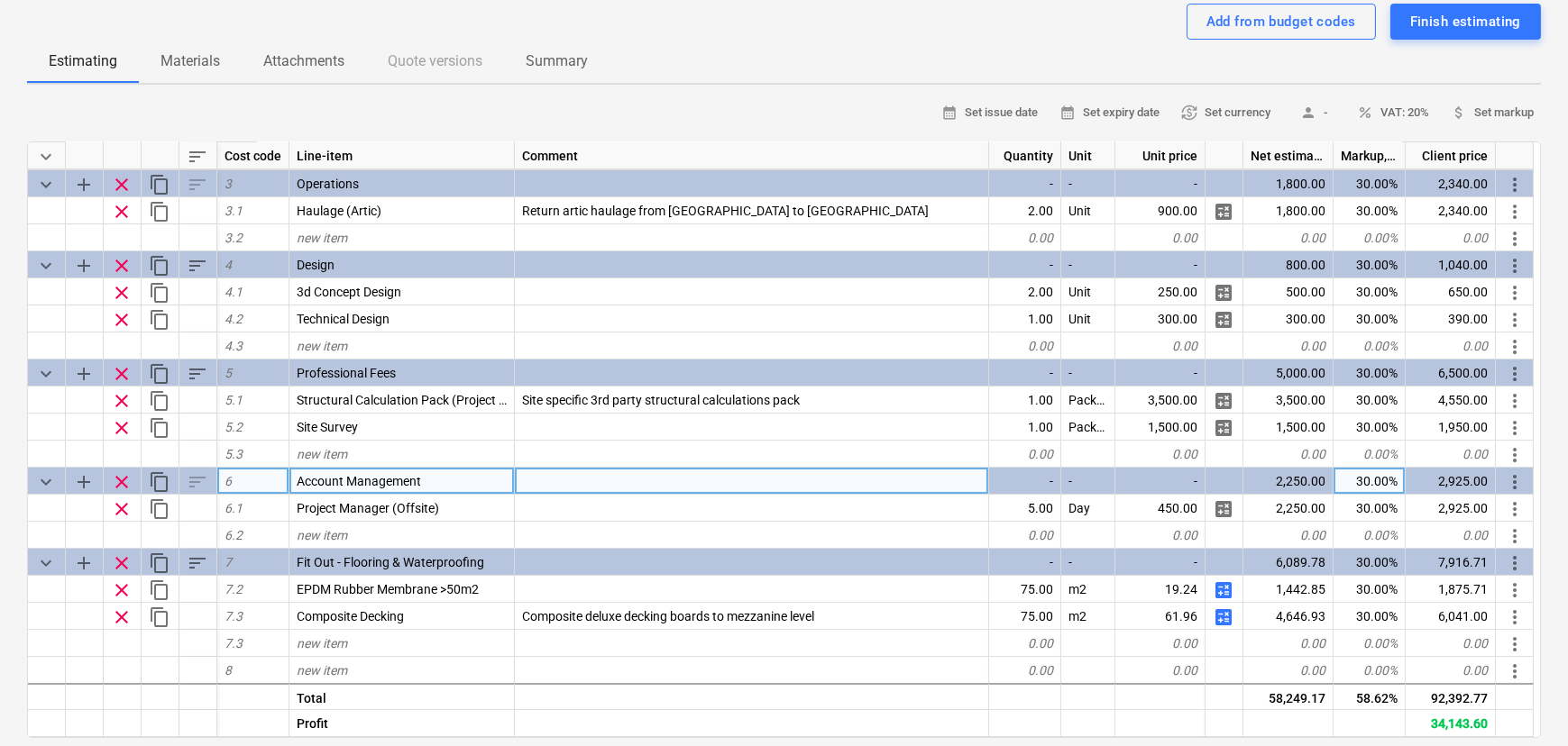
scroll to position [163, 0]
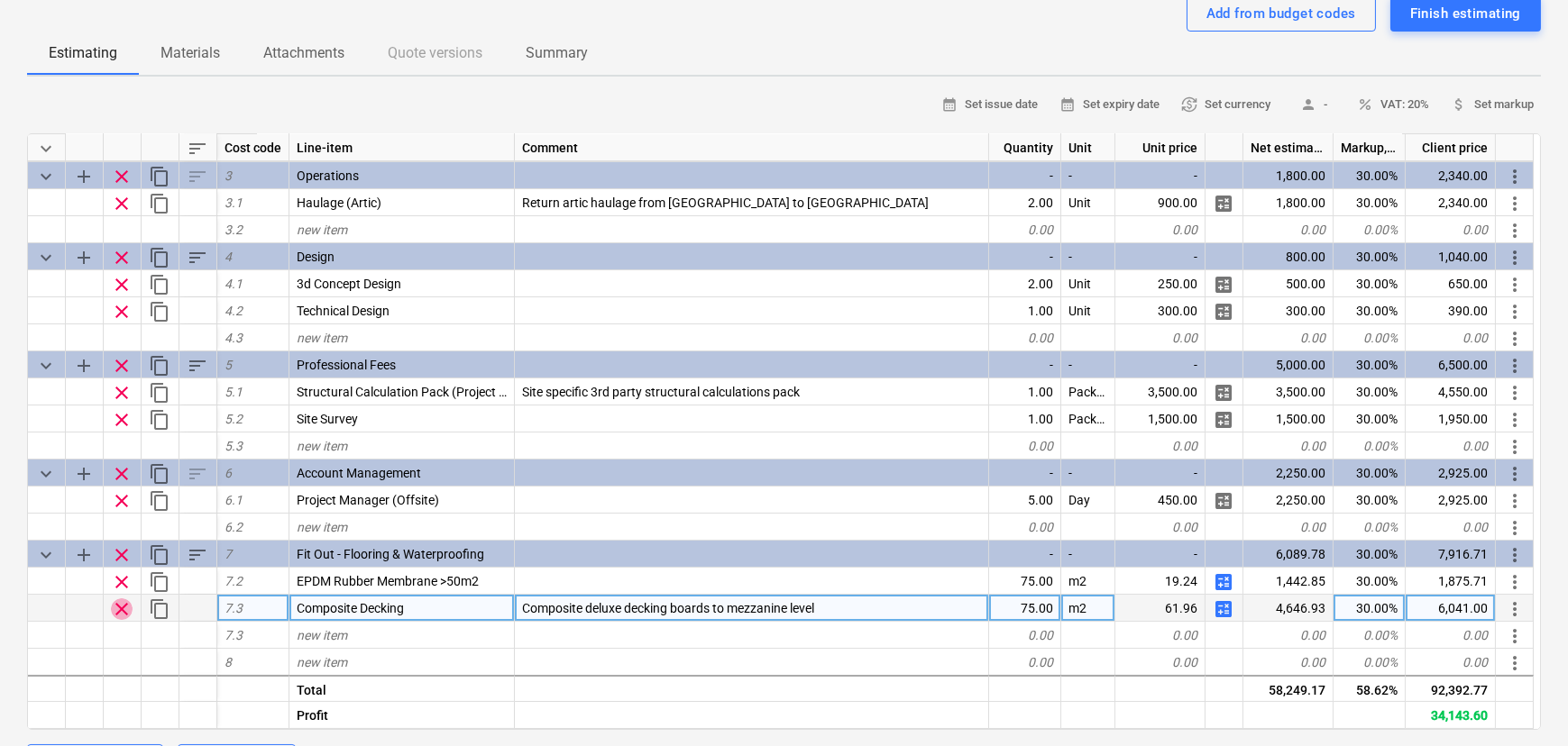
click at [122, 615] on span "clear" at bounding box center [121, 609] width 22 height 22
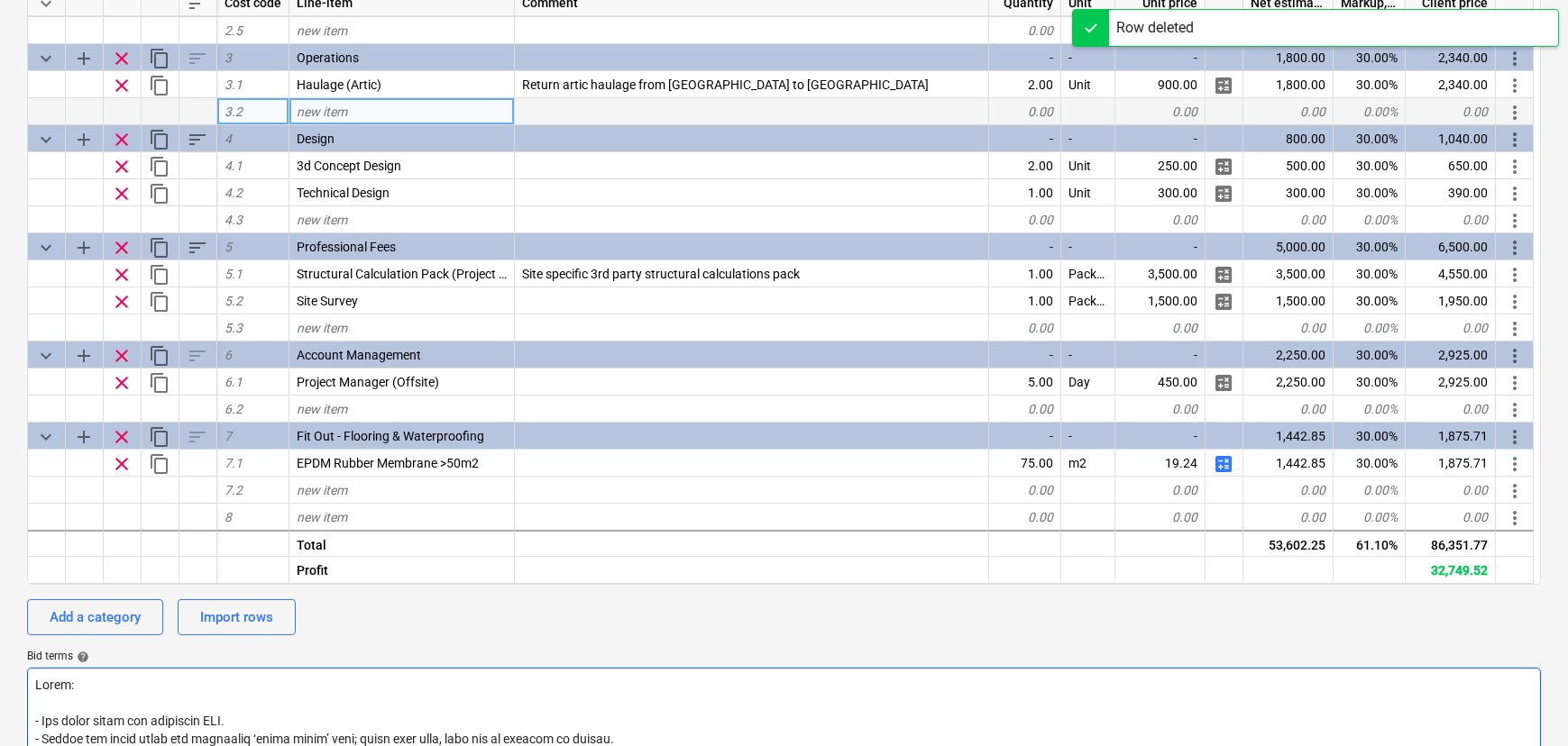
scroll to position [0, 0]
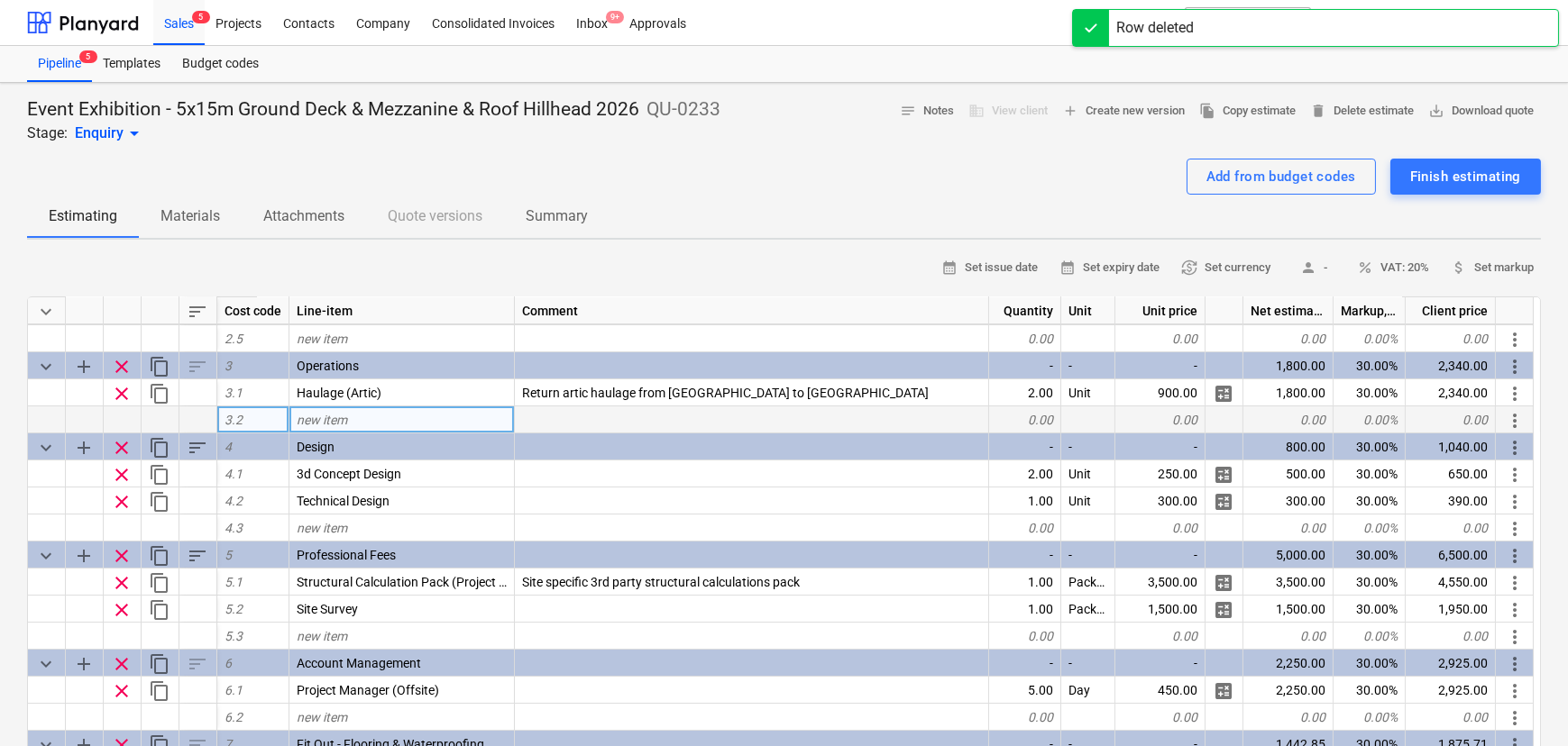
drag, startPoint x: 789, startPoint y: 413, endPoint x: 839, endPoint y: 203, distance: 215.9
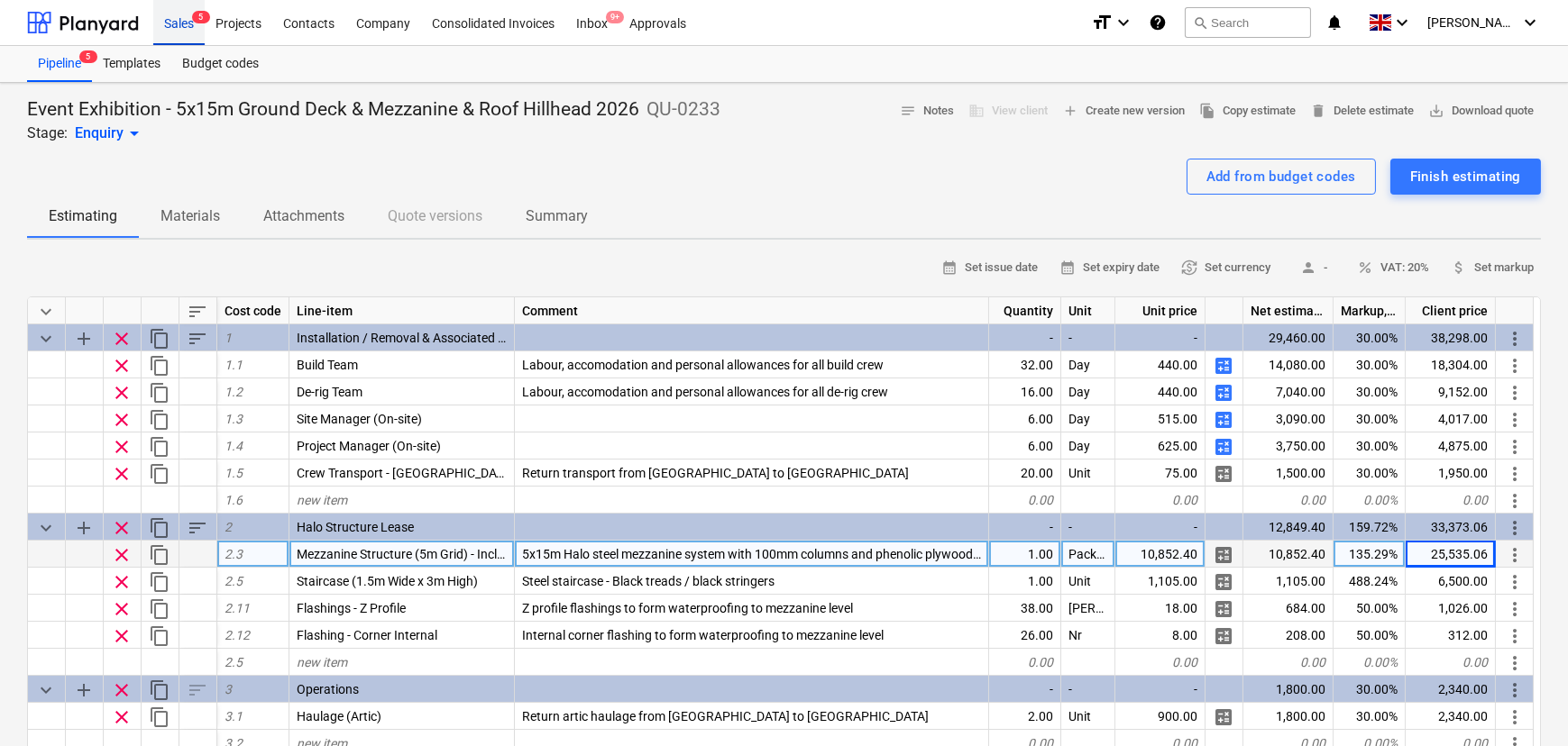
click at [173, 34] on div "Sales 5" at bounding box center [179, 22] width 51 height 46
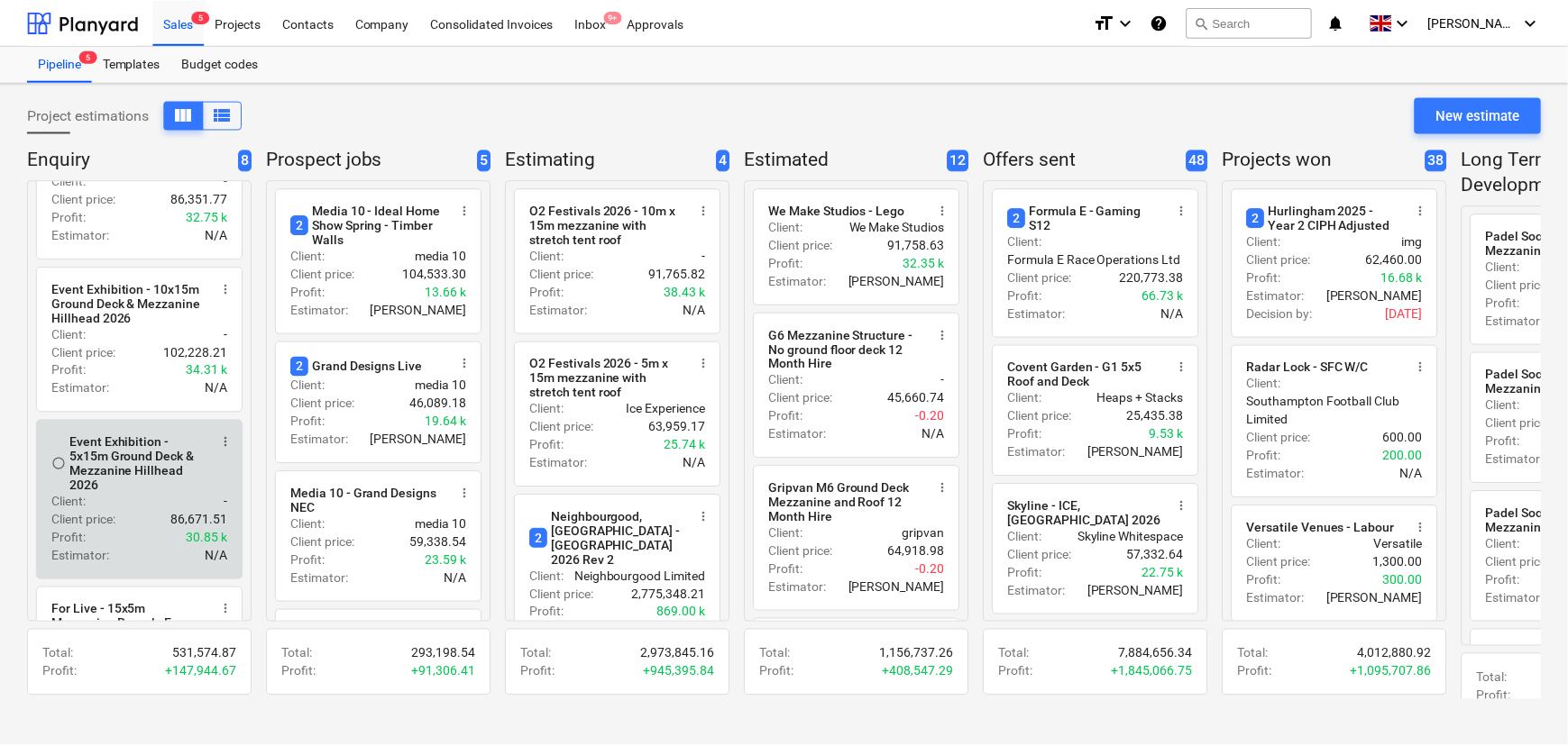
scroll to position [81, 0]
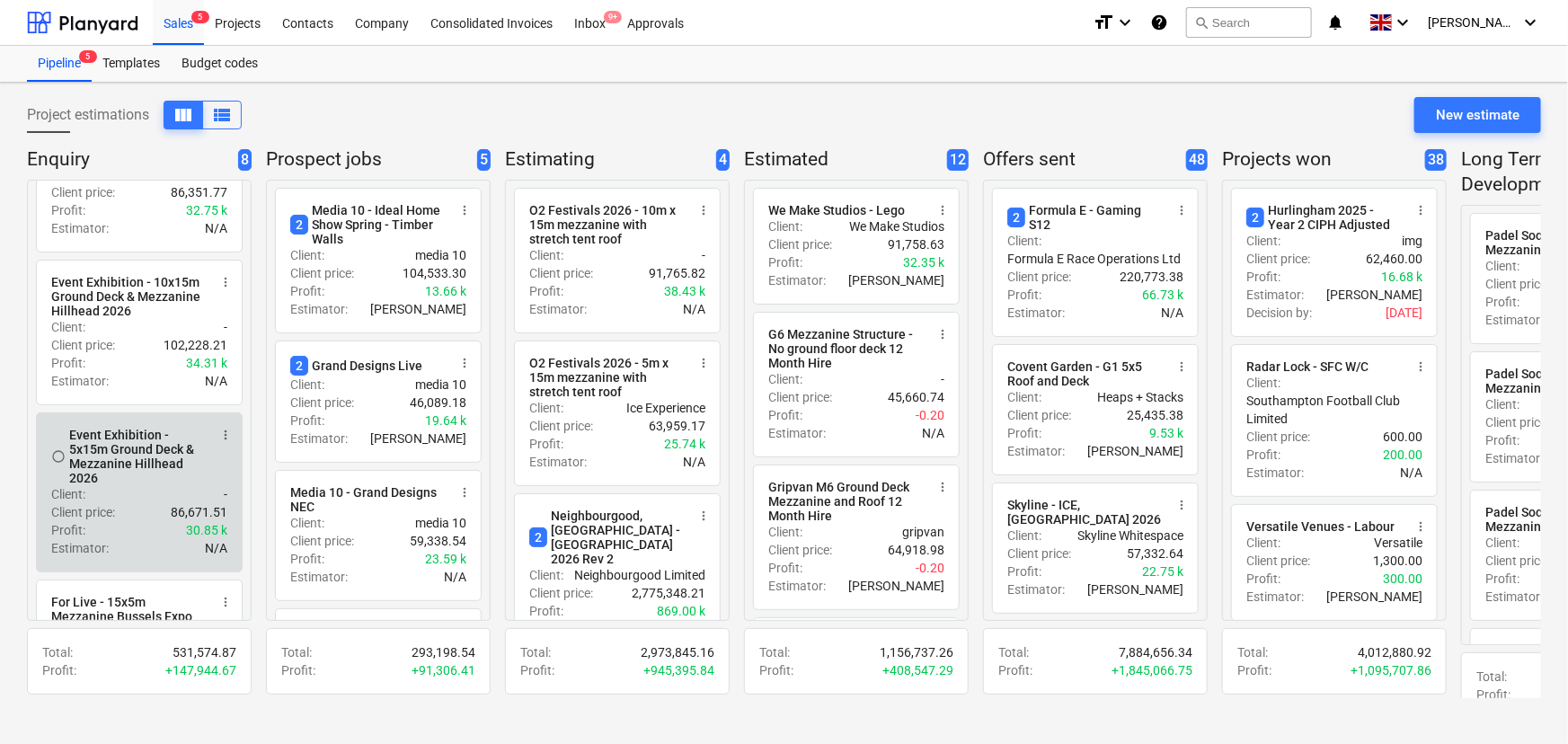
click at [153, 500] on div "Client : -" at bounding box center [139, 494] width 176 height 18
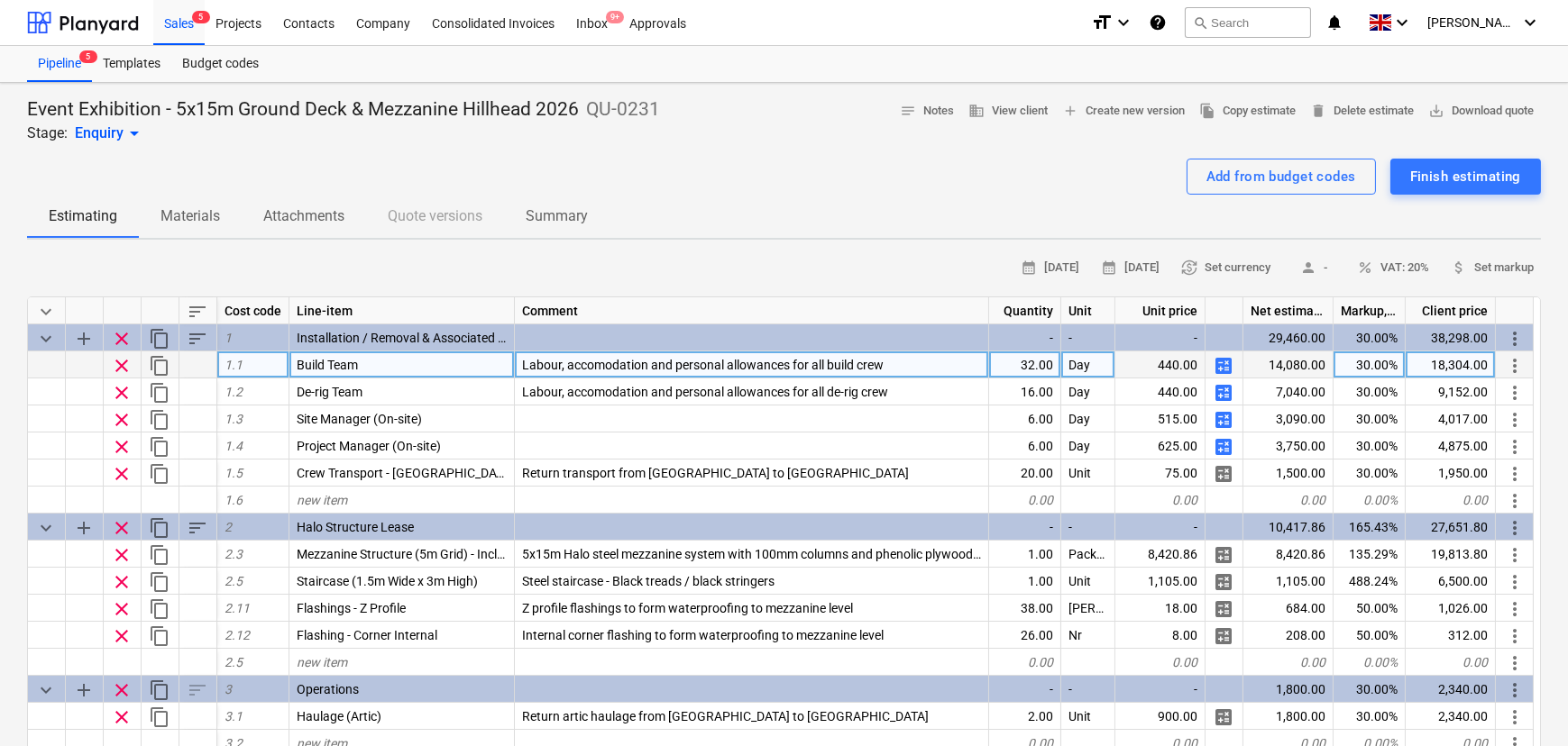
click at [1034, 379] on div "32.00" at bounding box center [1025, 365] width 72 height 27
click at [945, 191] on div "Add from budget codes Finish estimating" at bounding box center [784, 176] width 1514 height 36
drag, startPoint x: 890, startPoint y: 188, endPoint x: 867, endPoint y: 191, distance: 23.2
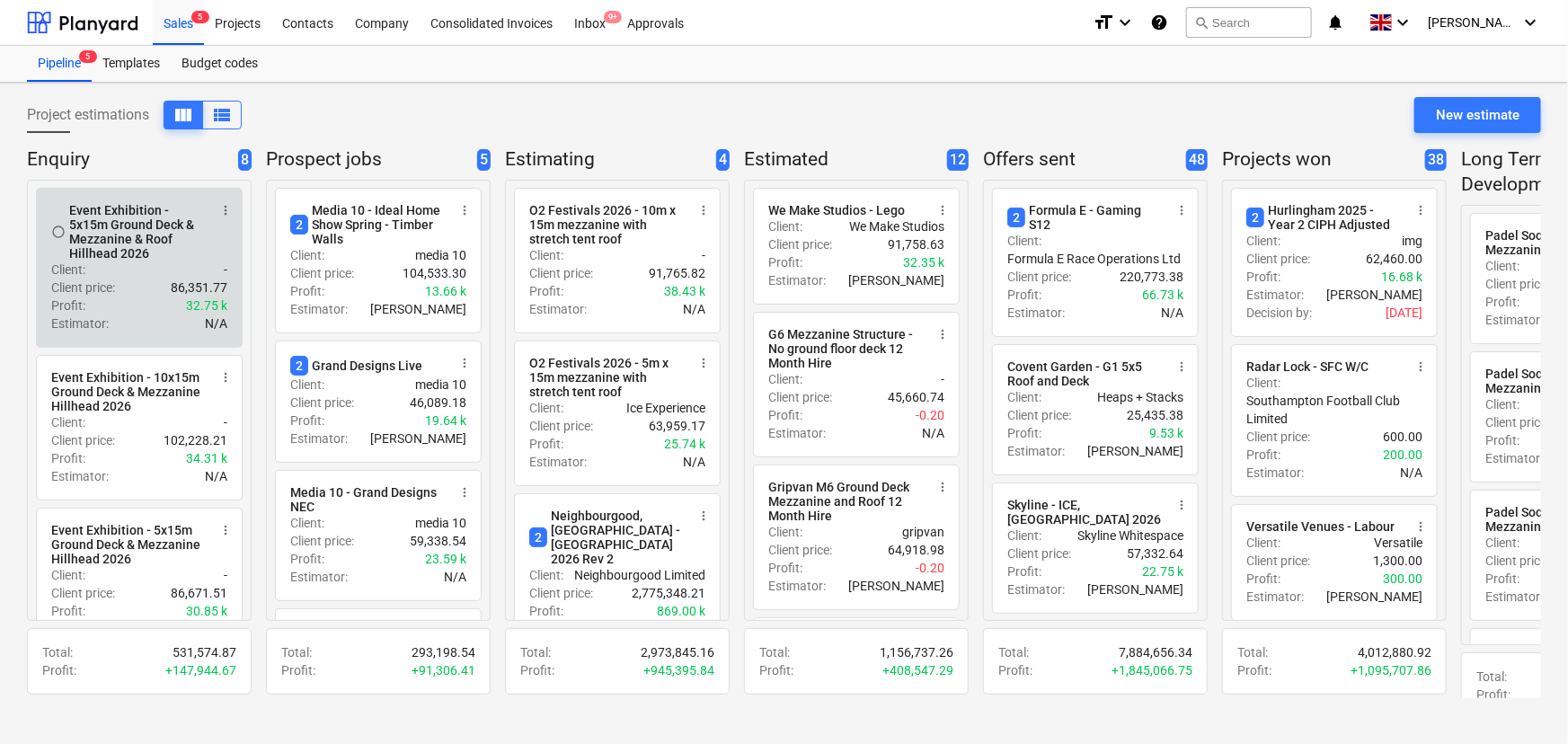
click at [137, 261] on div "Event Exhibition - 5x15m Ground Deck & Mezzanine & Roof Hillhead 2026" at bounding box center [139, 231] width 139 height 58
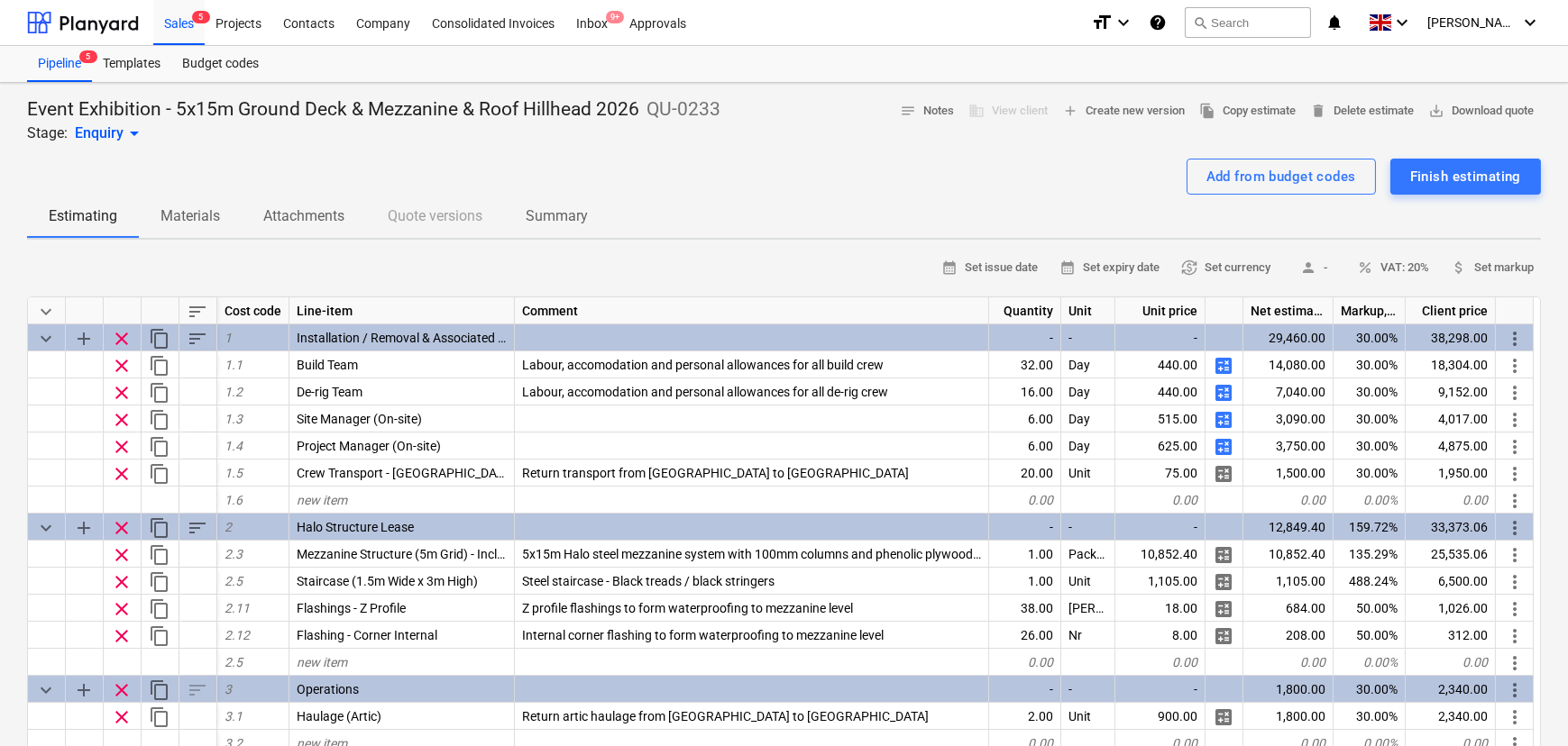
type textarea "x"
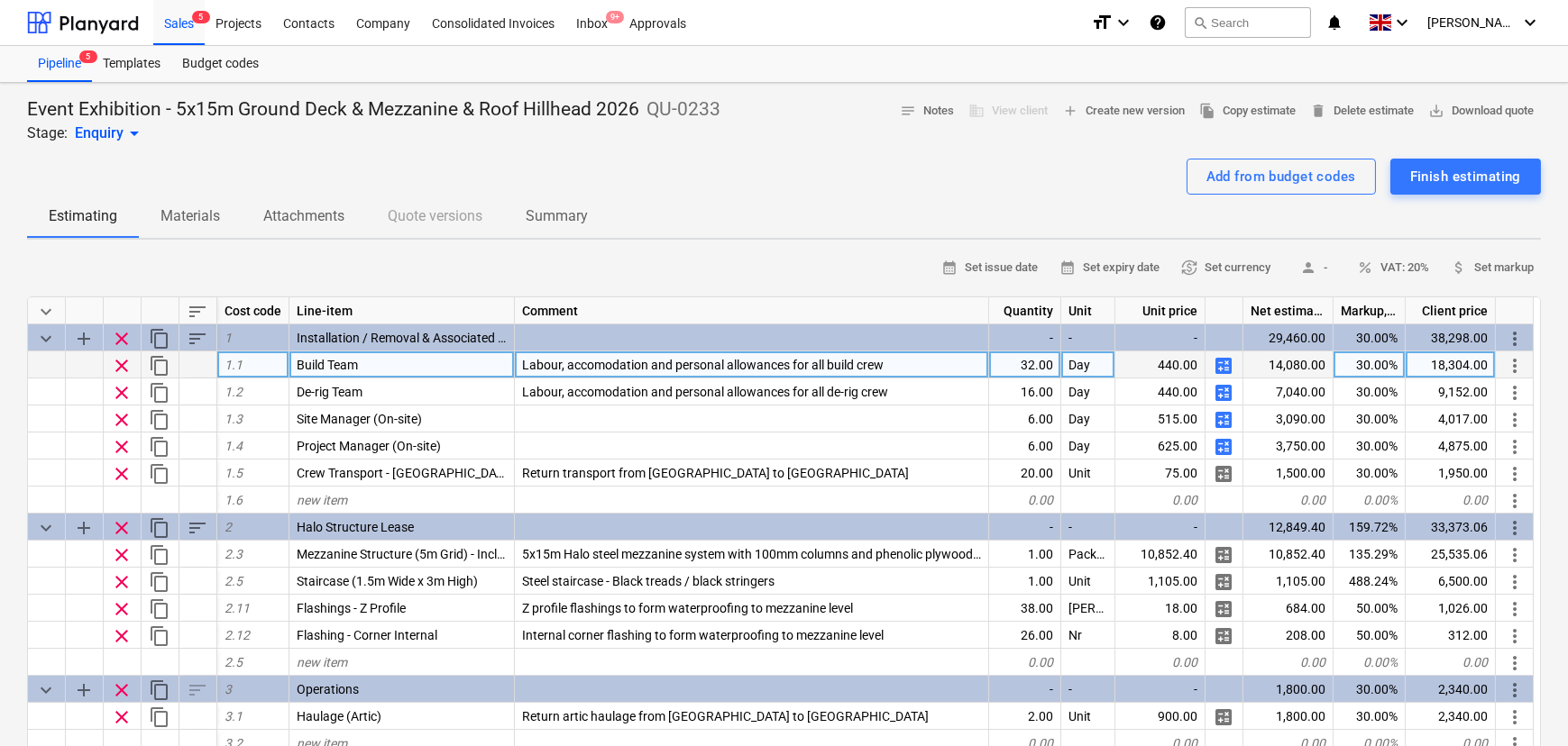
click at [1031, 371] on div "32.00" at bounding box center [1025, 365] width 72 height 27
type input "48"
type textarea "x"
type input "24"
type textarea "x"
